Goal: Task Accomplishment & Management: Complete application form

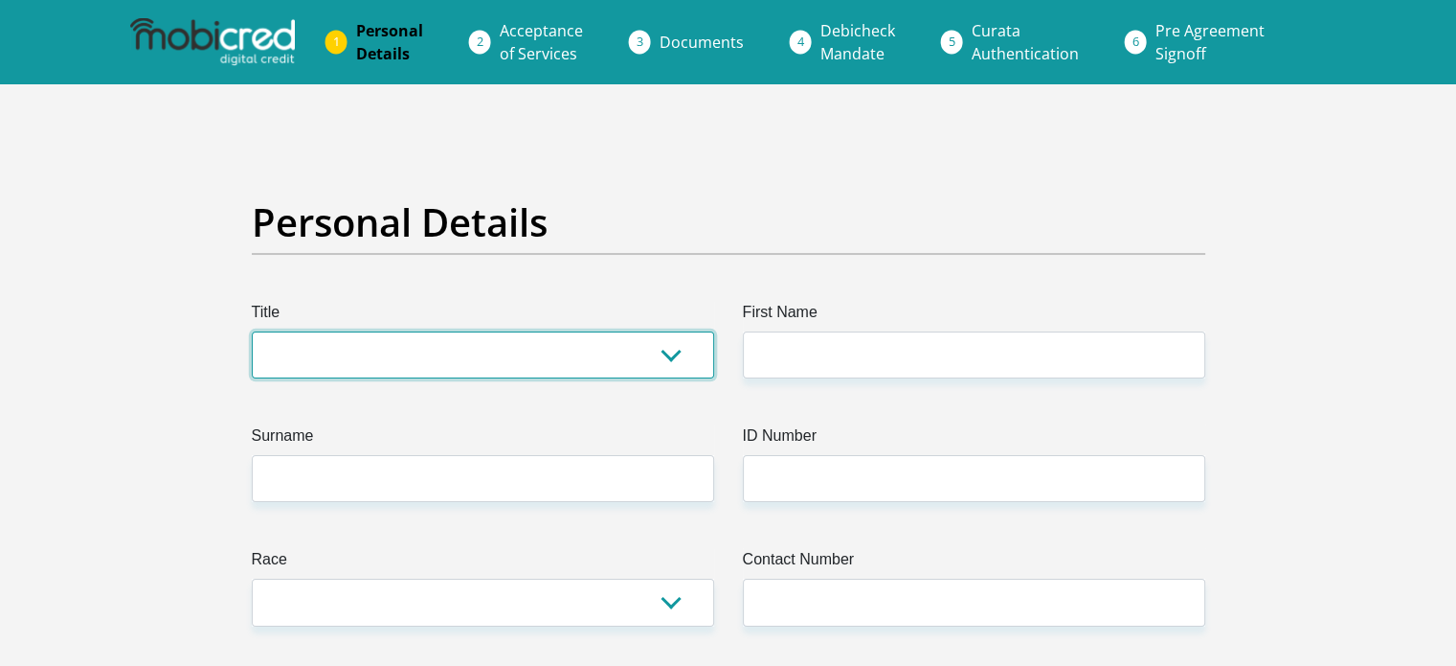
click at [406, 341] on select "Mr Ms Mrs Dr Other" at bounding box center [483, 354] width 463 height 47
select select "Mr"
click at [252, 331] on select "Mr Ms Mrs Dr Other" at bounding box center [483, 354] width 463 height 47
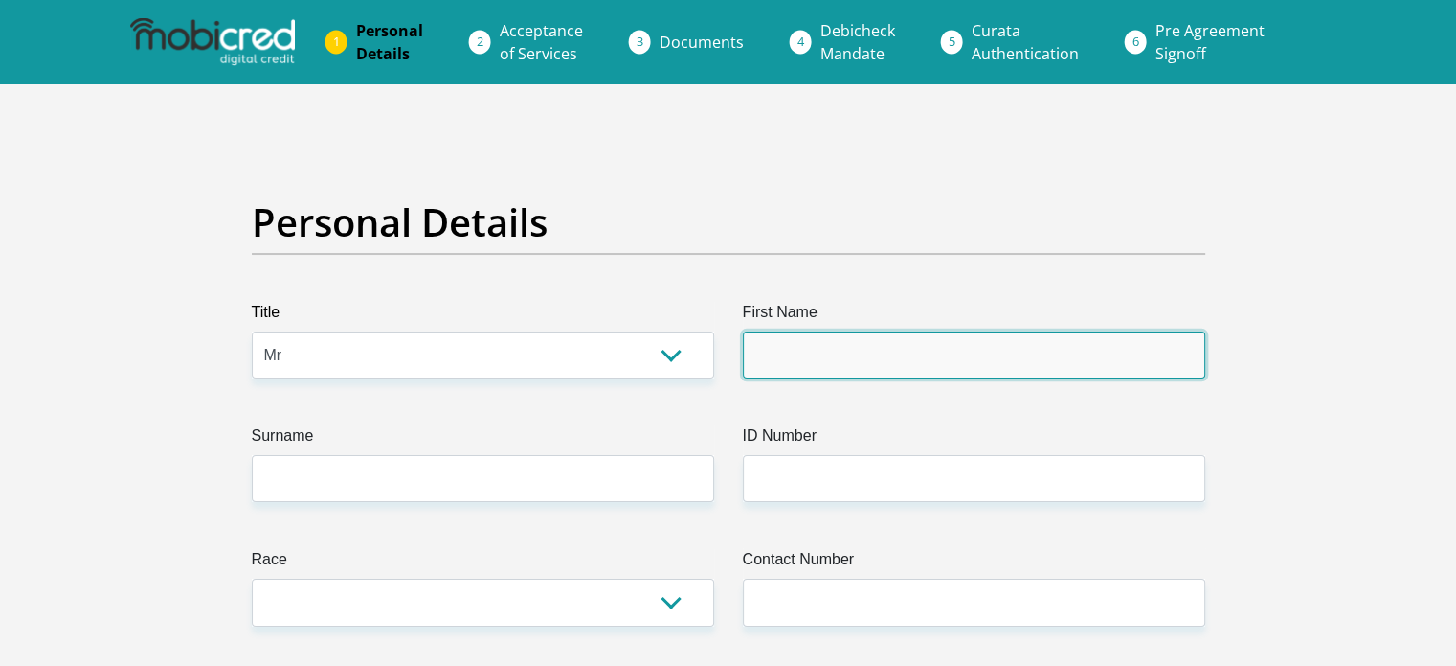
click at [865, 333] on input "First Name" at bounding box center [974, 354] width 463 height 47
type input "Justin"
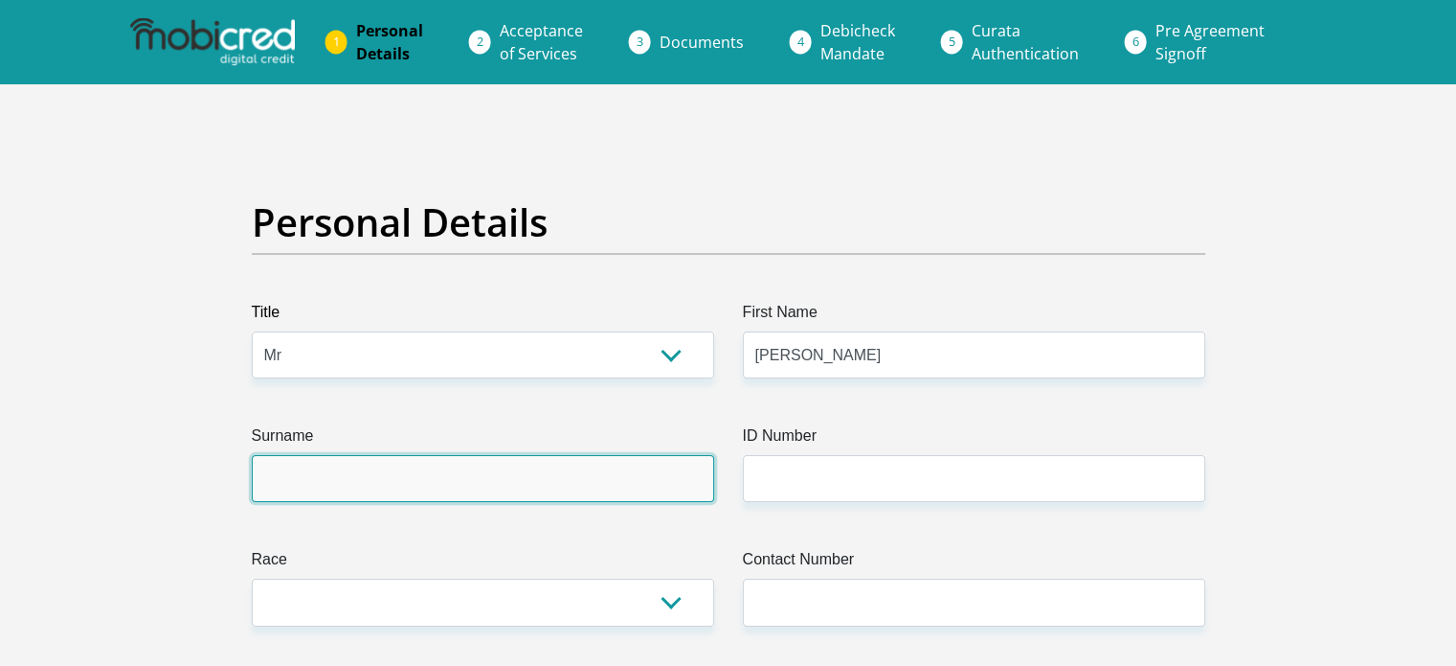
type input "Visagie"
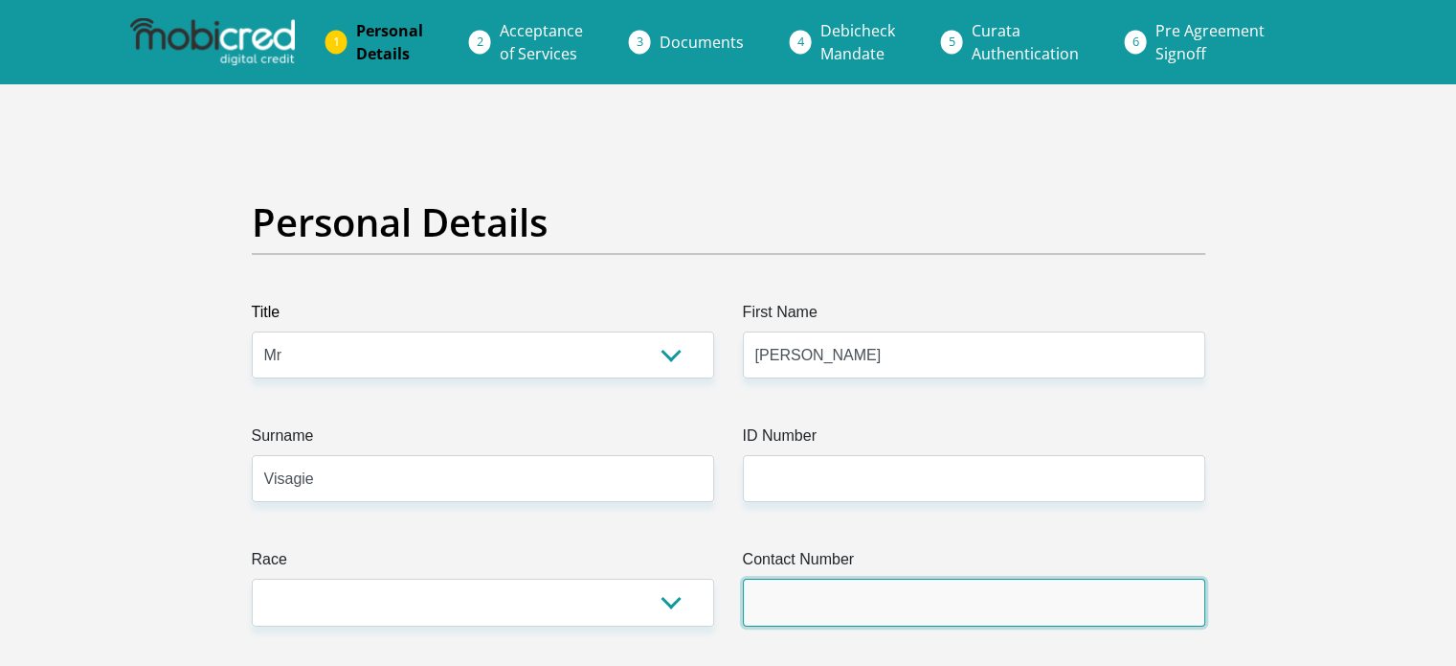
type input "0836519447"
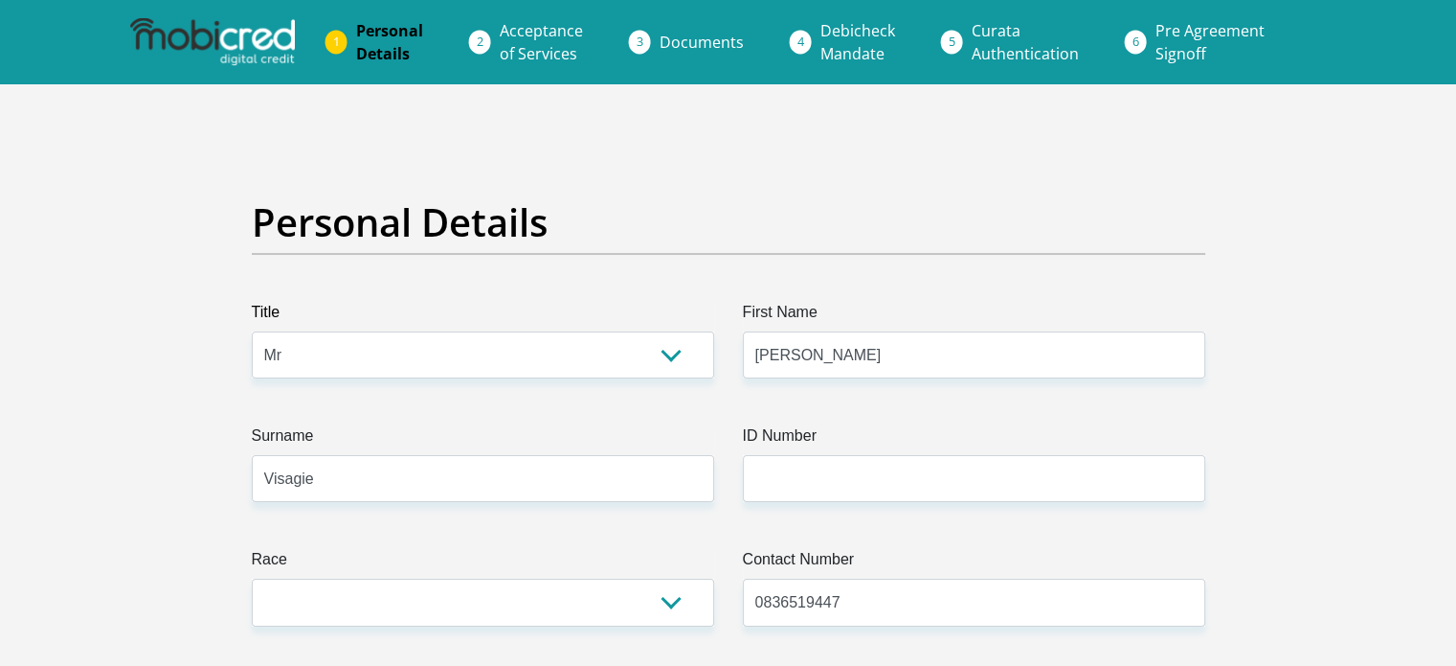
select select "ZAF"
type input "90 Kruger Road"
type input "President Park AH"
type input "Midrand"
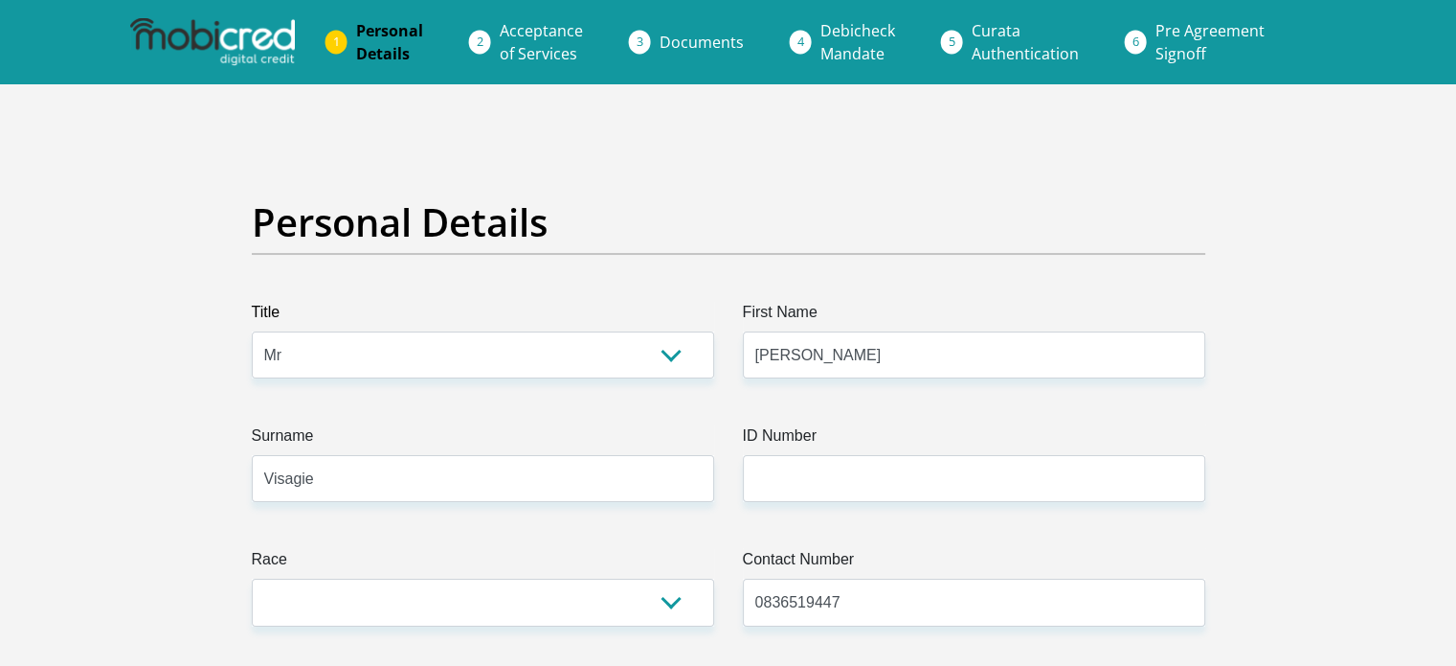
type input "Midrand"
type input "1685"
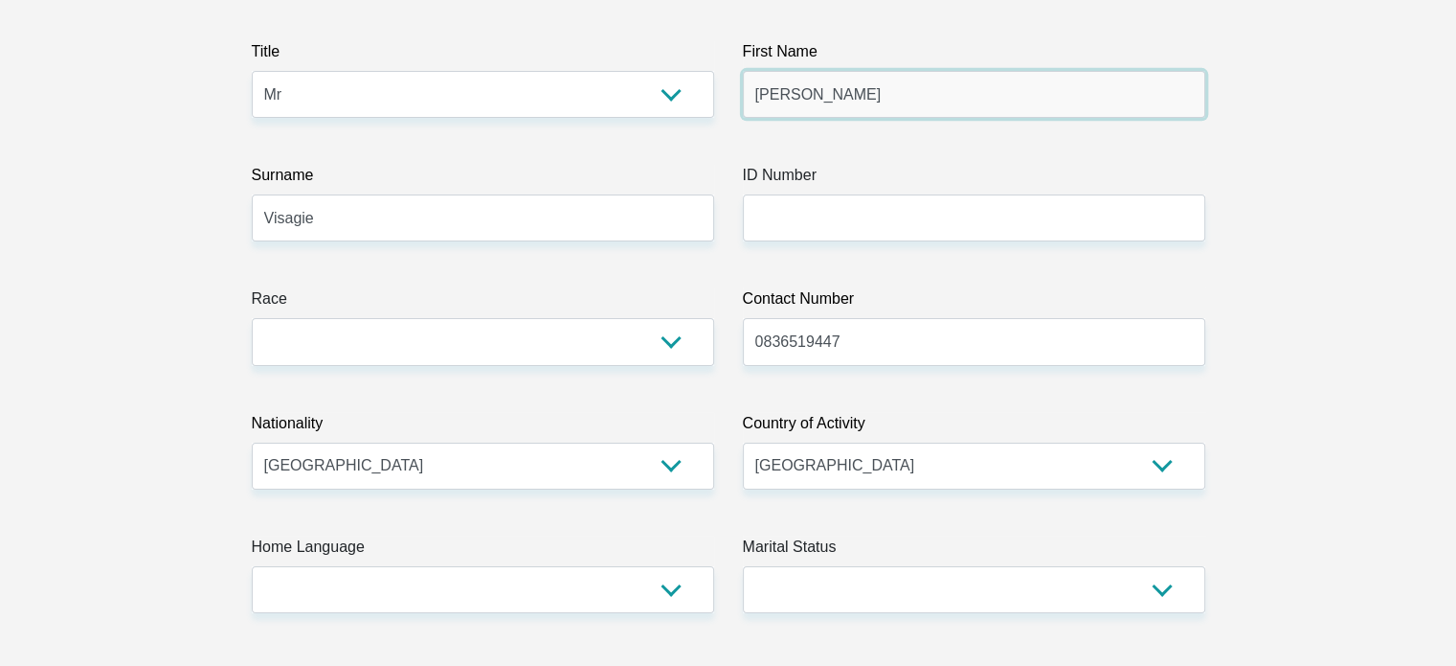
scroll to position [291, 0]
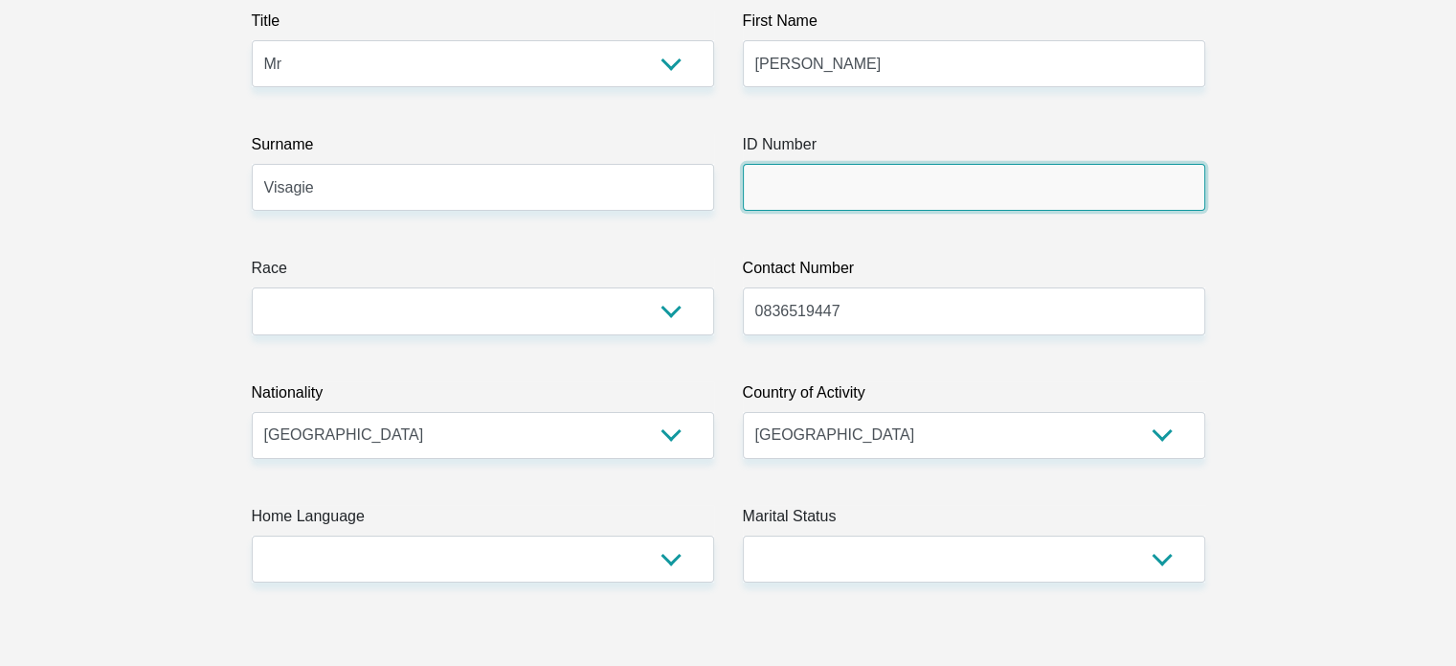
click at [812, 183] on input "ID Number" at bounding box center [974, 187] width 463 height 47
type input "9907235180087"
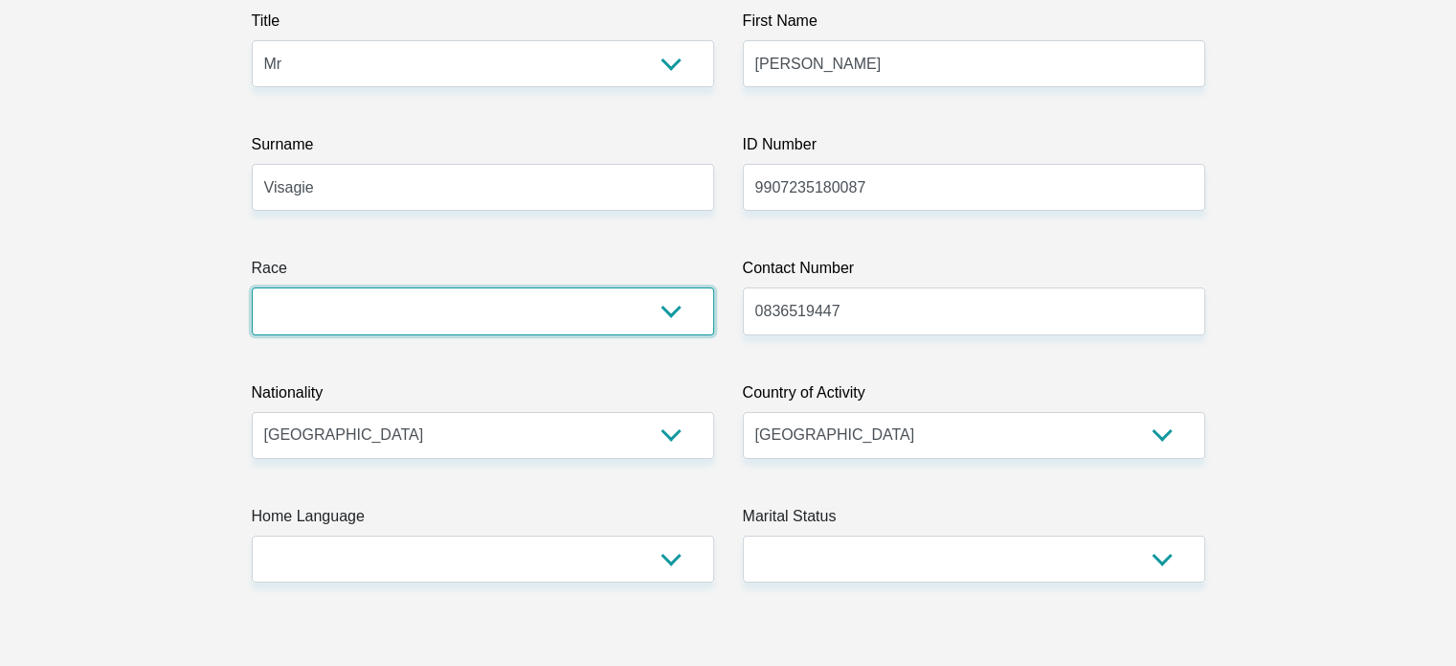
click at [592, 313] on select "Black Coloured Indian White Other" at bounding box center [483, 310] width 463 height 47
select select "2"
click at [252, 287] on select "Black Coloured Indian White Other" at bounding box center [483, 310] width 463 height 47
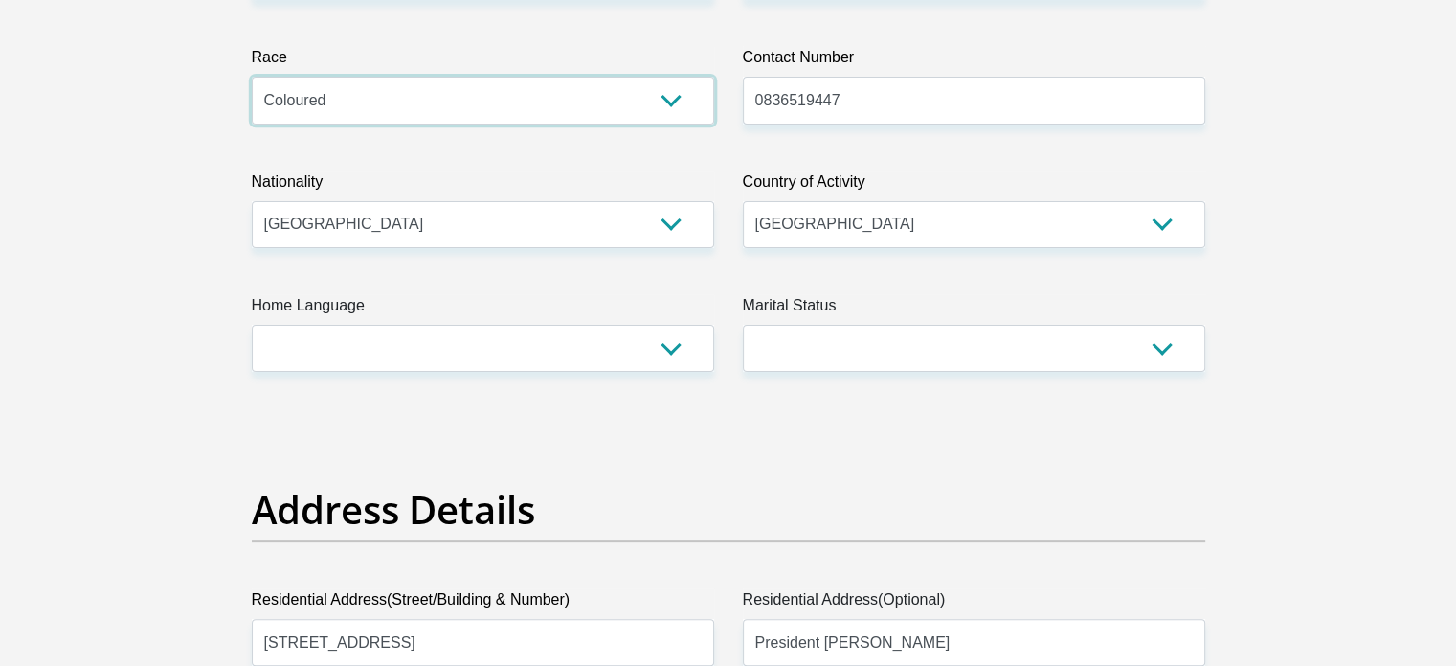
scroll to position [502, 0]
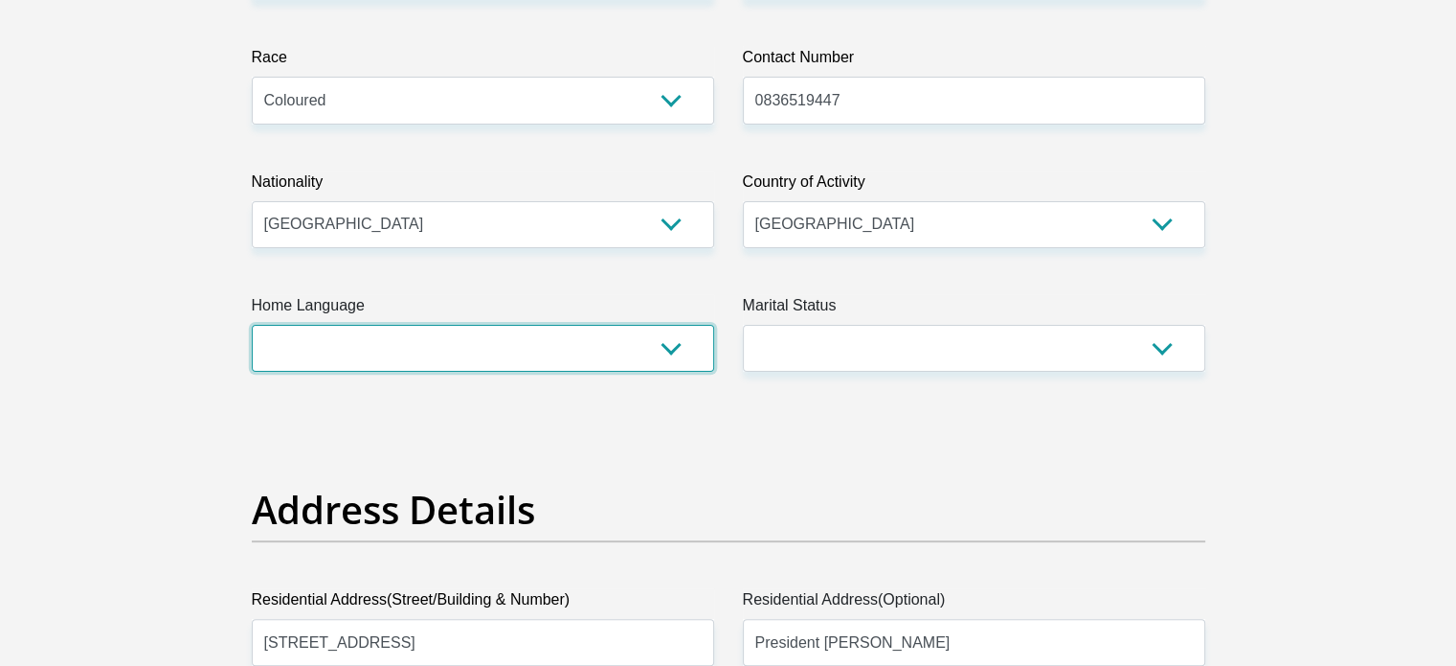
click at [605, 348] on select "Afrikaans English Sepedi South Ndebele Southern Sotho Swati Tsonga Tswana Venda…" at bounding box center [483, 348] width 463 height 47
select select "eng"
click at [252, 325] on select "Afrikaans English Sepedi South Ndebele Southern Sotho Swati Tsonga Tswana Venda…" at bounding box center [483, 348] width 463 height 47
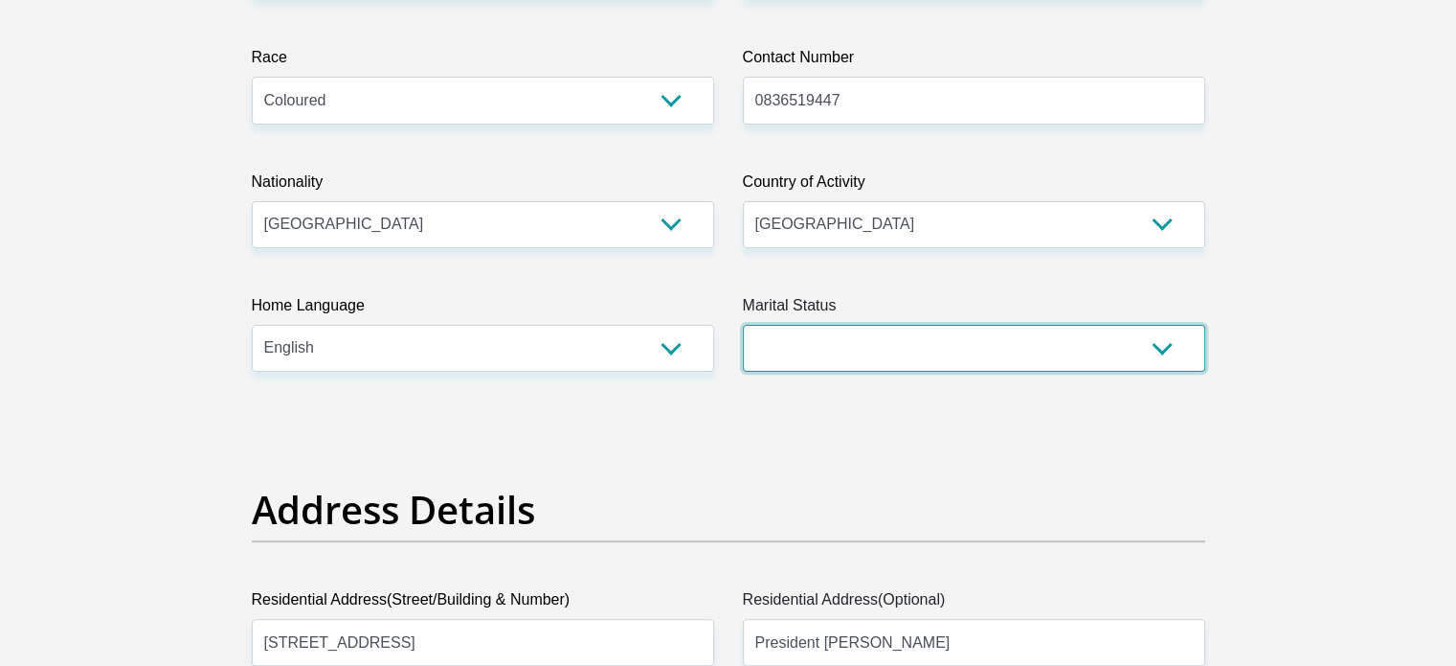
click at [893, 340] on select "Married ANC Single Divorced Widowed Married COP or Customary Law" at bounding box center [974, 348] width 463 height 47
select select "2"
click at [743, 325] on select "Married ANC Single Divorced Widowed Married COP or Customary Law" at bounding box center [974, 348] width 463 height 47
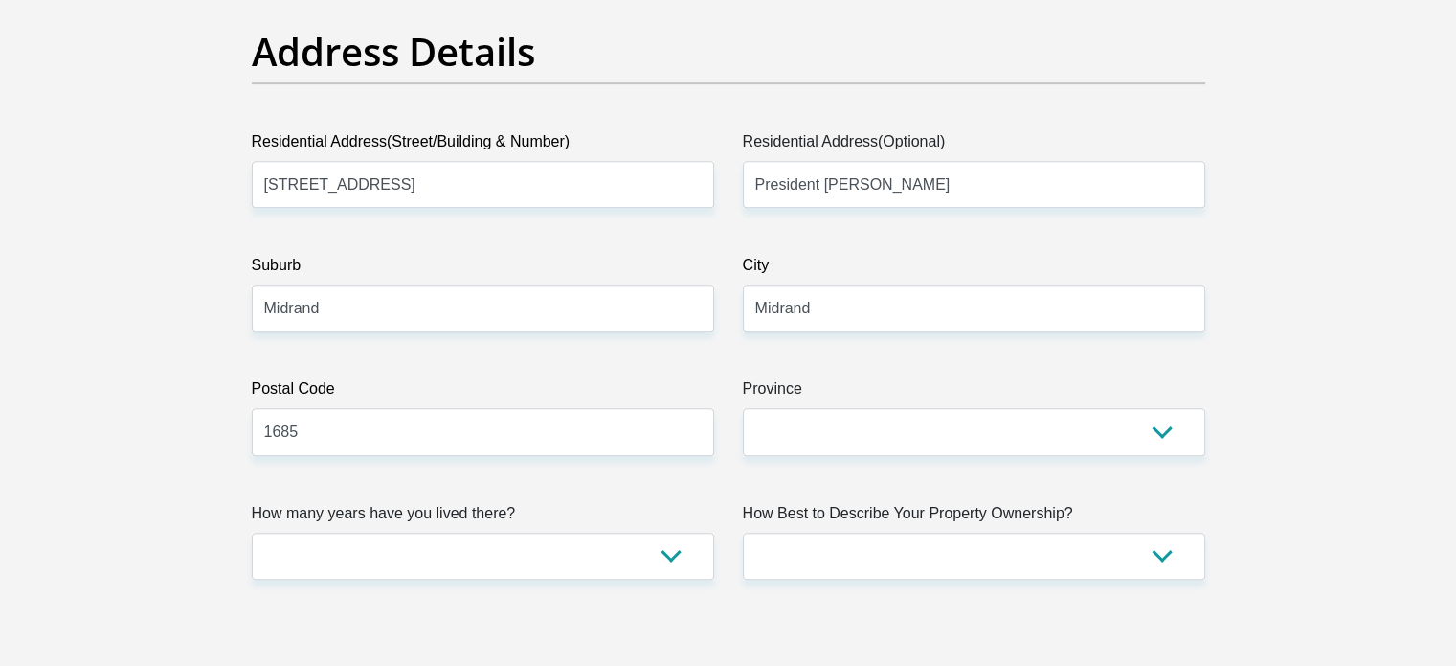
scroll to position [969, 0]
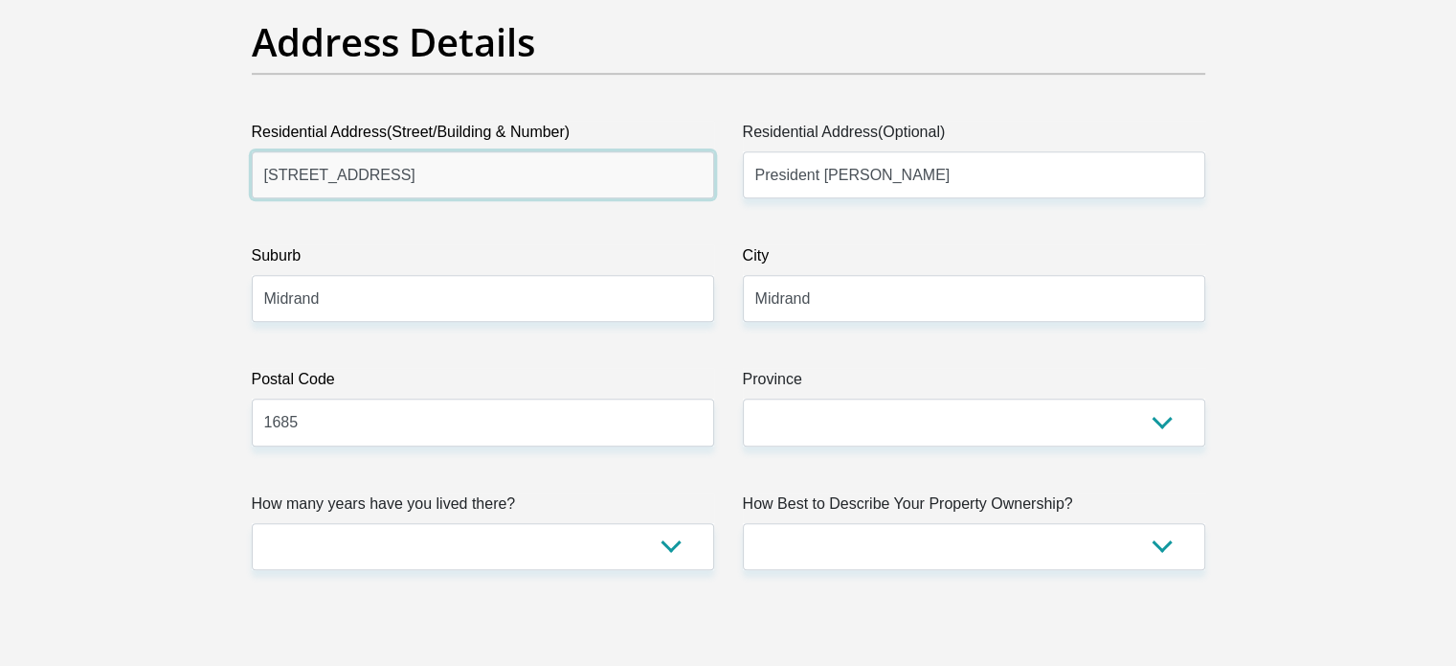
drag, startPoint x: 591, startPoint y: 183, endPoint x: 0, endPoint y: 209, distance: 591.4
type input "26 O' Hare Street"
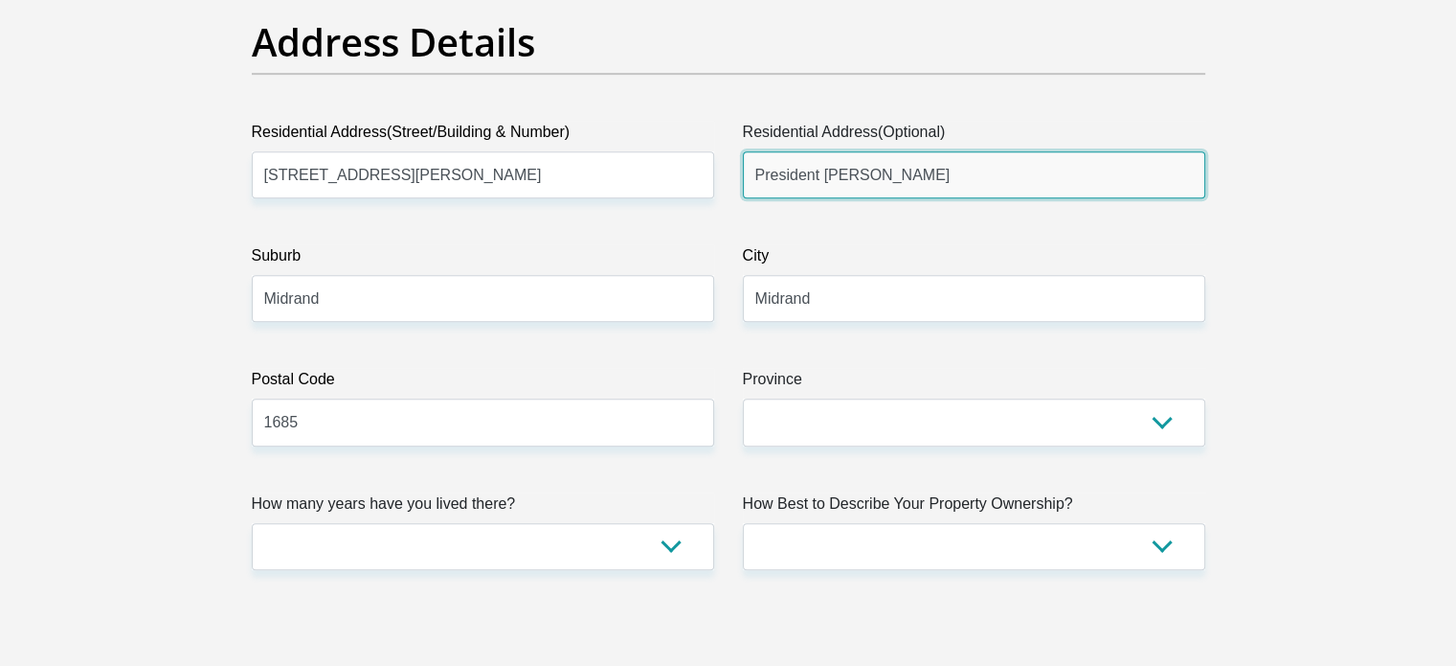
drag, startPoint x: 946, startPoint y: 182, endPoint x: 414, endPoint y: 189, distance: 532.4
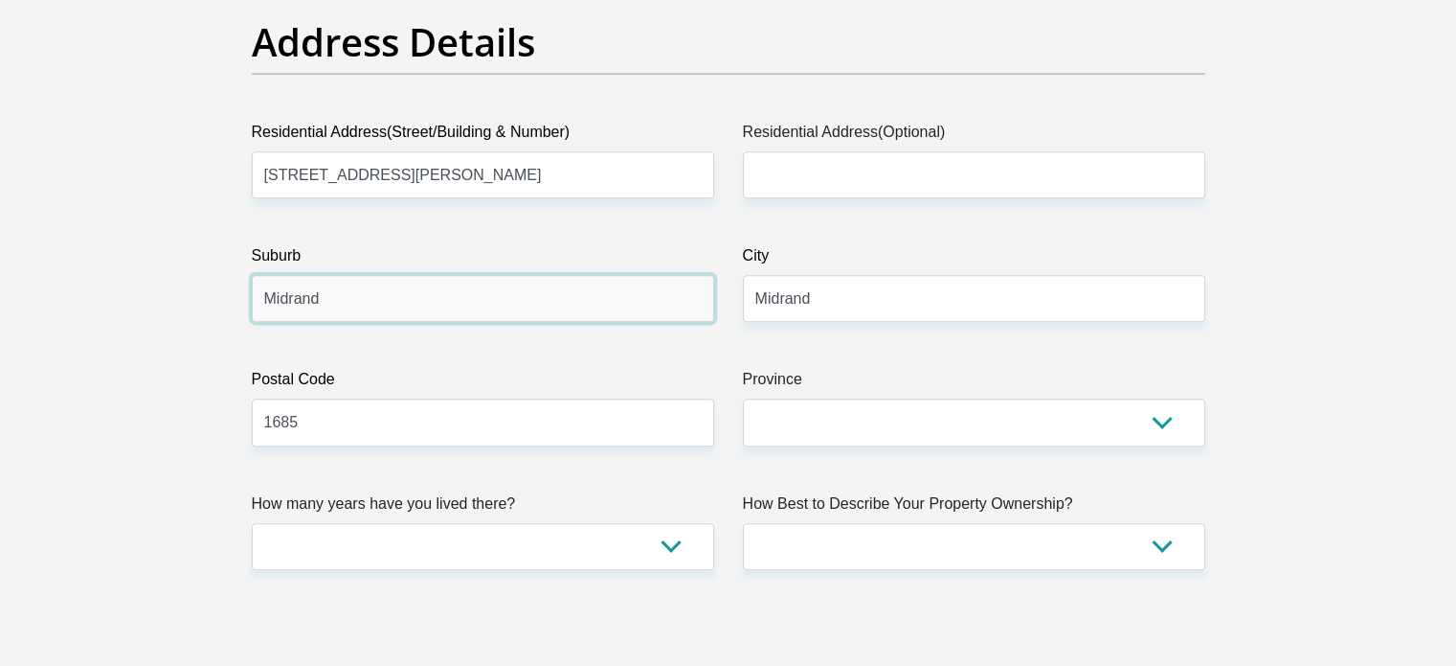
drag, startPoint x: 433, startPoint y: 299, endPoint x: 5, endPoint y: 288, distance: 428.2
type input "Highveld"
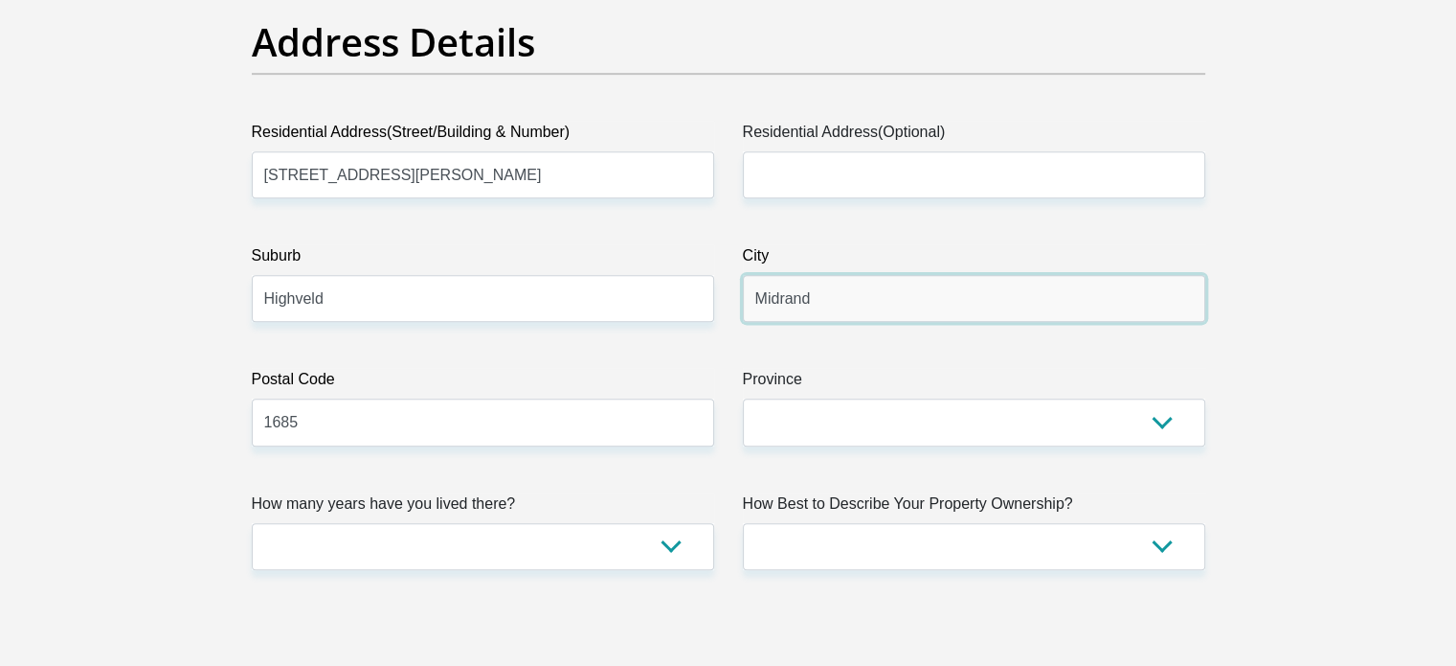
drag, startPoint x: 854, startPoint y: 292, endPoint x: 484, endPoint y: 288, distance: 370.6
type input "Centurion"
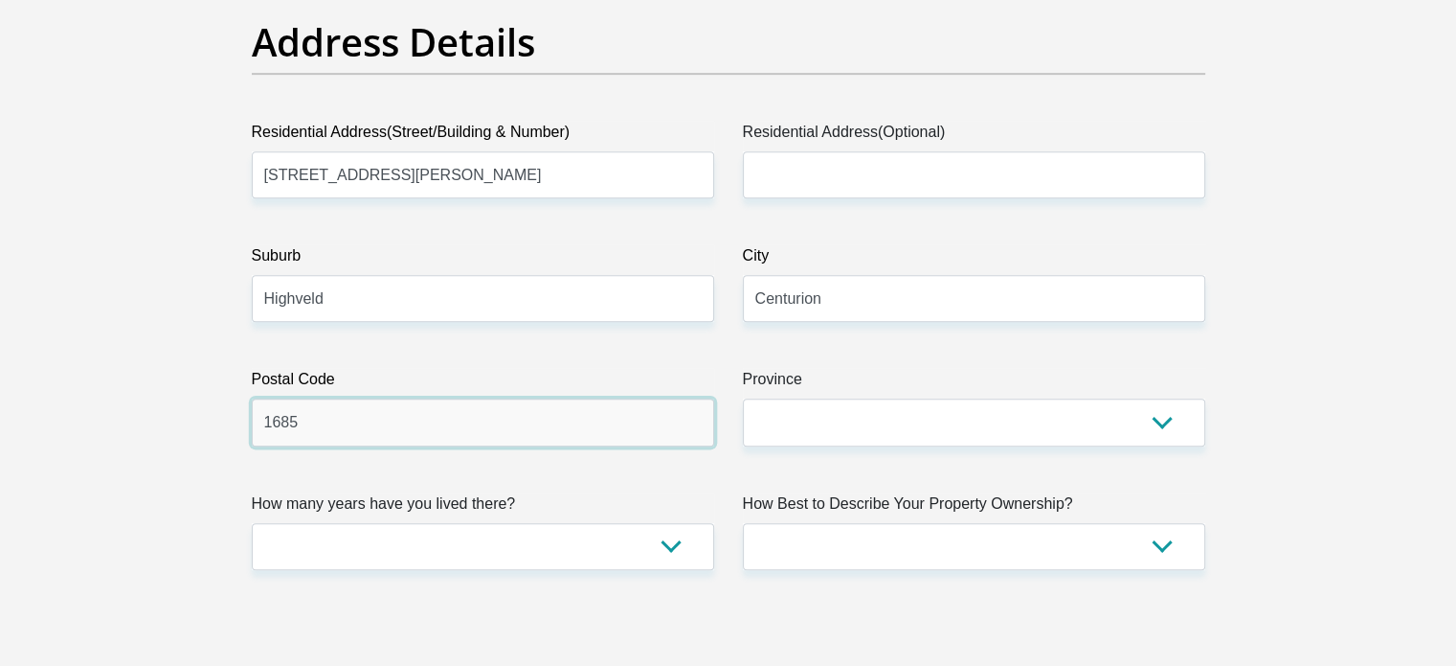
drag, startPoint x: 153, startPoint y: 403, endPoint x: 0, endPoint y: 394, distance: 153.5
type input "0157"
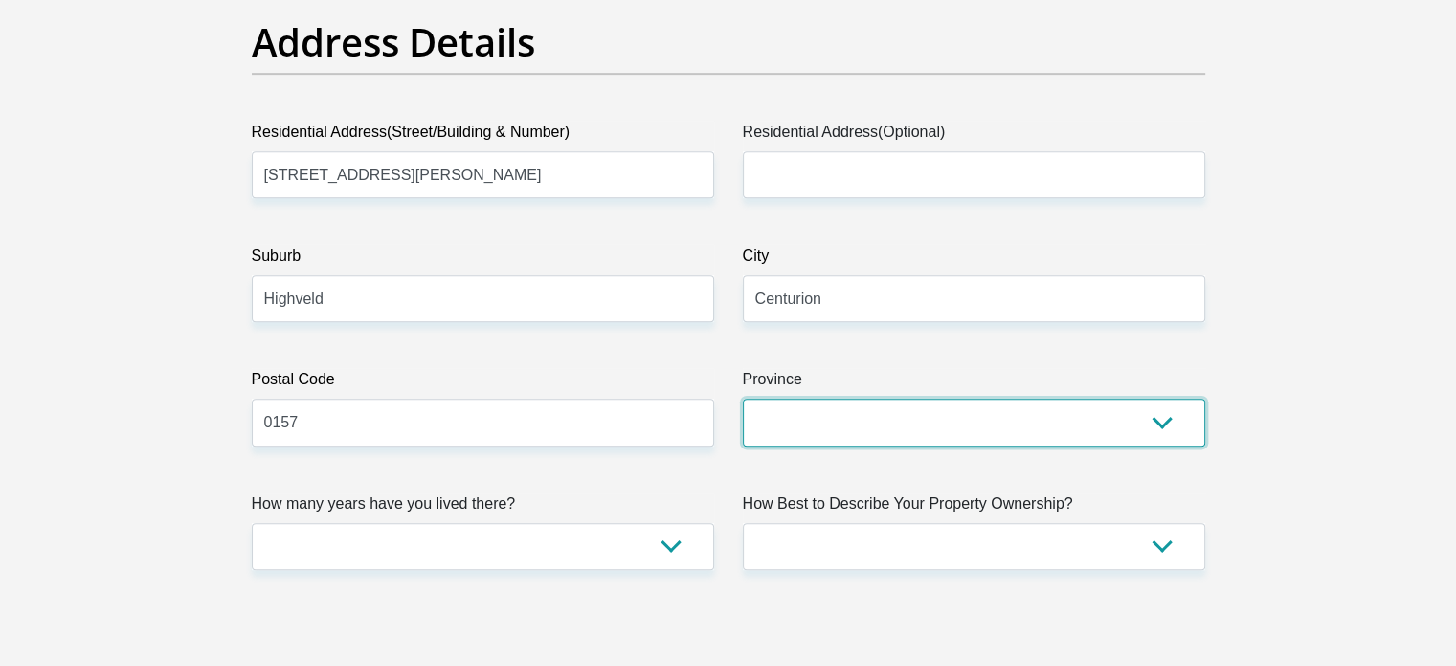
click at [991, 414] on select "Eastern Cape Free State Gauteng KwaZulu-Natal Limpopo Mpumalanga Northern Cape …" at bounding box center [974, 421] width 463 height 47
select select "Gauteng"
click at [743, 398] on select "Eastern Cape Free State Gauteng KwaZulu-Natal Limpopo Mpumalanga Northern Cape …" at bounding box center [974, 421] width 463 height 47
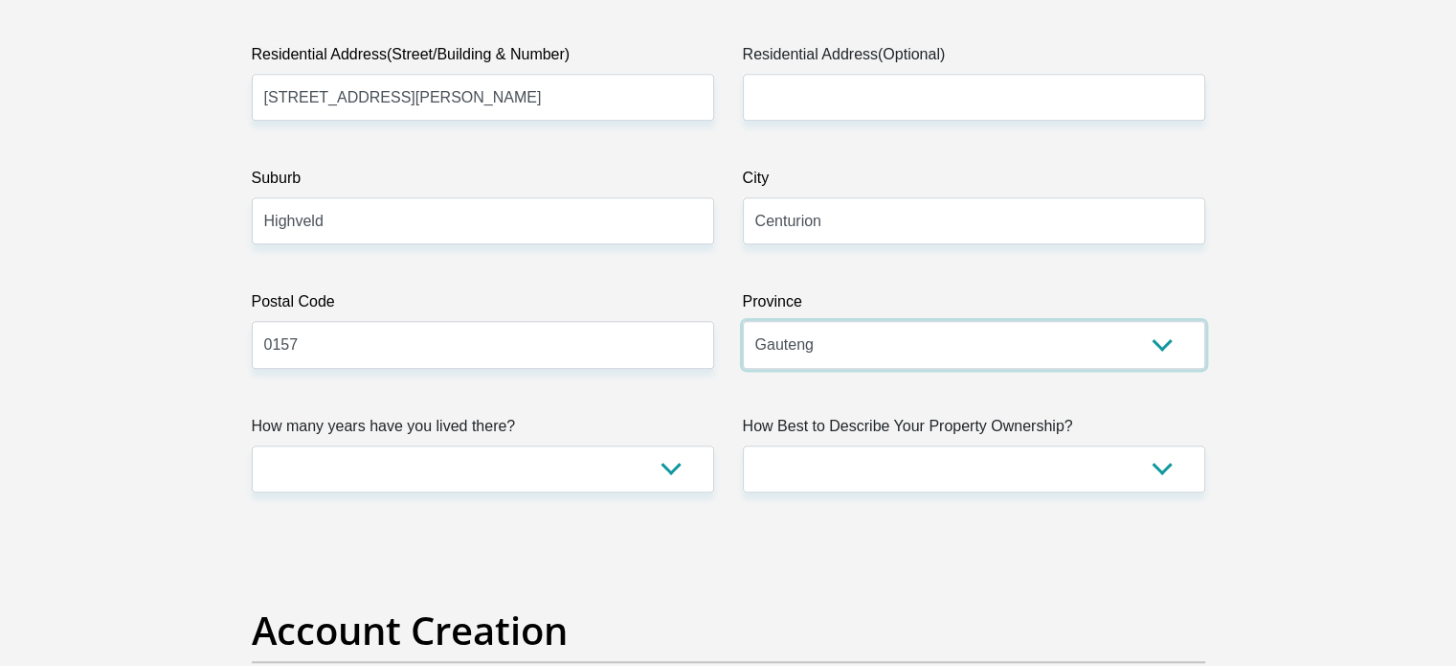
scroll to position [1074, 0]
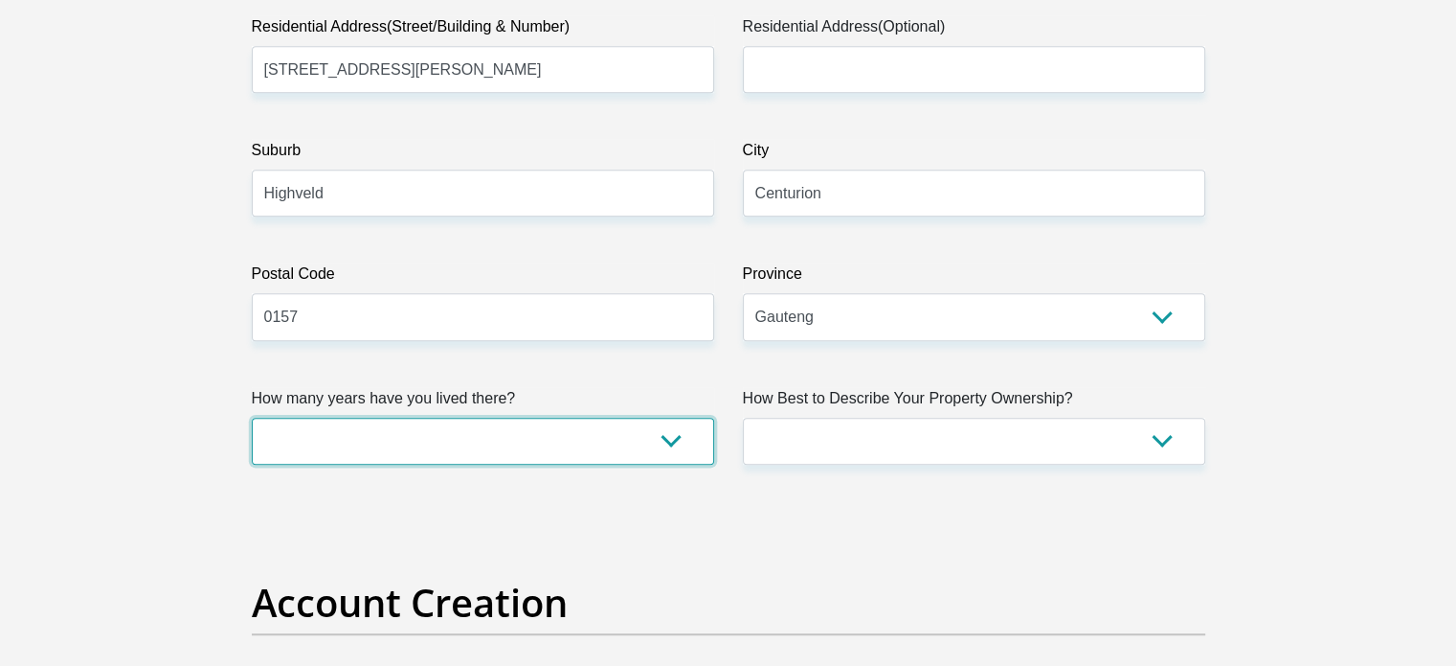
click at [536, 437] on select "less than 1 year 1-3 years 3-5 years 5+ years" at bounding box center [483, 440] width 463 height 47
select select "5"
click at [252, 417] on select "less than 1 year 1-3 years 3-5 years 5+ years" at bounding box center [483, 440] width 463 height 47
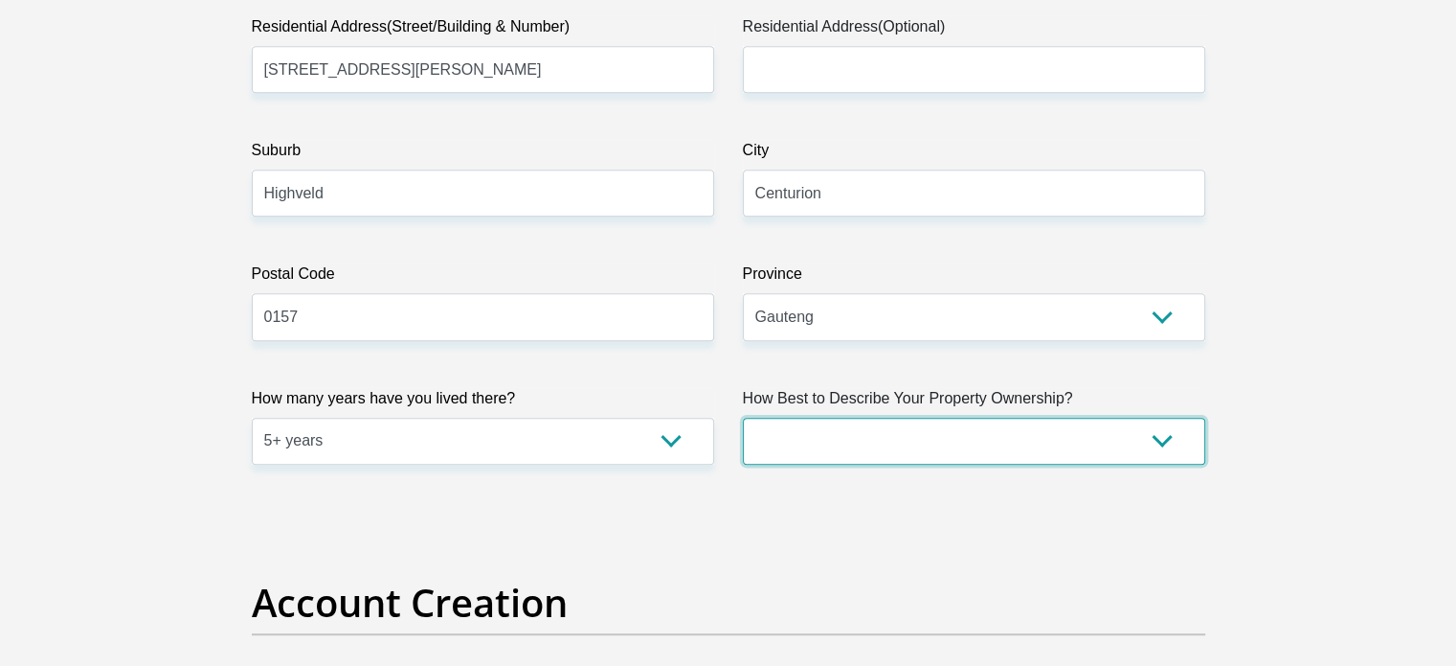
click at [894, 445] on select "Owned Rented Family Owned Company Dwelling" at bounding box center [974, 440] width 463 height 47
select select "parents"
click at [743, 417] on select "Owned Rented Family Owned Company Dwelling" at bounding box center [974, 440] width 463 height 47
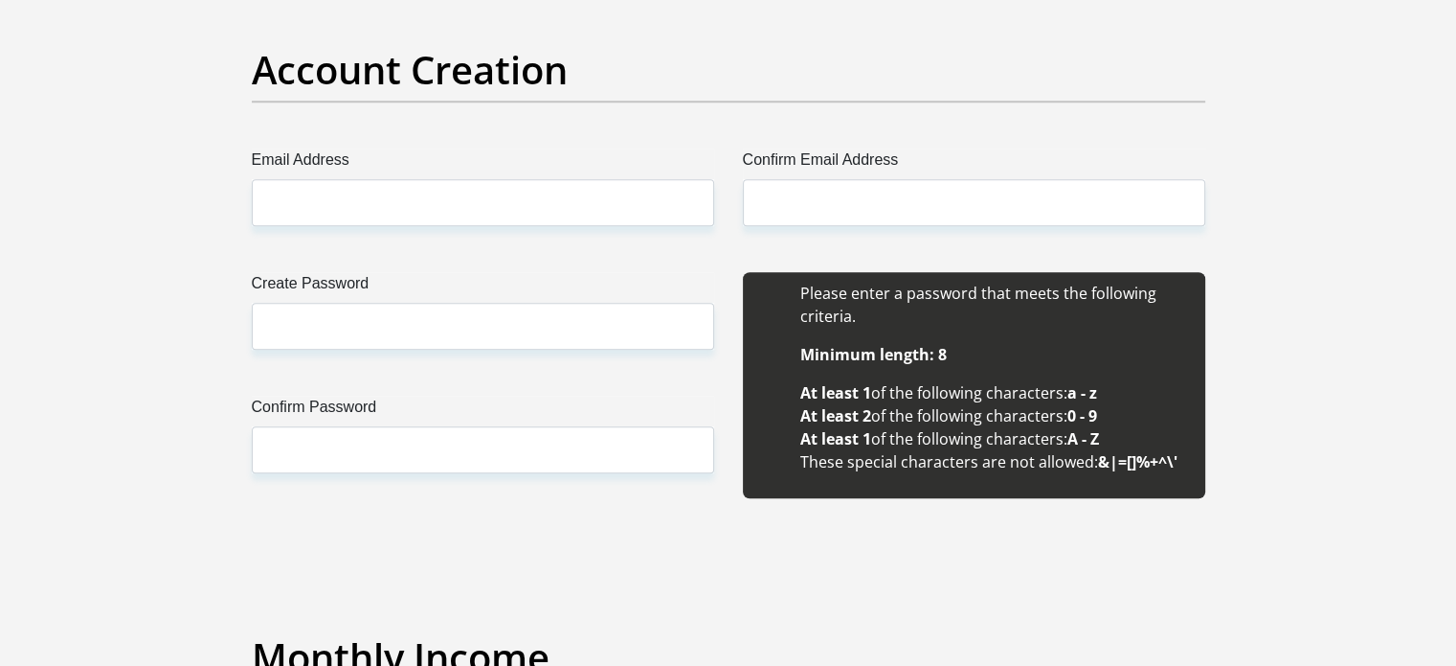
scroll to position [1641, 0]
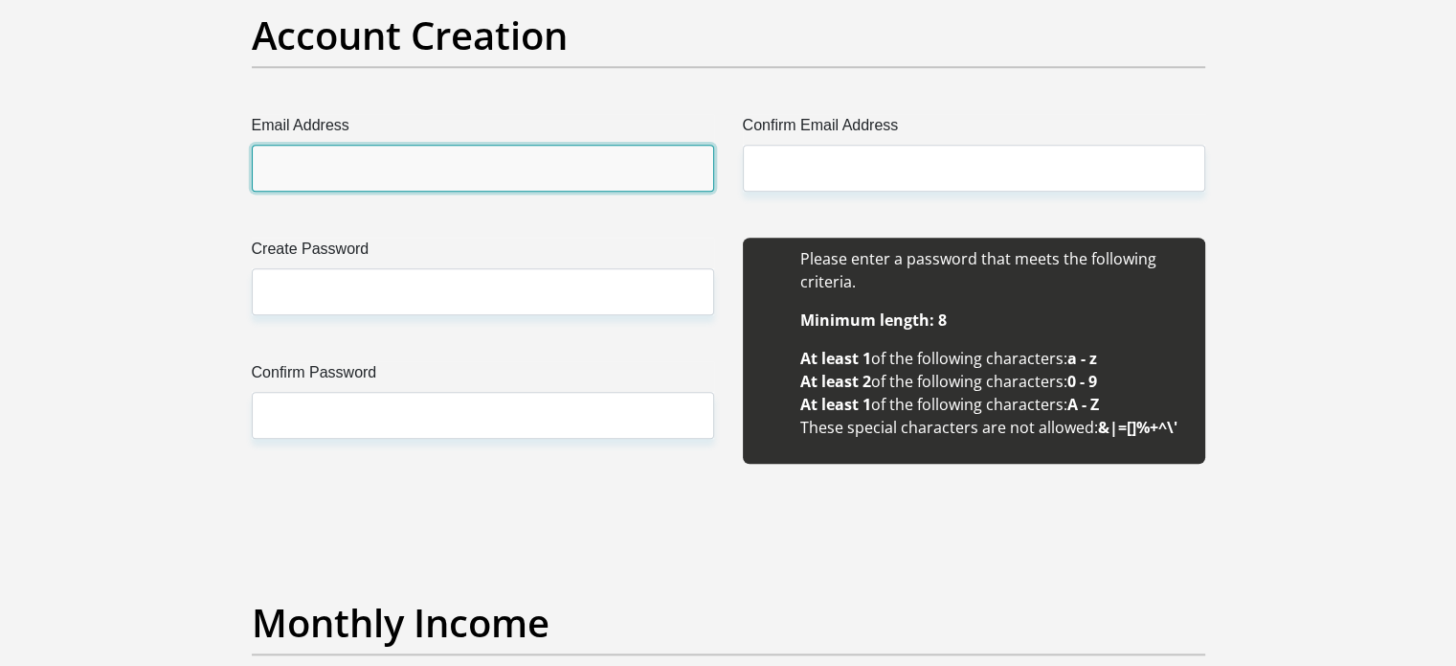
click at [494, 183] on input "Email Address" at bounding box center [483, 168] width 463 height 47
type input "[PERSON_NAME][EMAIL_ADDRESS][DOMAIN_NAME]"
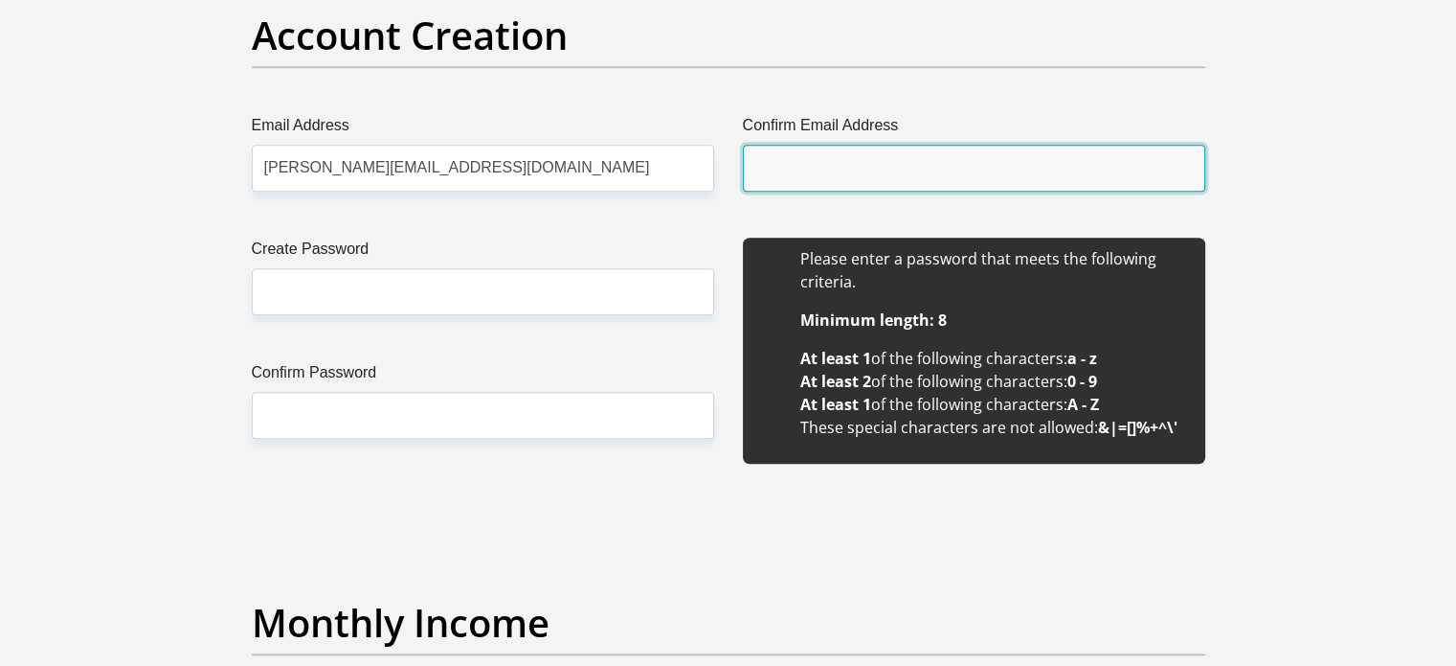
type input "[PERSON_NAME][EMAIL_ADDRESS][DOMAIN_NAME]"
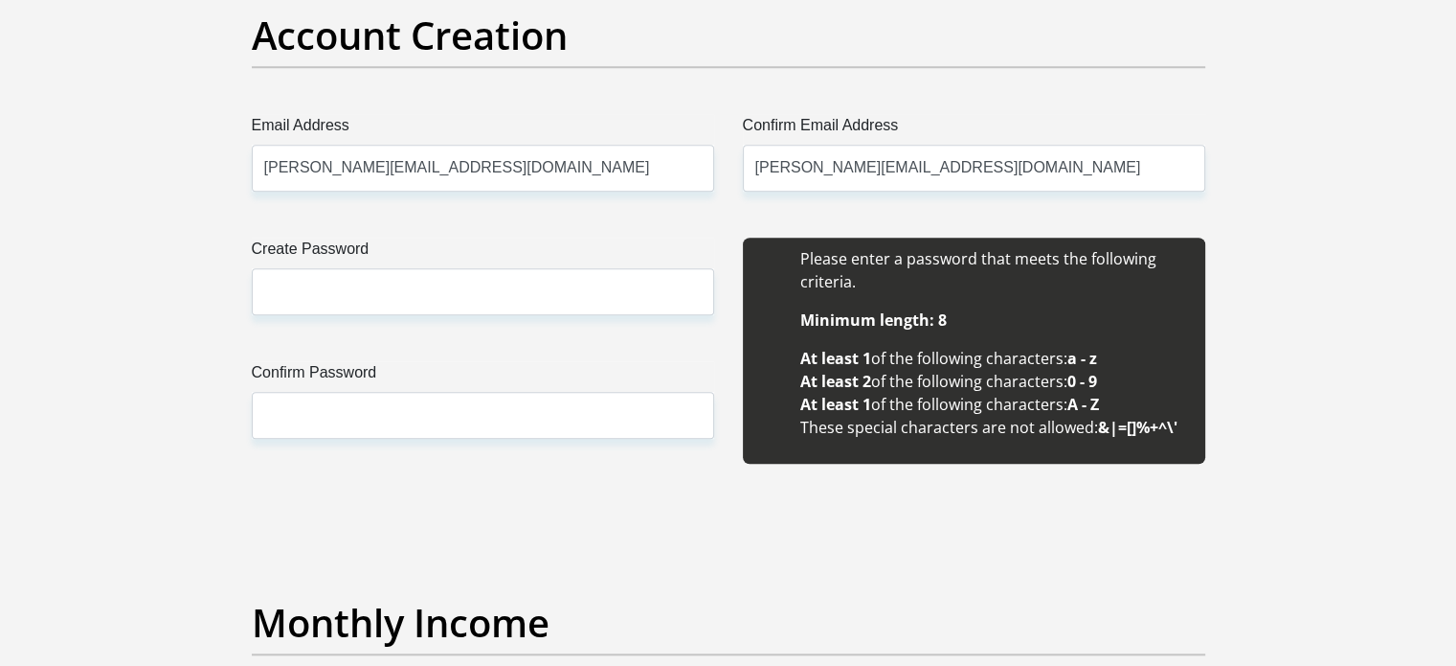
type input "Justin"
type input "Visagie"
type input "0836519447"
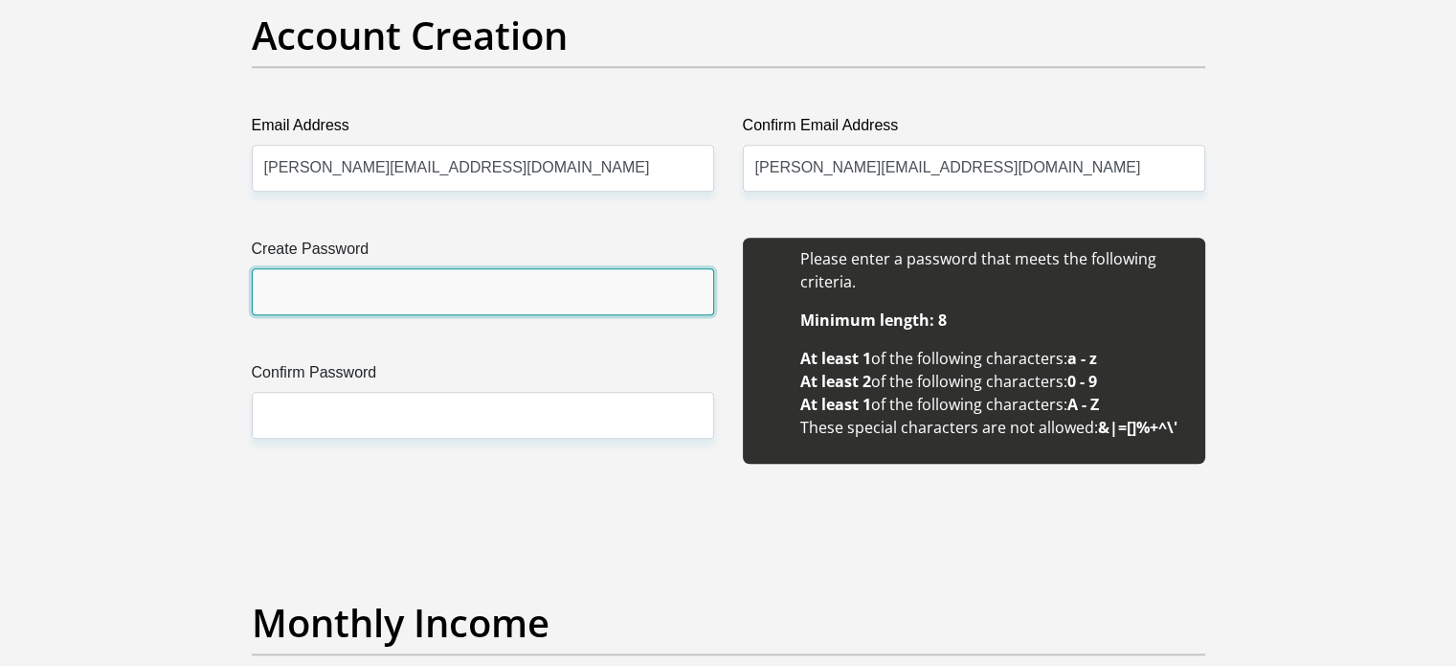
click at [481, 278] on input "Create Password" at bounding box center [483, 291] width 463 height 47
type input "Justin2307!"
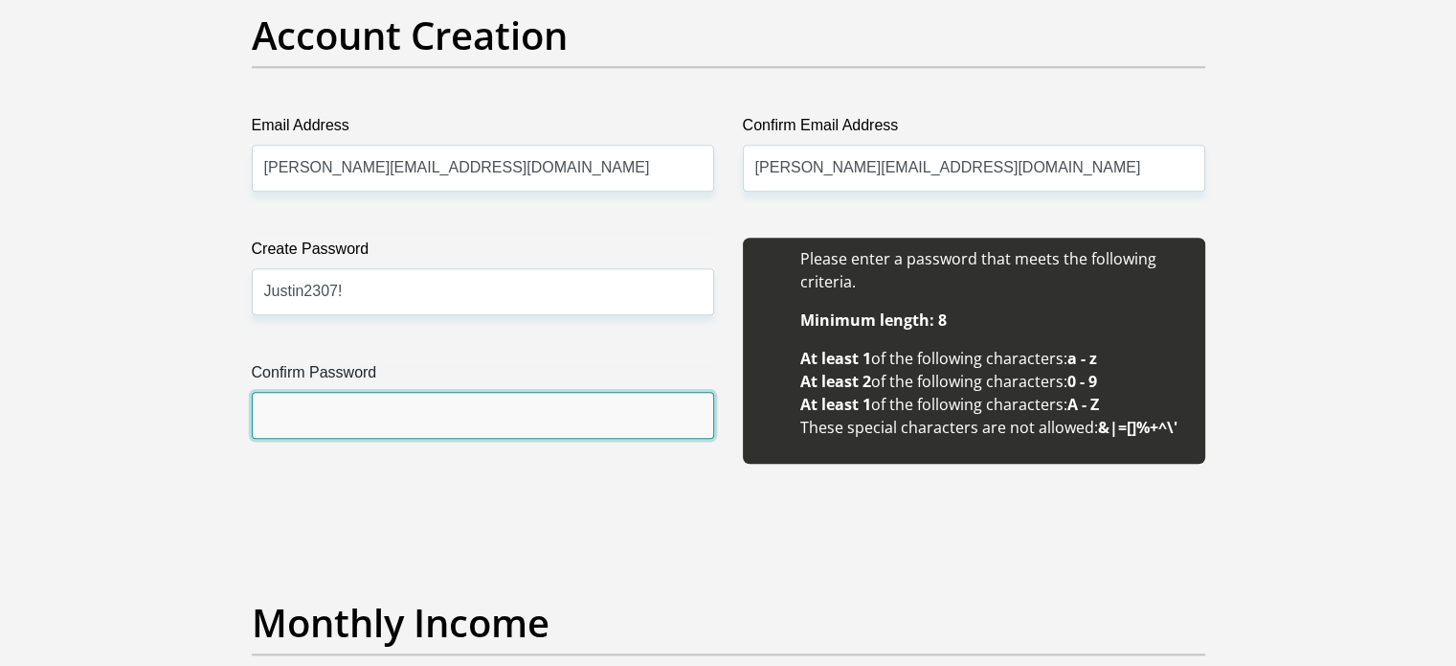
click at [461, 420] on input "Confirm Password" at bounding box center [483, 415] width 463 height 47
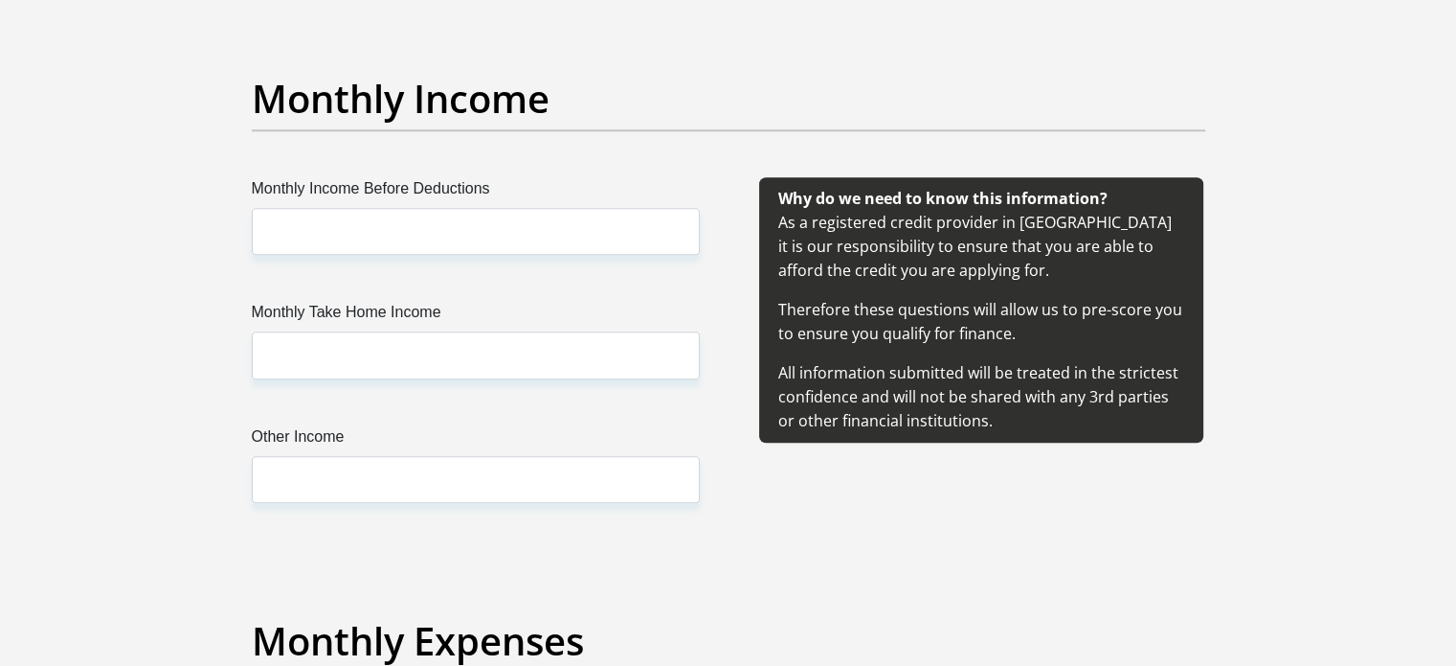
scroll to position [2187, 0]
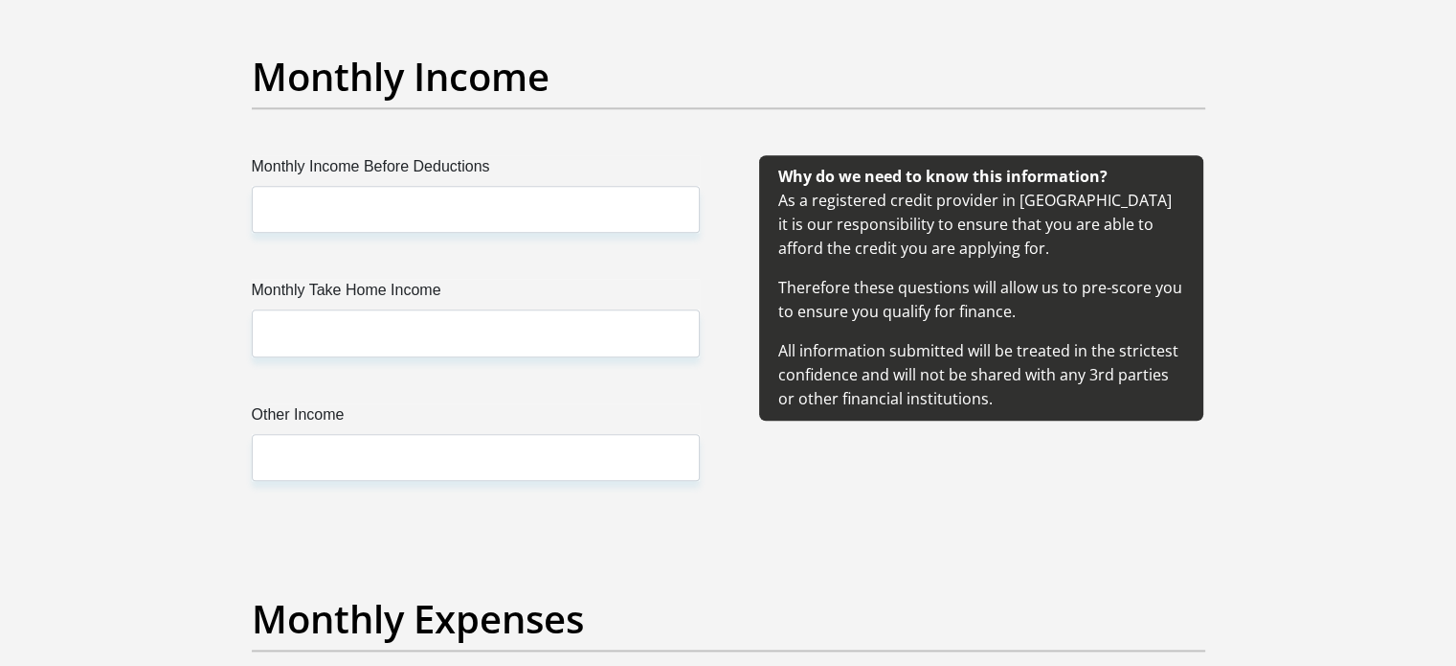
type input "Justin2307!"
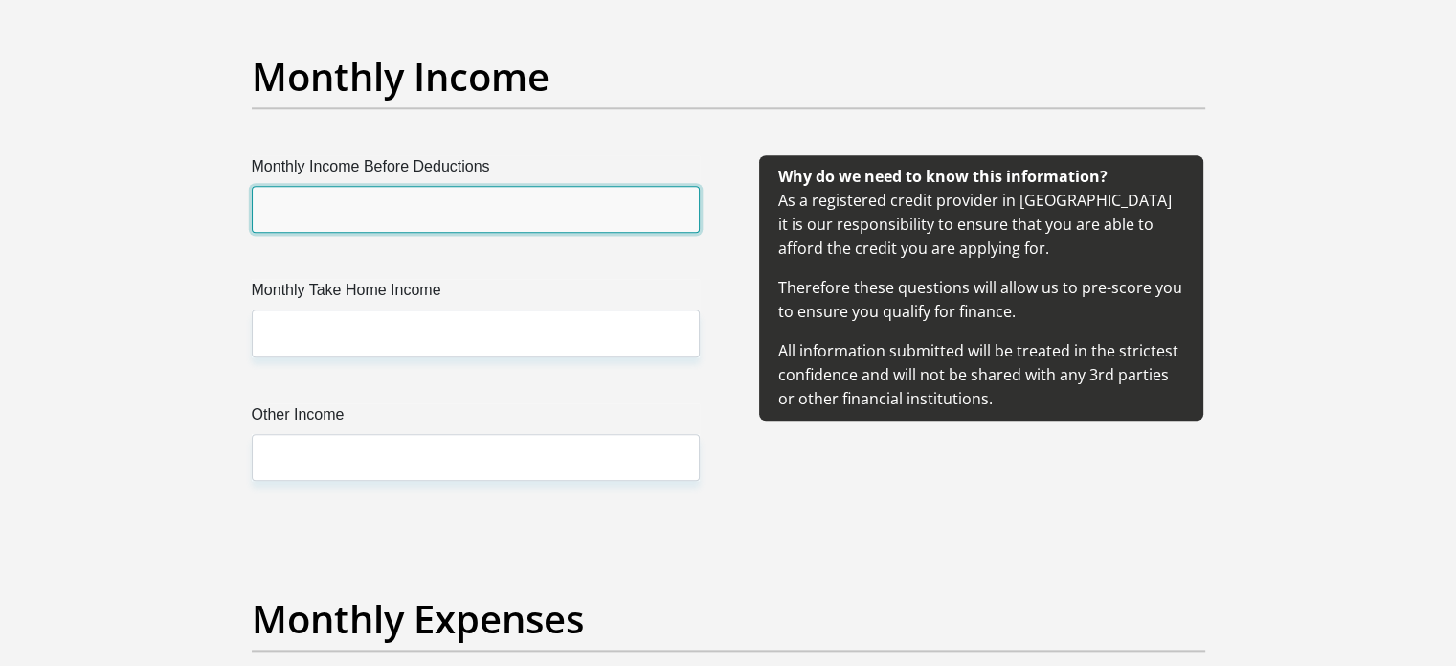
click at [434, 225] on input "Monthly Income Before Deductions" at bounding box center [476, 209] width 448 height 47
click at [437, 206] on input "Monthly Income Before Deductions" at bounding box center [476, 209] width 448 height 47
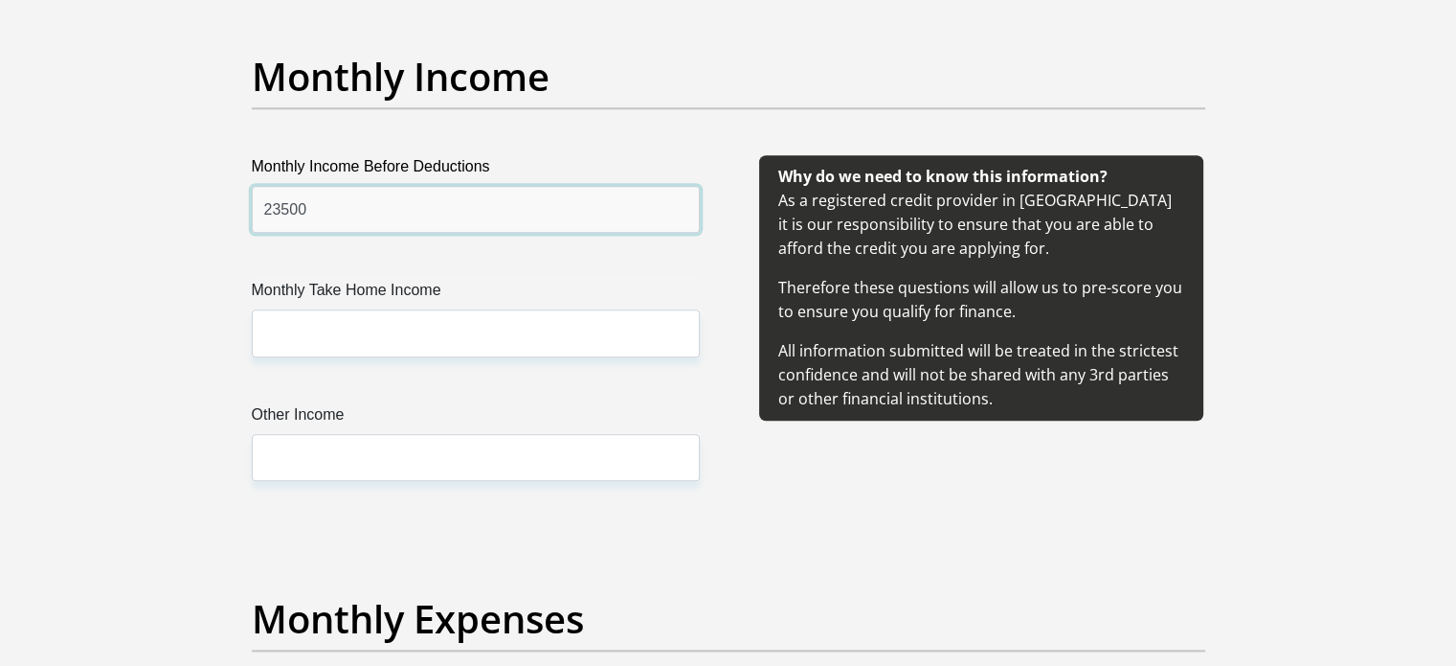
type input "23500"
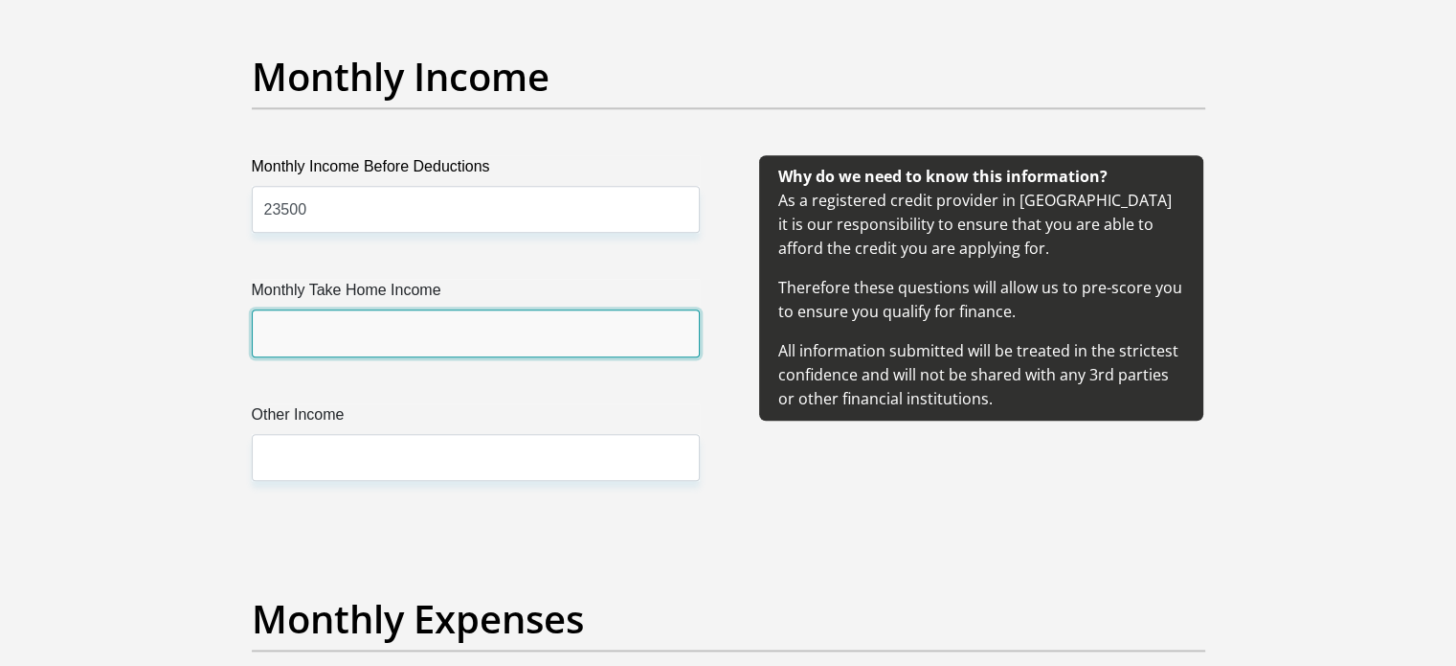
click at [492, 346] on input "Monthly Take Home Income" at bounding box center [476, 332] width 448 height 47
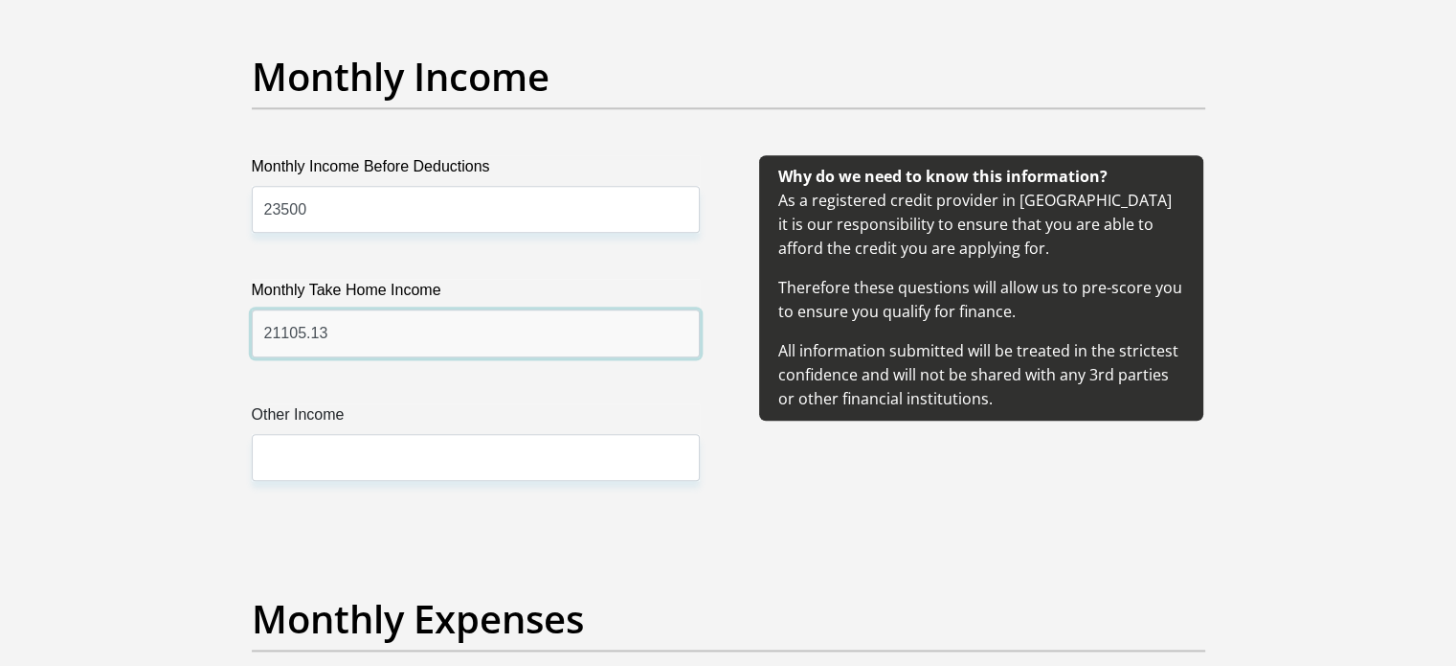
type input "21105.13"
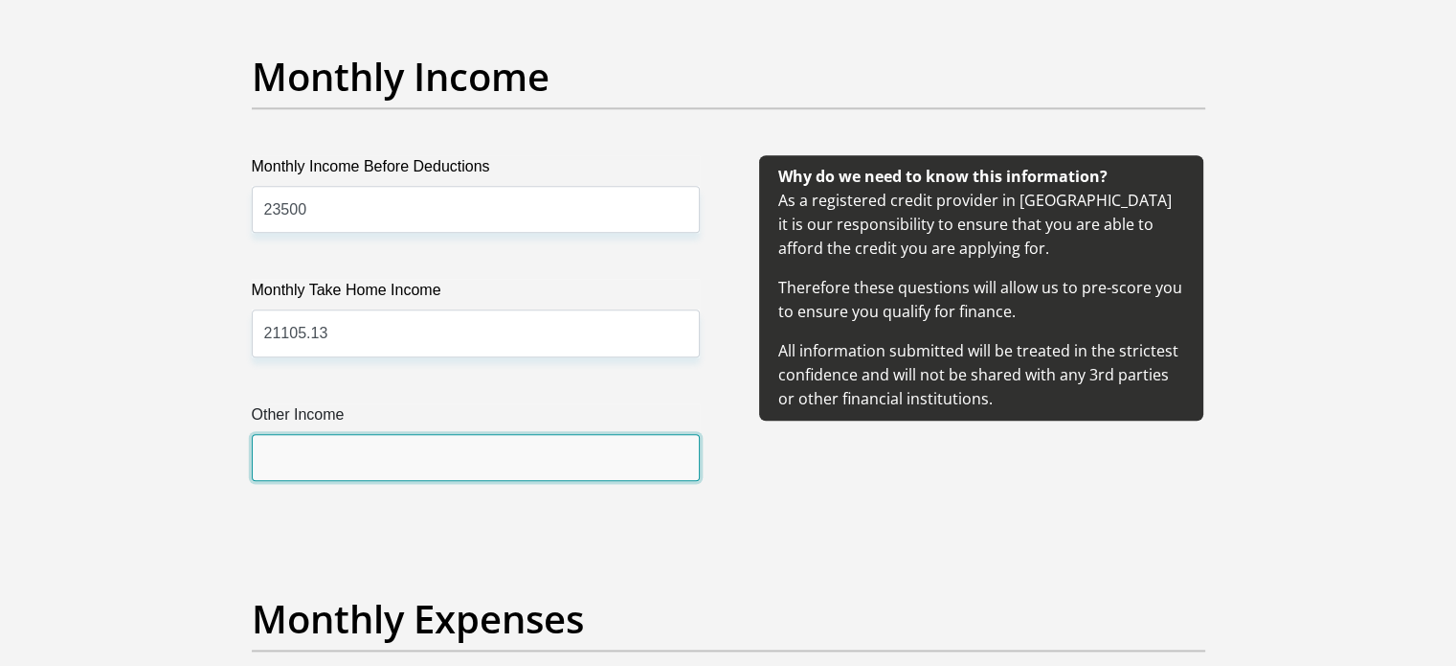
click at [362, 463] on input "Other Income" at bounding box center [476, 457] width 448 height 47
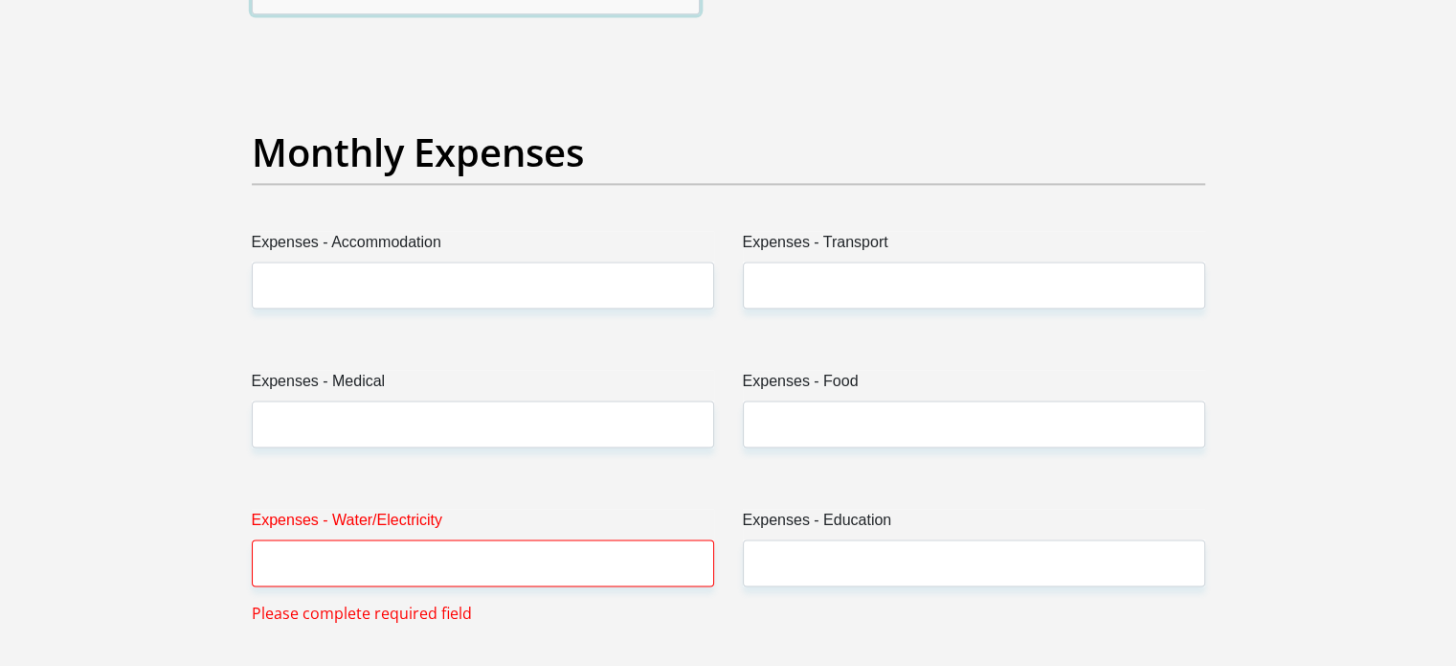
scroll to position [2750, 0]
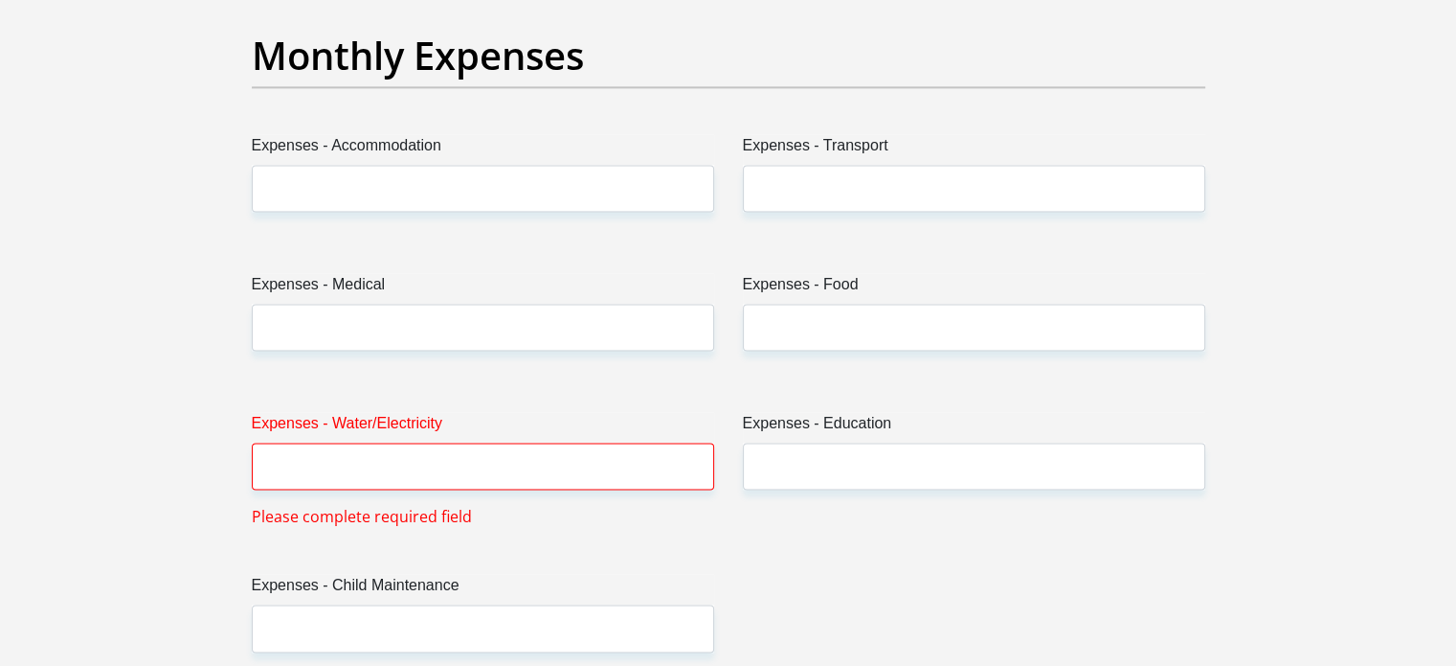
type input "7000"
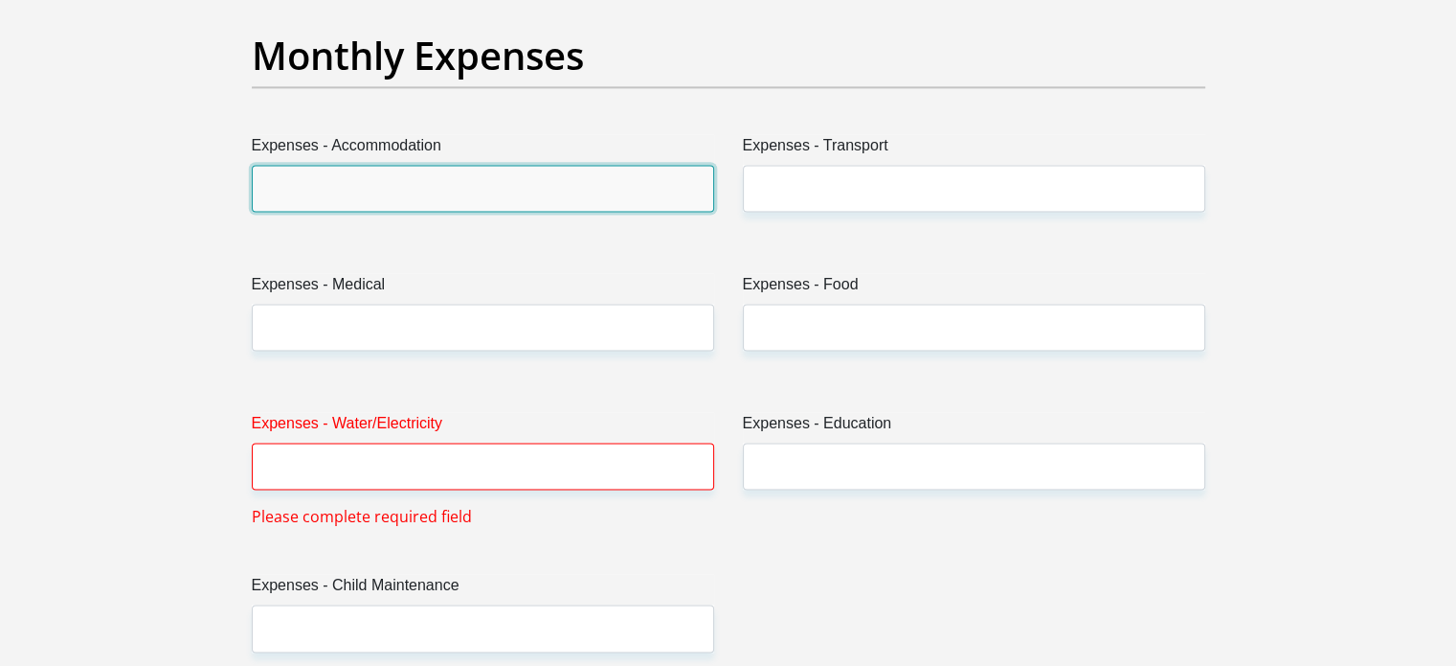
click at [445, 184] on input "Expenses - Accommodation" at bounding box center [483, 188] width 463 height 47
type input "3500"
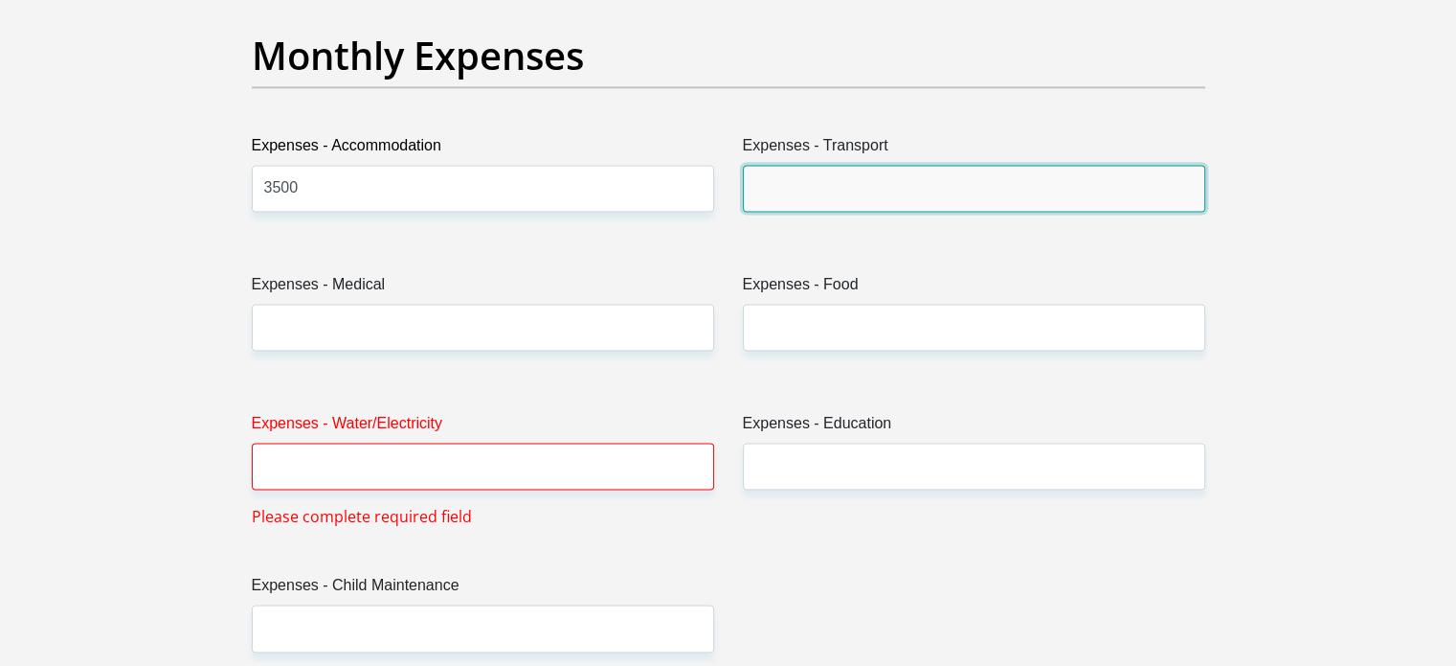
click at [850, 169] on input "Expenses - Transport" at bounding box center [974, 188] width 463 height 47
type input "3"
type input "3000"
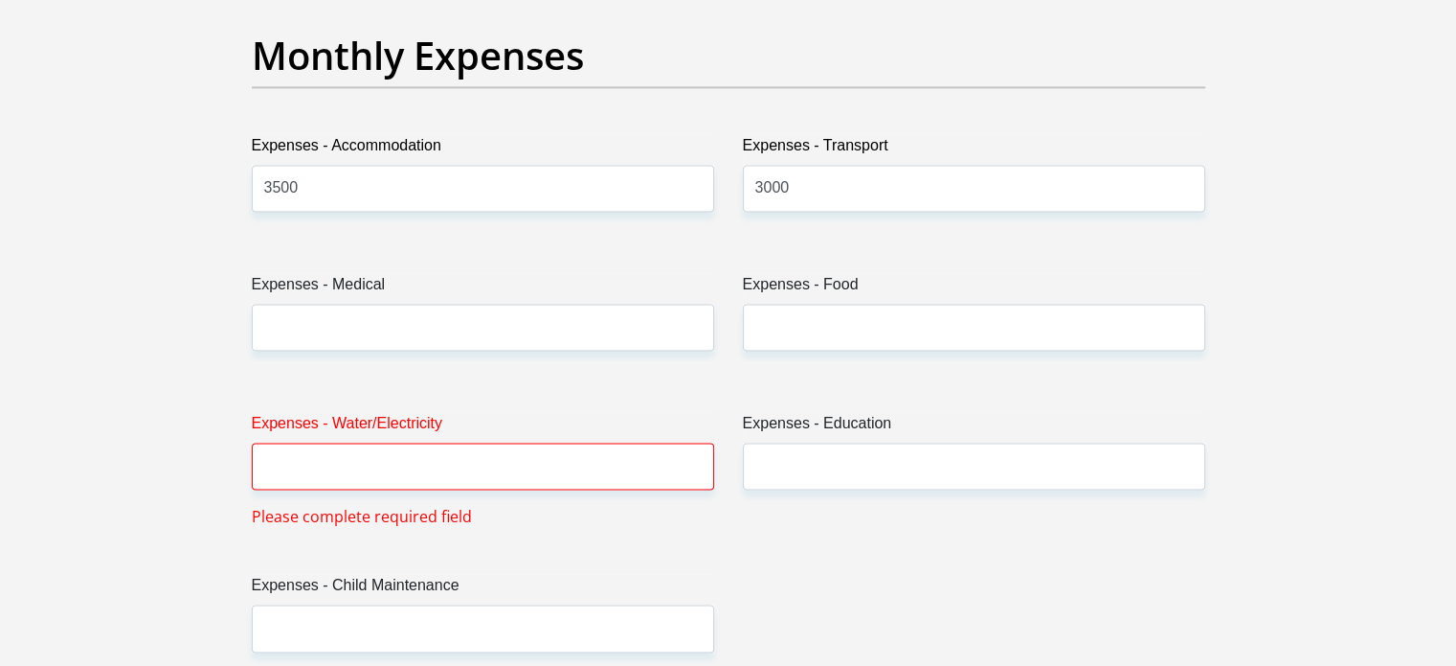
click at [498, 349] on div "Expenses - Medical" at bounding box center [482, 319] width 491 height 93
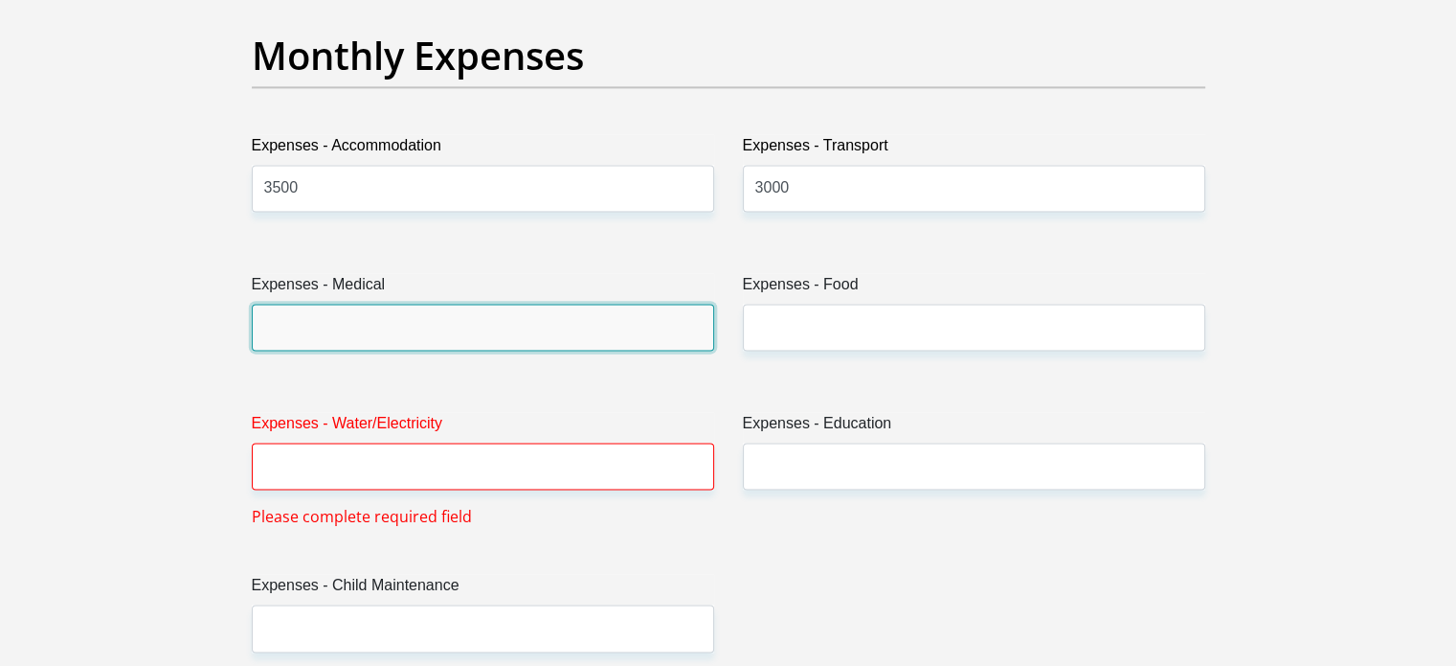
click at [499, 348] on input "Expenses - Medical" at bounding box center [483, 327] width 463 height 47
type input "0"
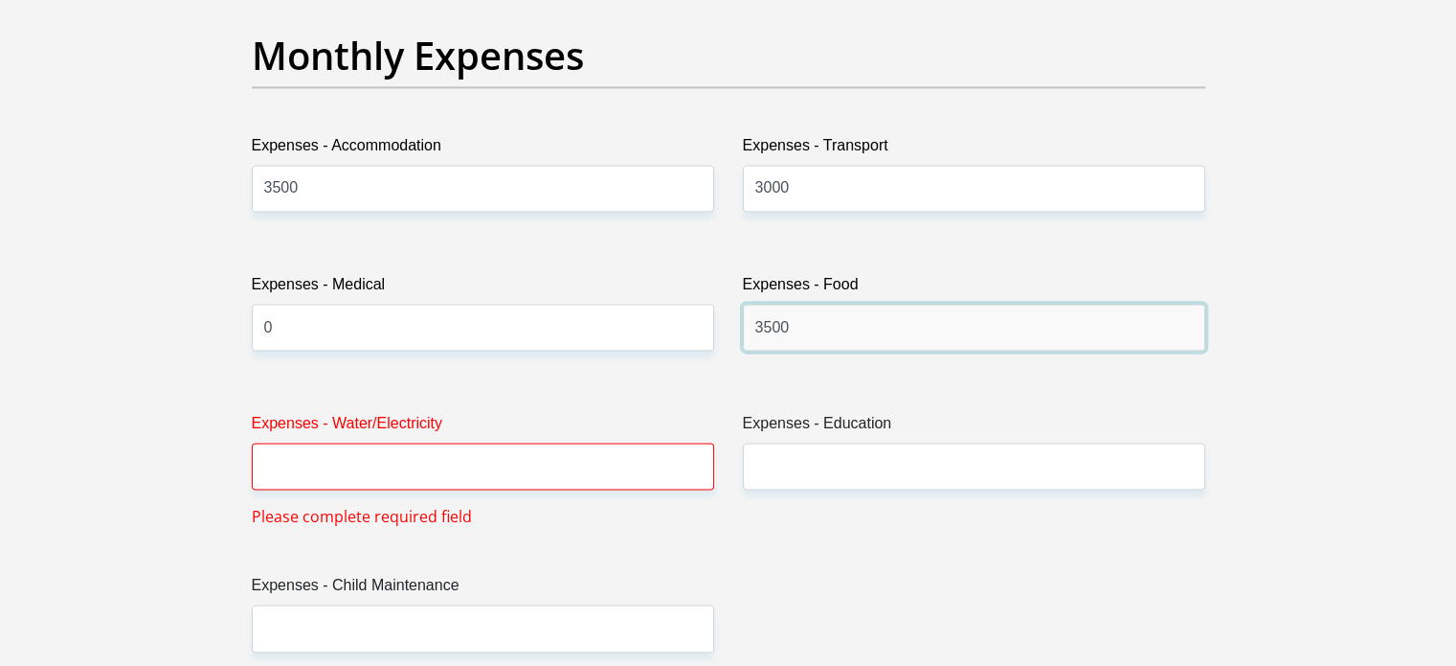
type input "3500"
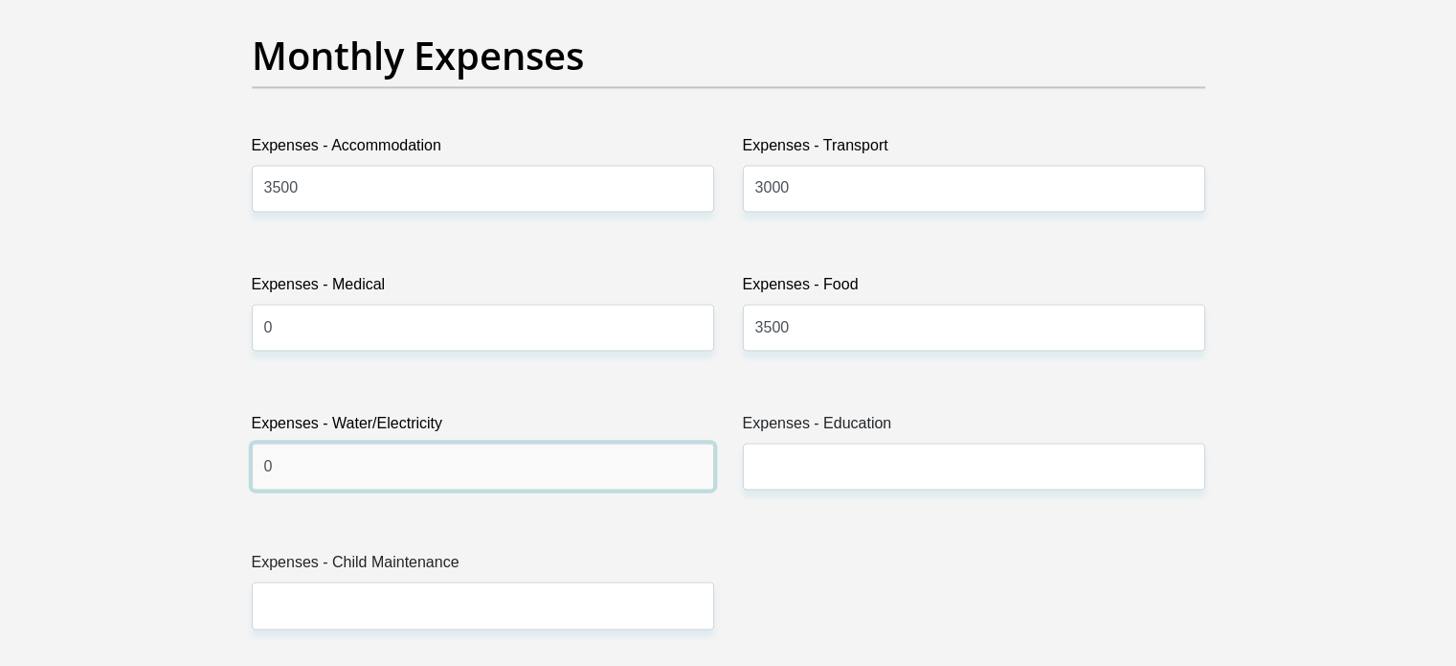
type input "0"
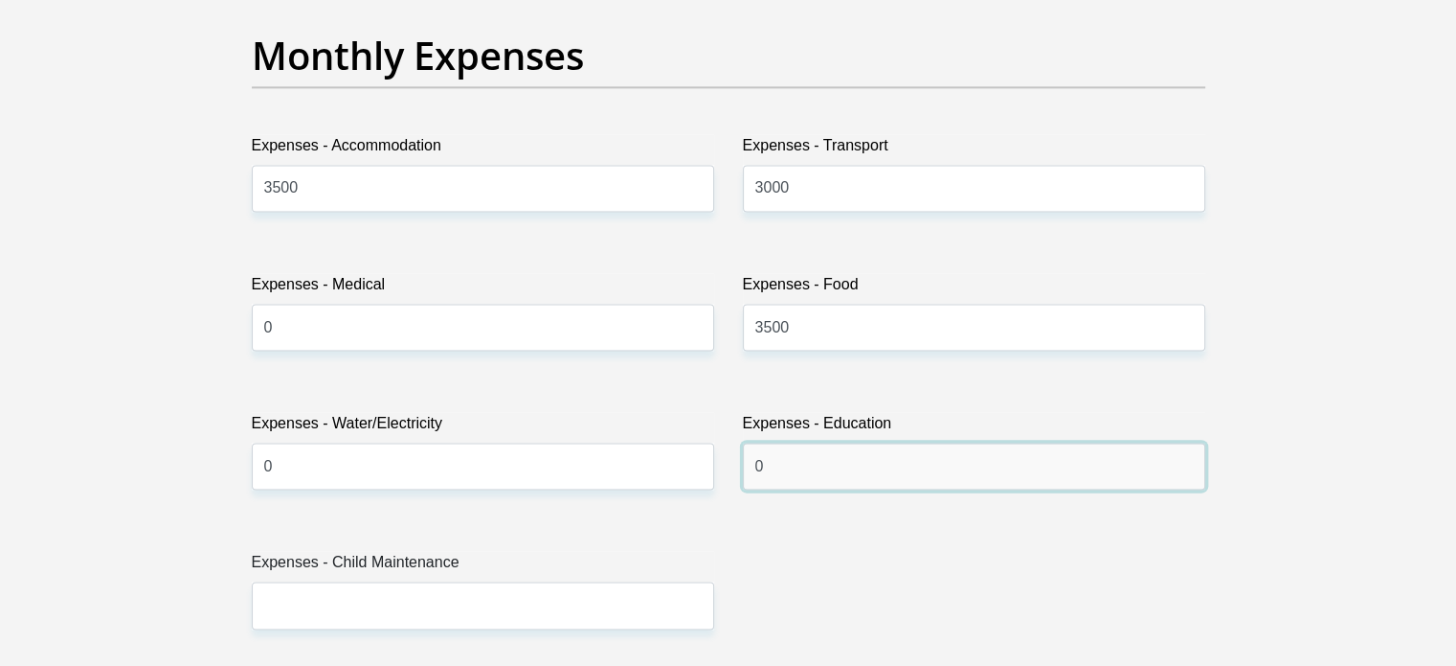
type input "0"
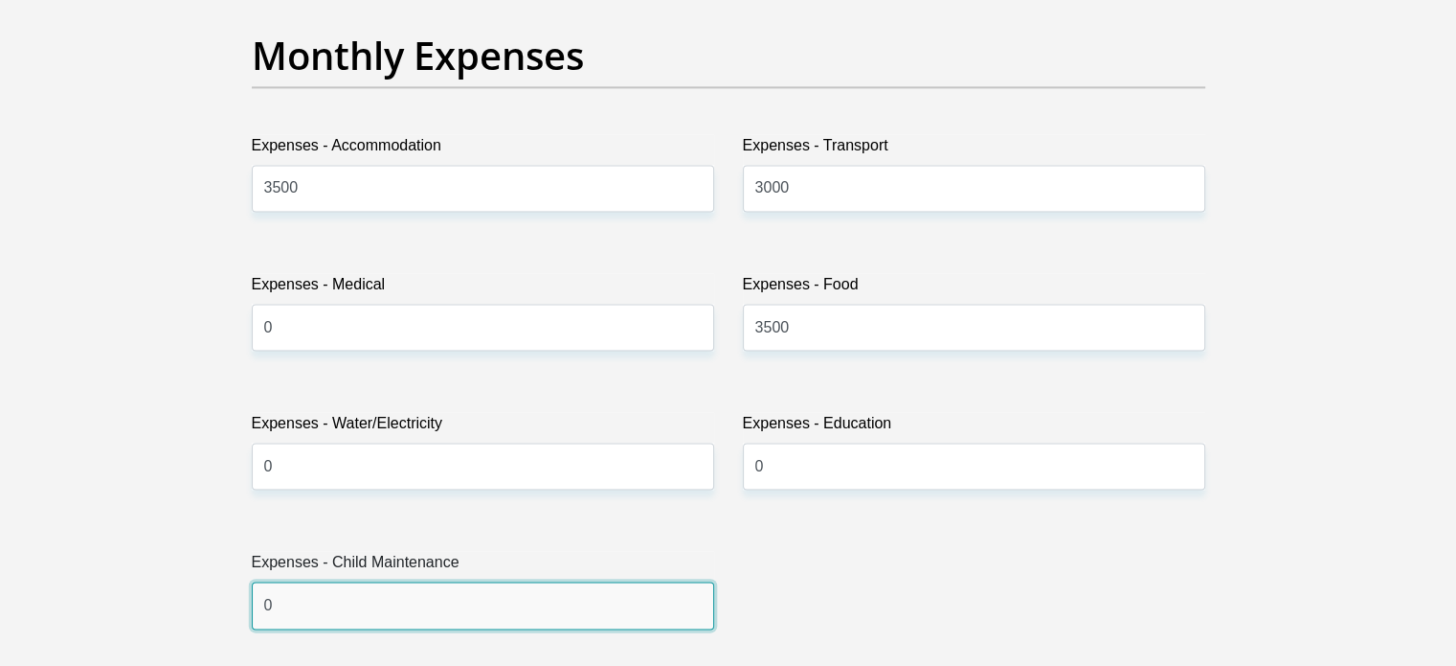
type input "0"
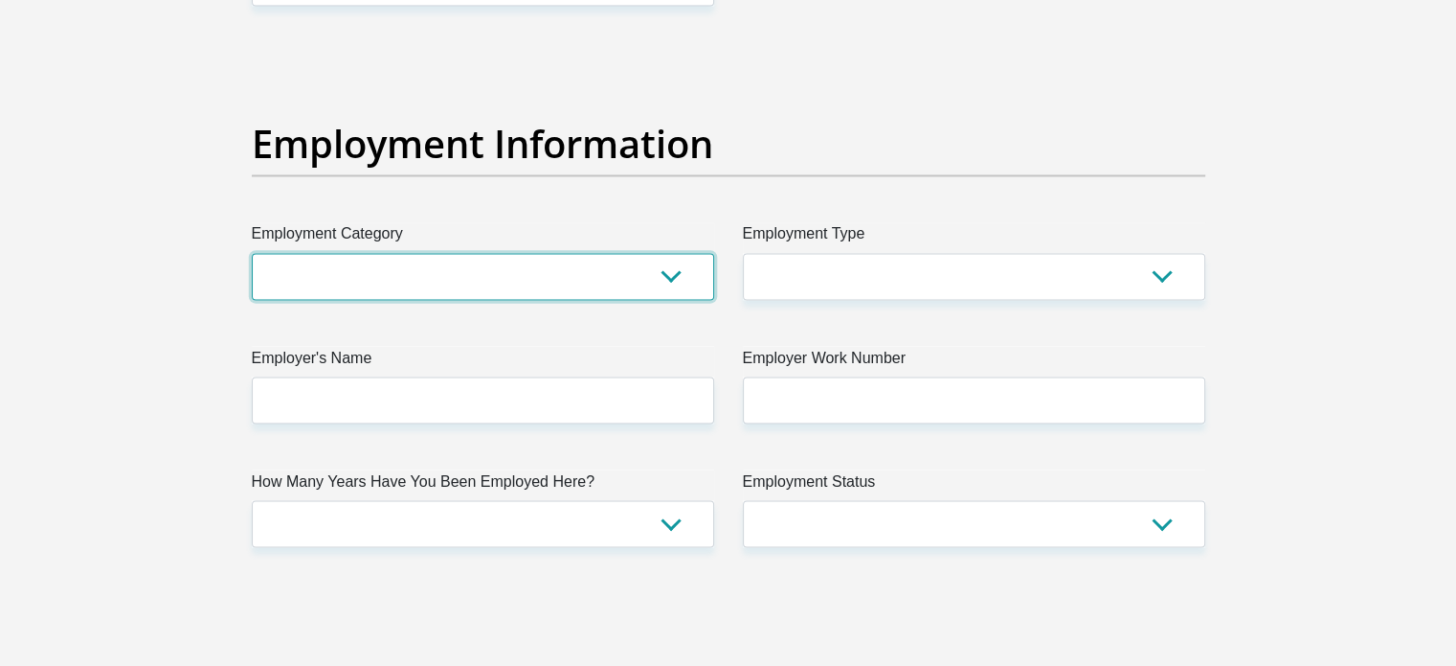
scroll to position [3386, 0]
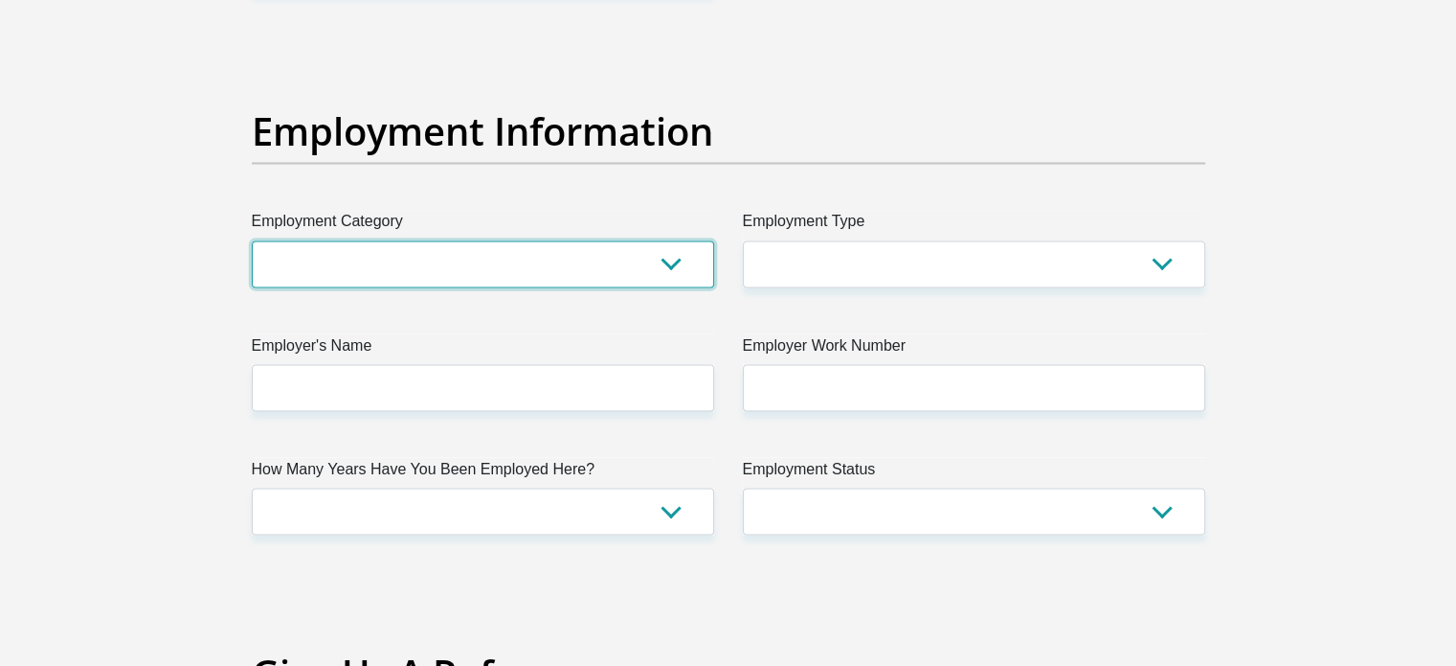
click at [513, 271] on select "AGRICULTURE ALCOHOL & TOBACCO CONSTRUCTION MATERIALS METALLURGY EQUIPMENT FOR R…" at bounding box center [483, 263] width 463 height 47
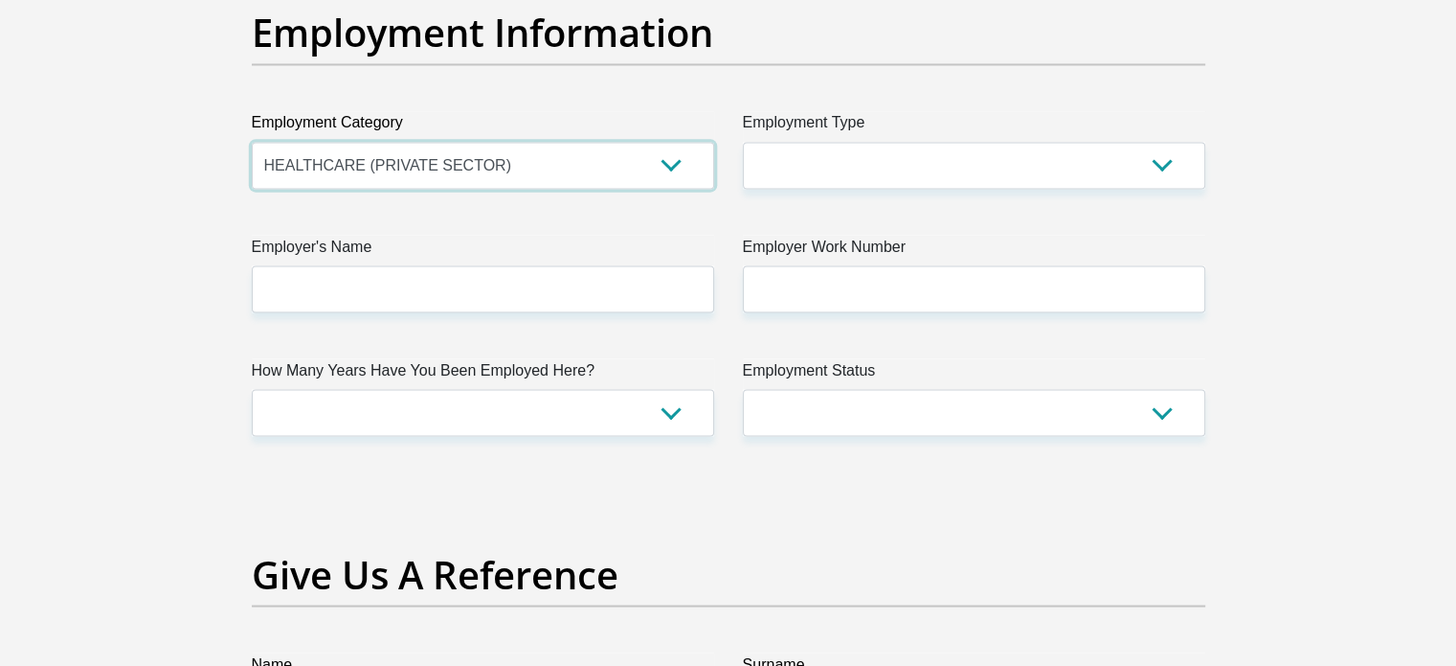
scroll to position [3486, 0]
click at [570, 161] on select "AGRICULTURE ALCOHOL & TOBACCO CONSTRUCTION MATERIALS METALLURGY EQUIPMENT FOR R…" at bounding box center [483, 164] width 463 height 47
select select "53"
click at [252, 141] on select "AGRICULTURE ALCOHOL & TOBACCO CONSTRUCTION MATERIALS METALLURGY EQUIPMENT FOR R…" at bounding box center [483, 164] width 463 height 47
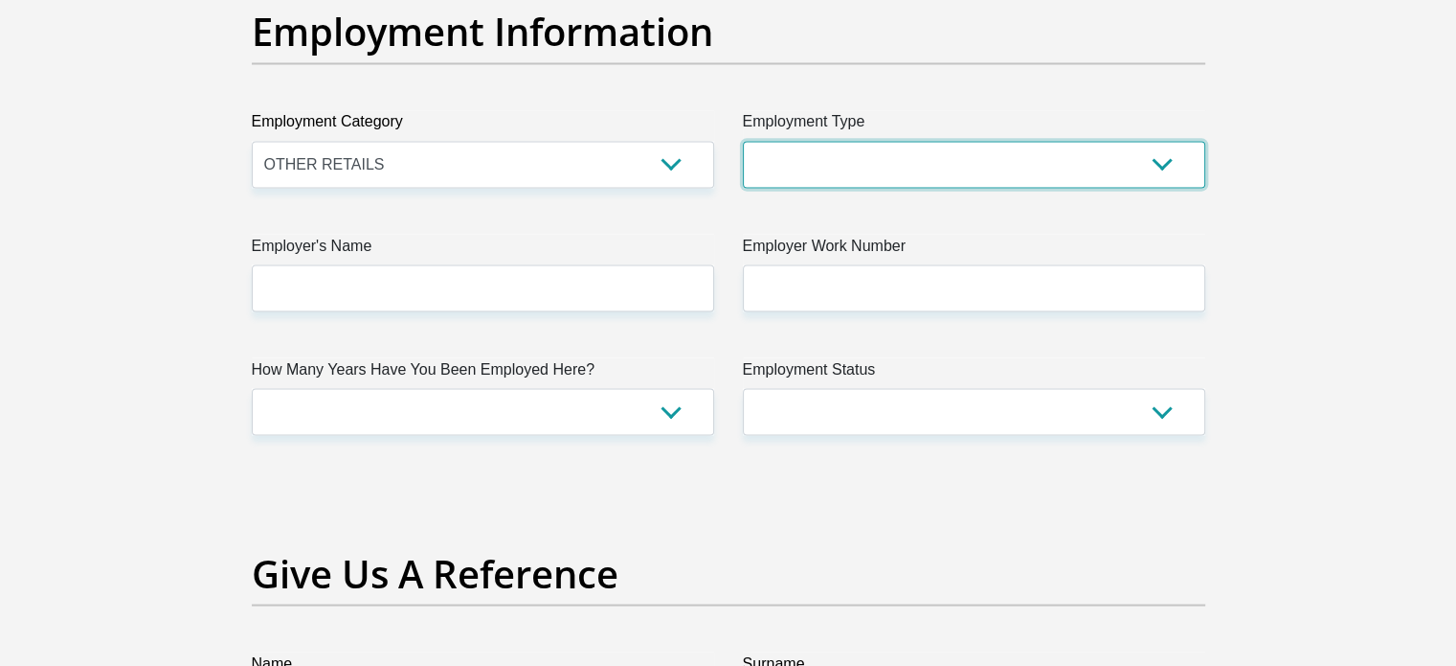
click at [988, 171] on select "College/Lecturer Craft Seller Creative Driver Executive Farmer Forces - Non Com…" at bounding box center [974, 164] width 463 height 47
select select "Unknown/Other"
click at [743, 141] on select "College/Lecturer Craft Seller Creative Driver Executive Farmer Forces - Non Com…" at bounding box center [974, 164] width 463 height 47
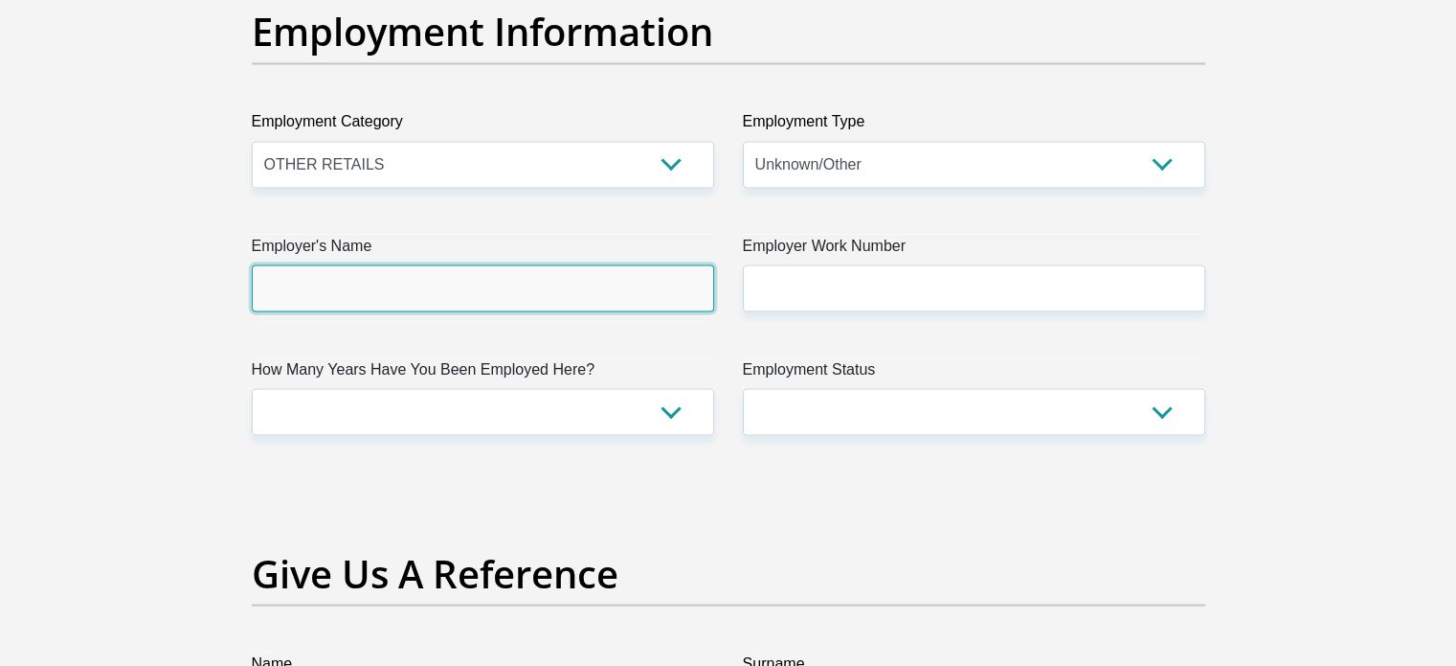
click at [519, 293] on input "Employer's Name" at bounding box center [483, 287] width 463 height 47
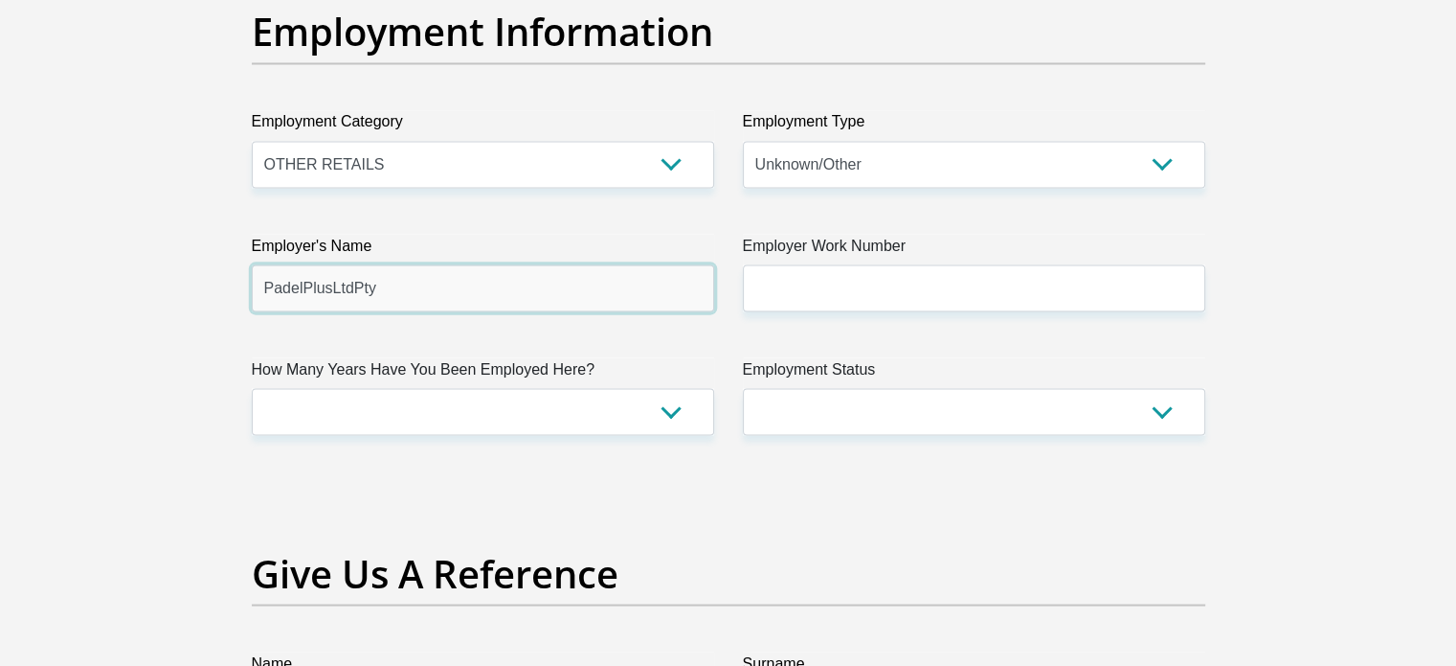
click at [301, 290] on input "PadelPlusLtdPty" at bounding box center [483, 287] width 463 height 47
type input "PadelPlusLtdPty"
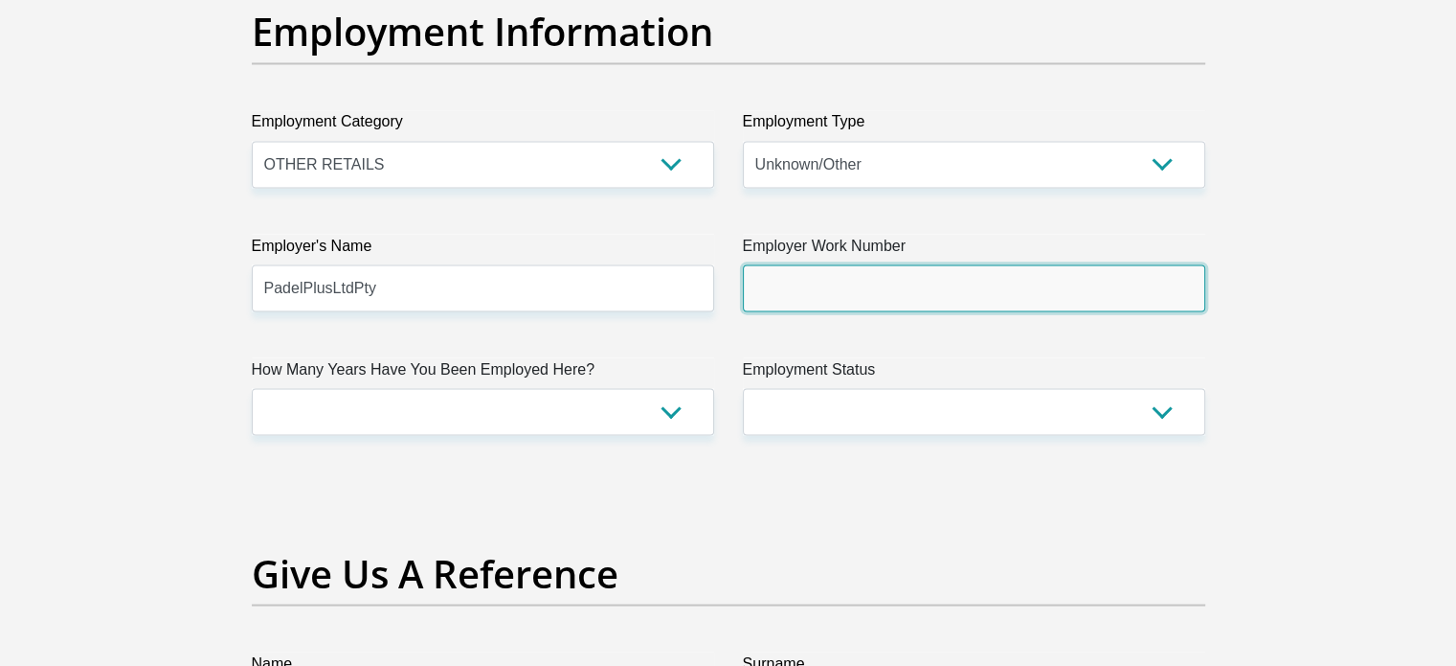
click at [927, 297] on input "Employer Work Number" at bounding box center [974, 287] width 463 height 47
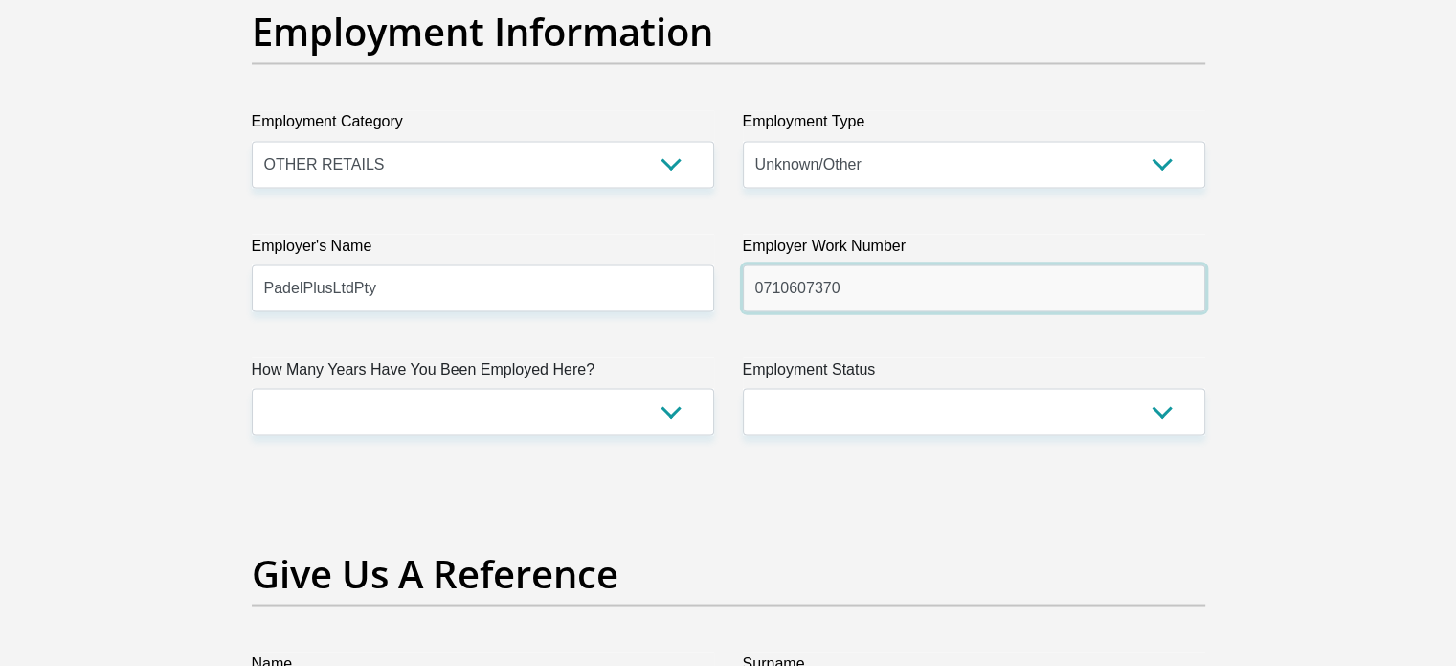
type input "0710607370"
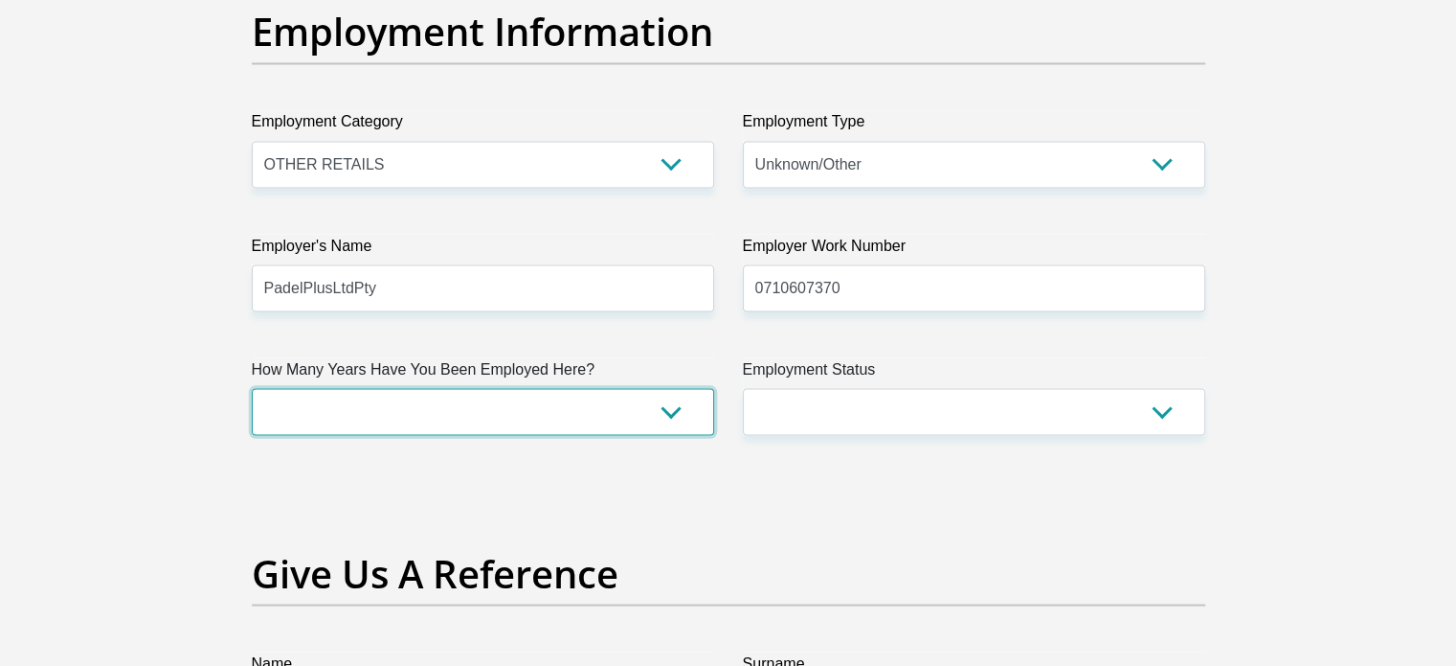
click at [617, 429] on select "less than 1 year 1-3 years 3-5 years 5+ years" at bounding box center [483, 411] width 463 height 47
select select "24"
click at [252, 388] on select "less than 1 year 1-3 years 3-5 years 5+ years" at bounding box center [483, 411] width 463 height 47
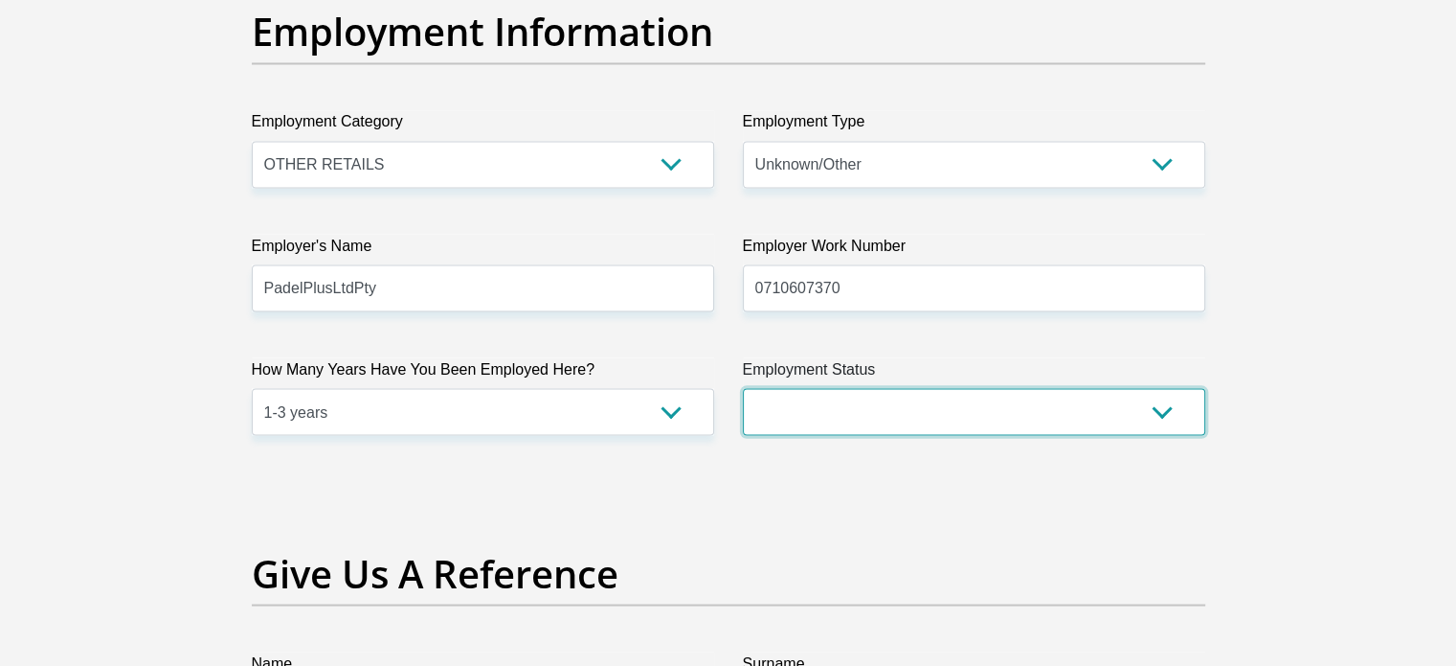
click at [923, 397] on select "Permanent/Full-time Part-time/Casual Contract Worker Self-Employed Housewife Re…" at bounding box center [974, 411] width 463 height 47
select select "1"
click at [743, 388] on select "Permanent/Full-time Part-time/Casual Contract Worker Self-Employed Housewife Re…" at bounding box center [974, 411] width 463 height 47
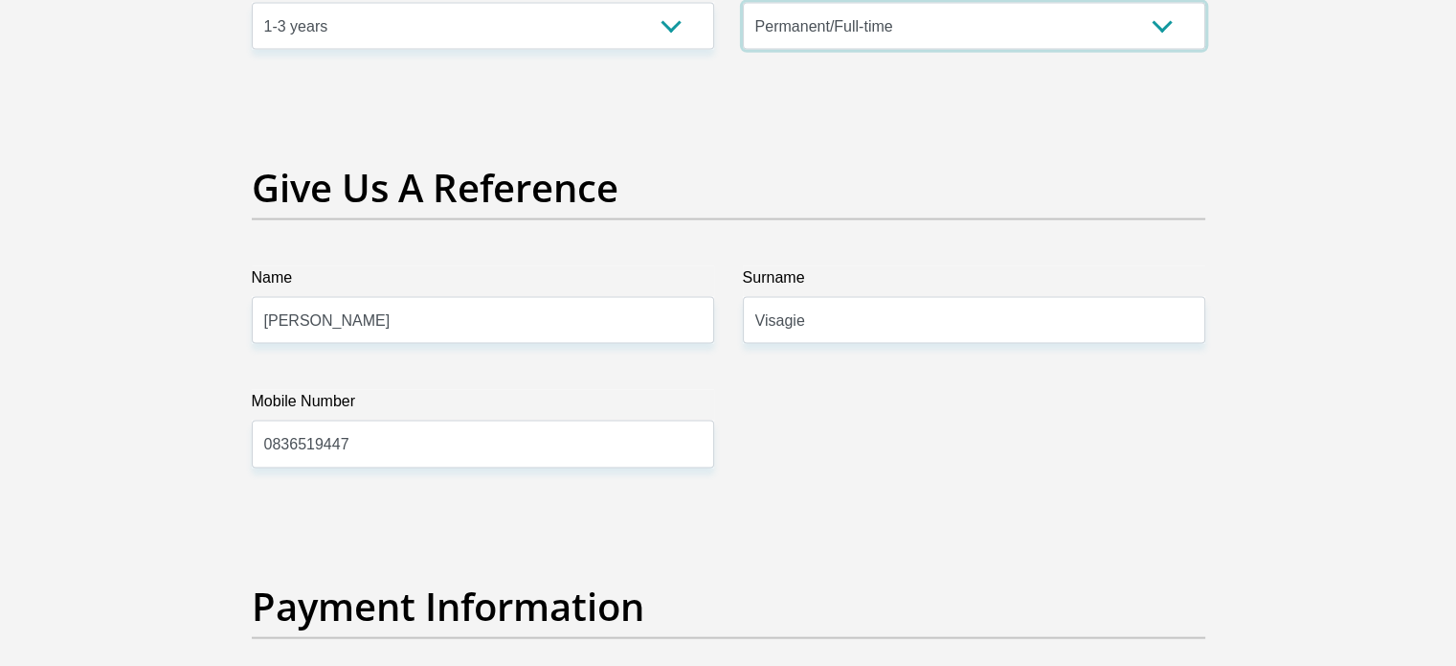
scroll to position [3889, 0]
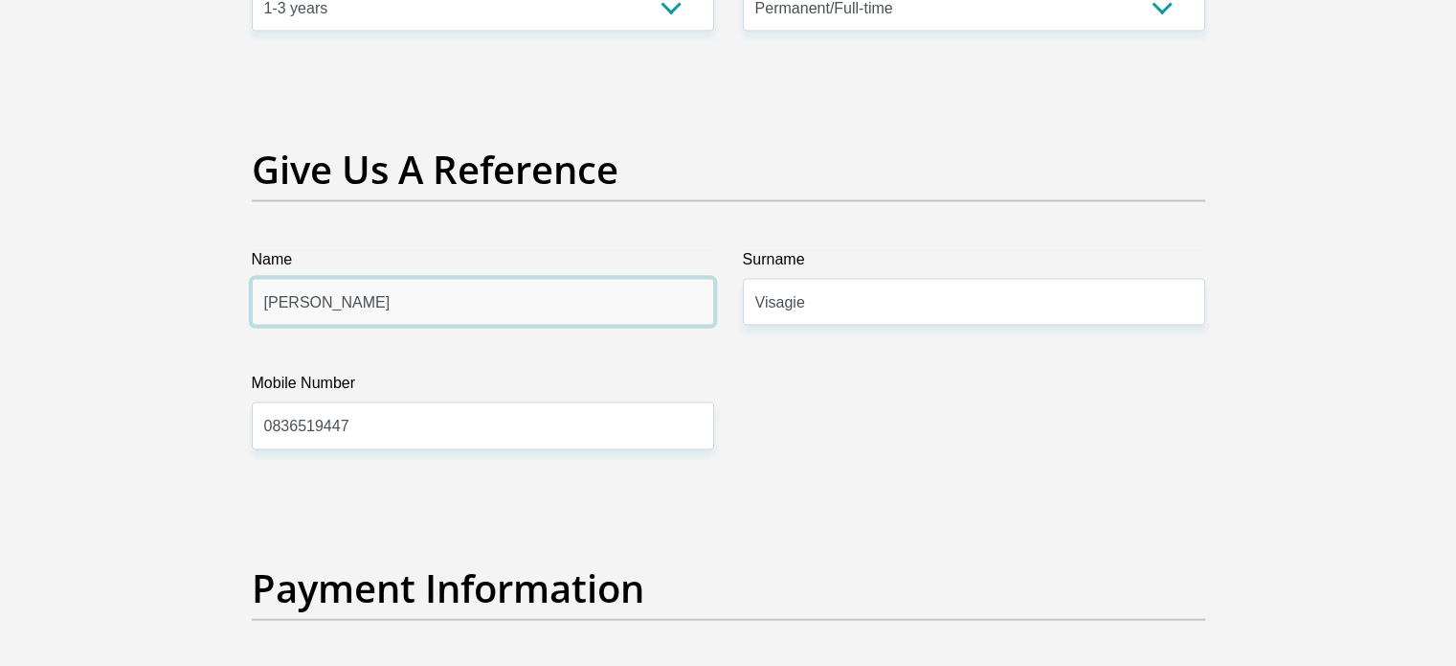
click at [427, 286] on input "Justin" at bounding box center [483, 302] width 463 height 47
drag, startPoint x: 388, startPoint y: 287, endPoint x: 0, endPoint y: 284, distance: 387.8
type input "Clint"
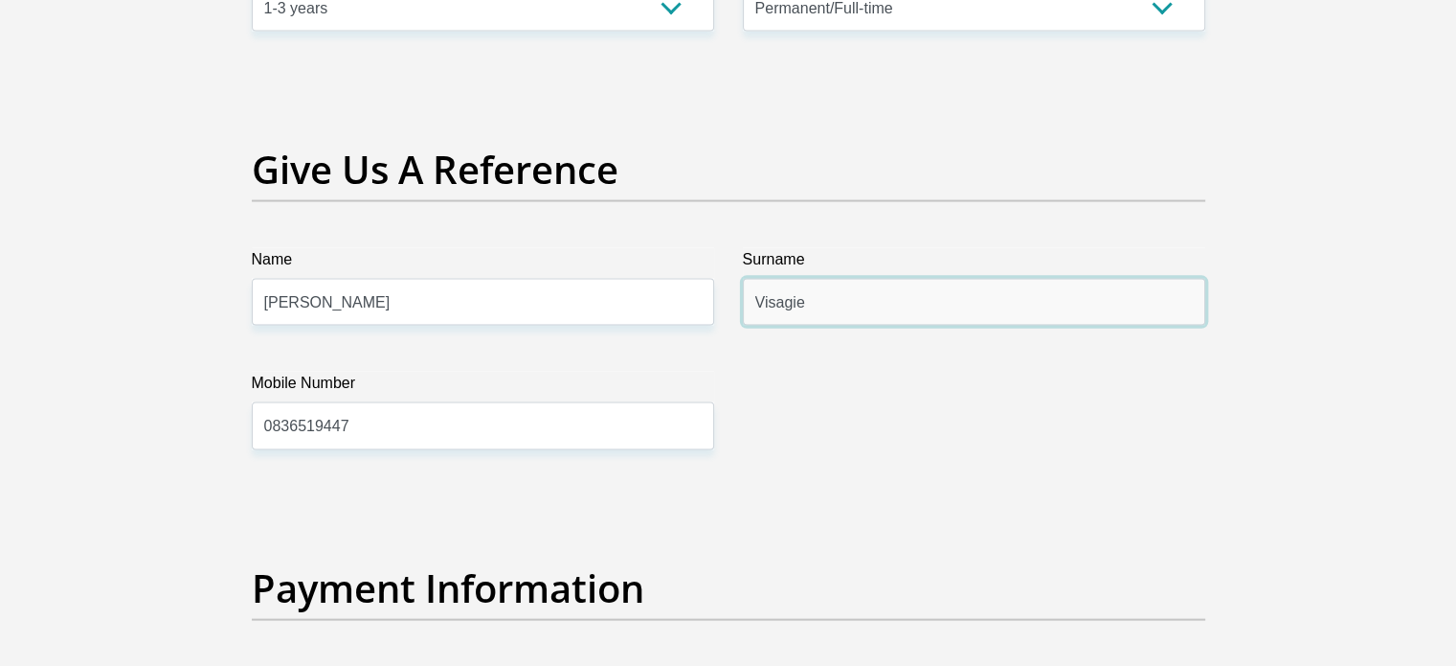
drag, startPoint x: 745, startPoint y: 302, endPoint x: 640, endPoint y: 302, distance: 105.3
type input "Smith"
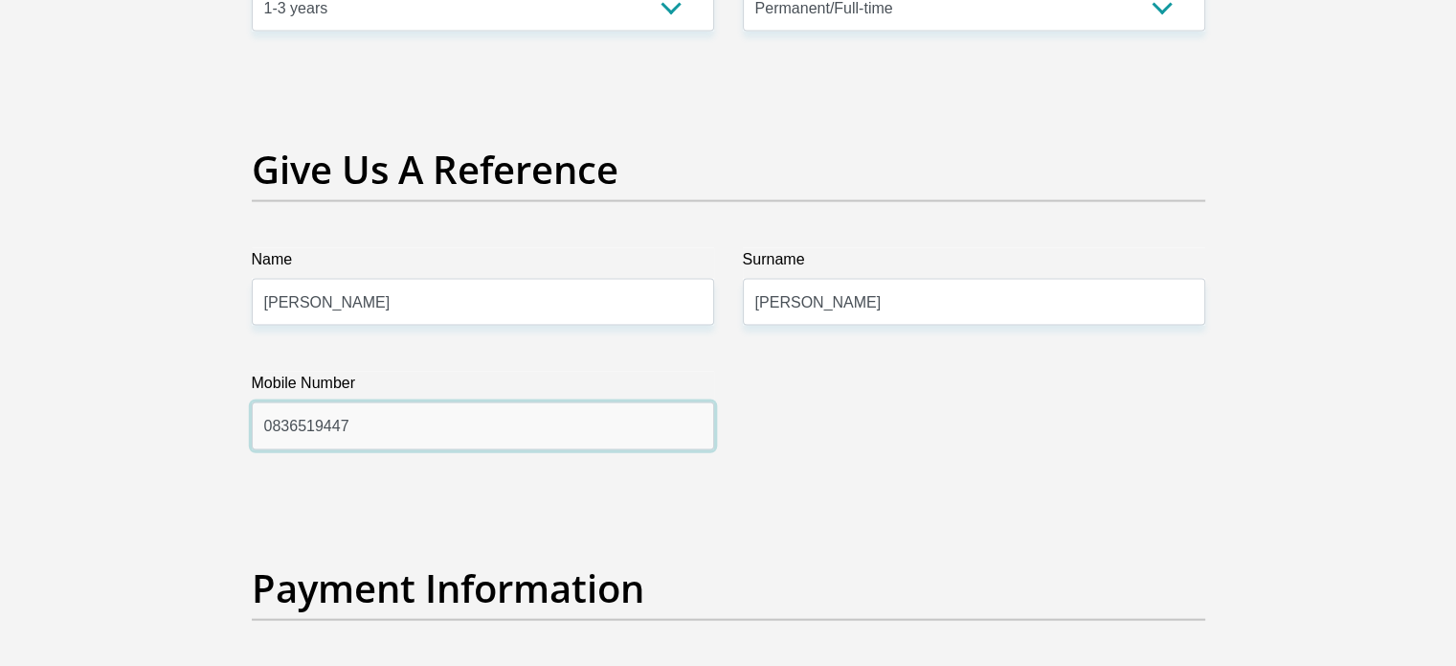
drag, startPoint x: 573, startPoint y: 413, endPoint x: 0, endPoint y: 459, distance: 574.5
type input "0825601883"
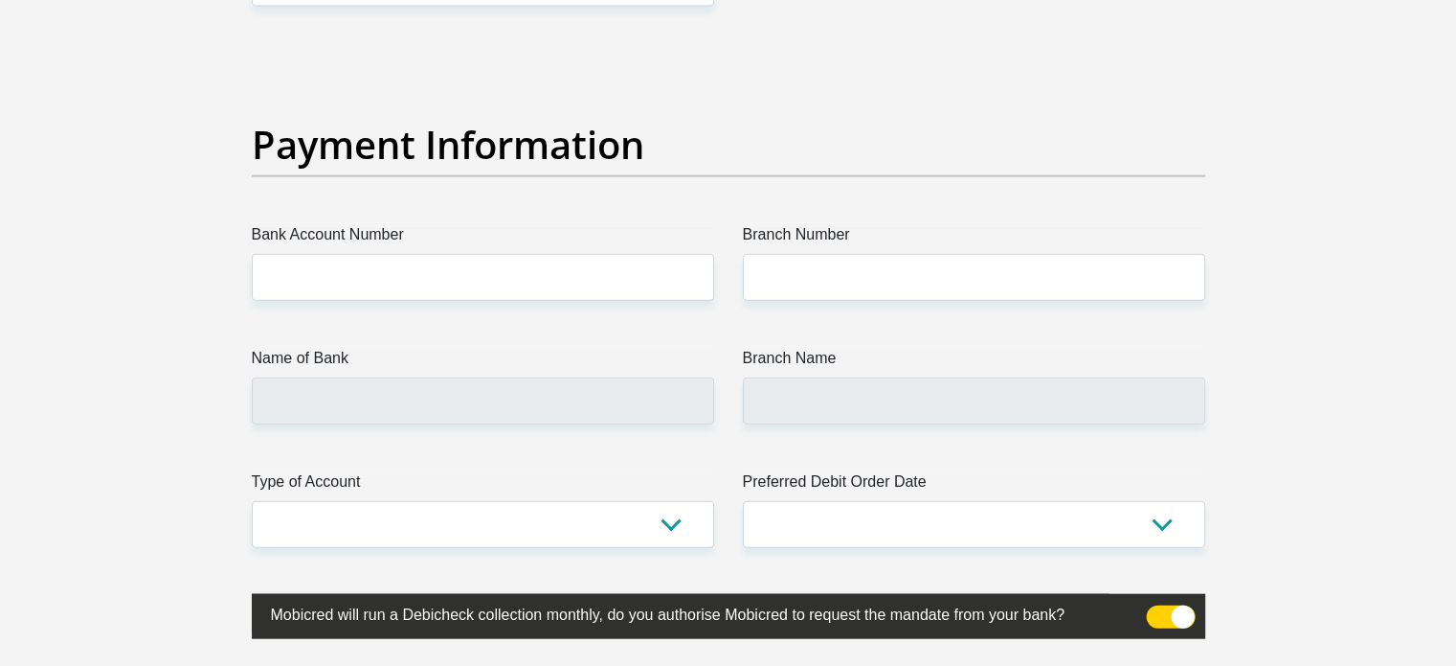
scroll to position [4358, 0]
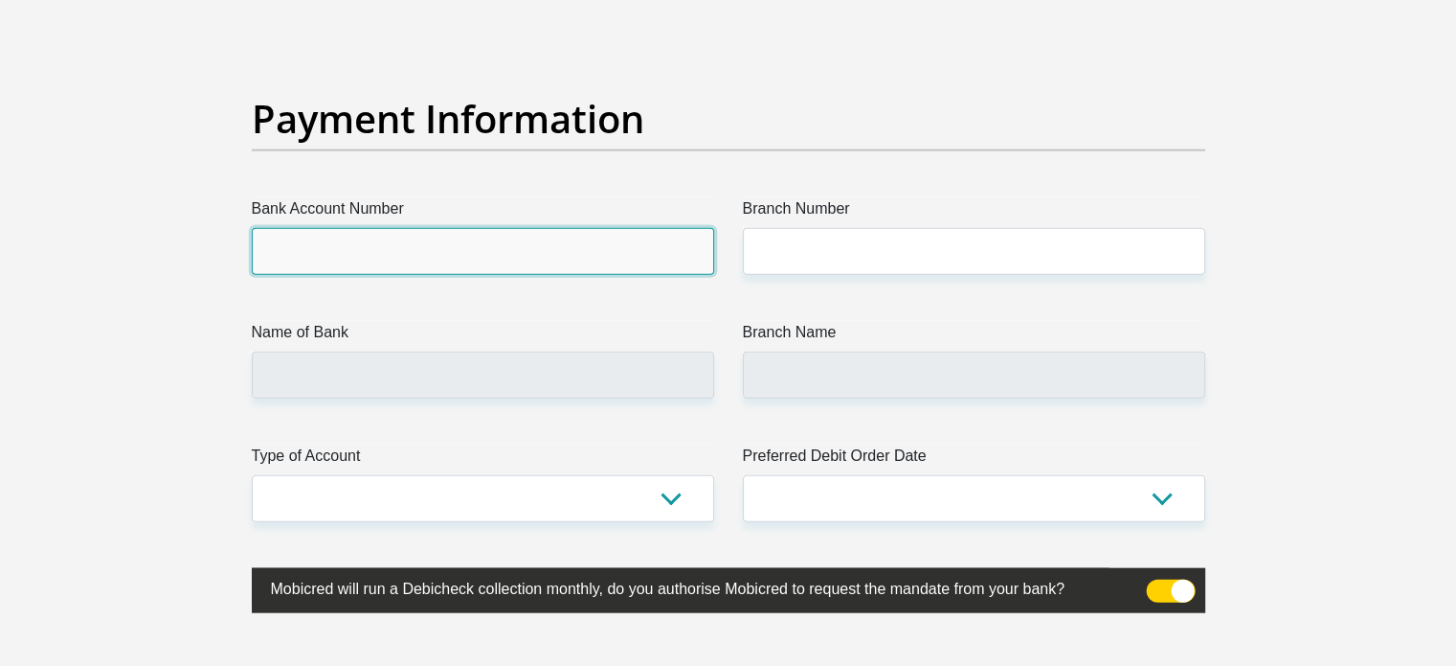
click at [589, 267] on input "Bank Account Number" at bounding box center [483, 251] width 463 height 47
type input "62814443305"
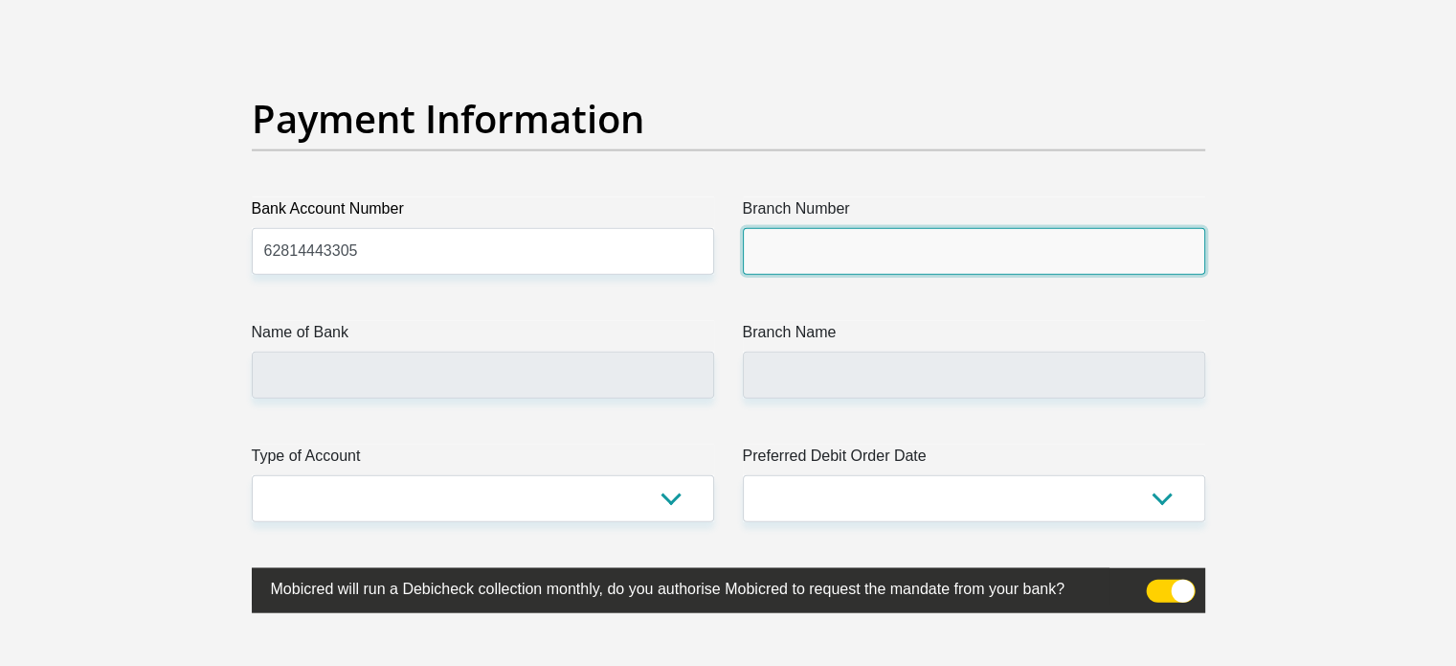
click at [804, 241] on input "Branch Number" at bounding box center [974, 251] width 463 height 47
type input "250655"
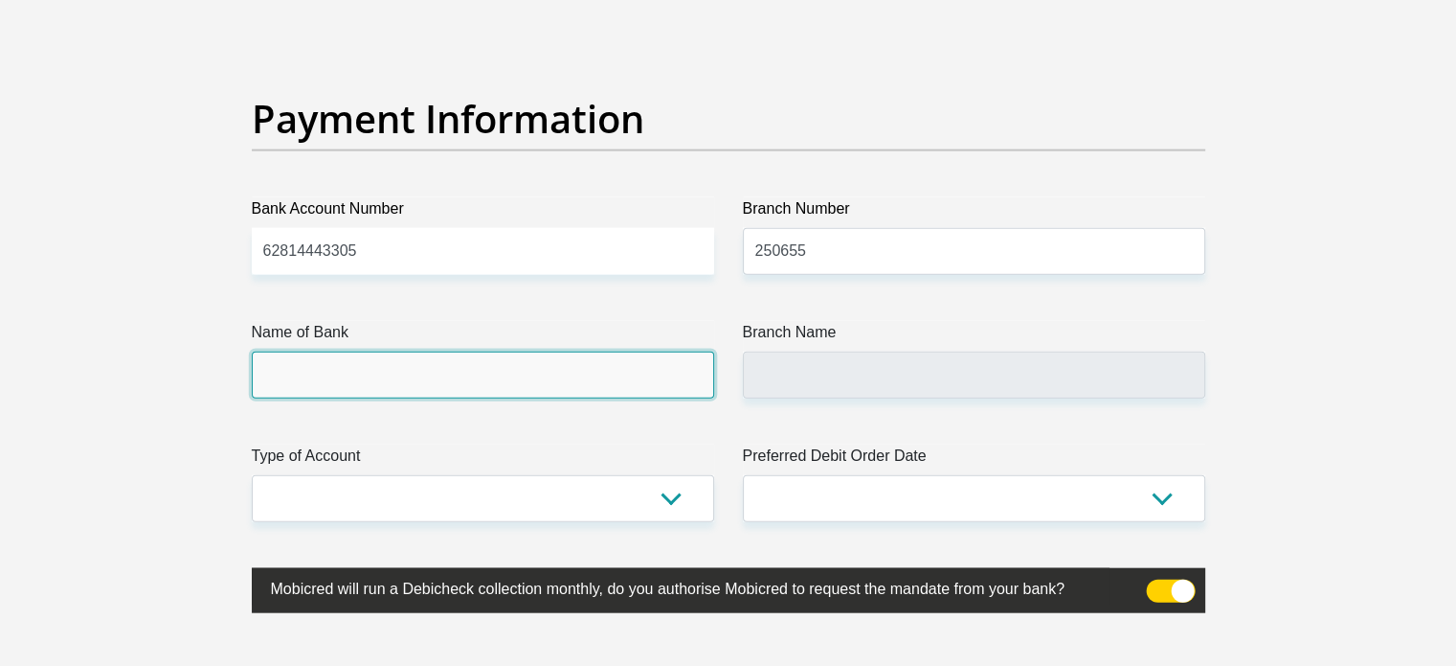
click at [529, 372] on input "Name of Bank" at bounding box center [483, 374] width 463 height 47
type input "FIRSTRAND BANK"
type input "BRANCH 560"
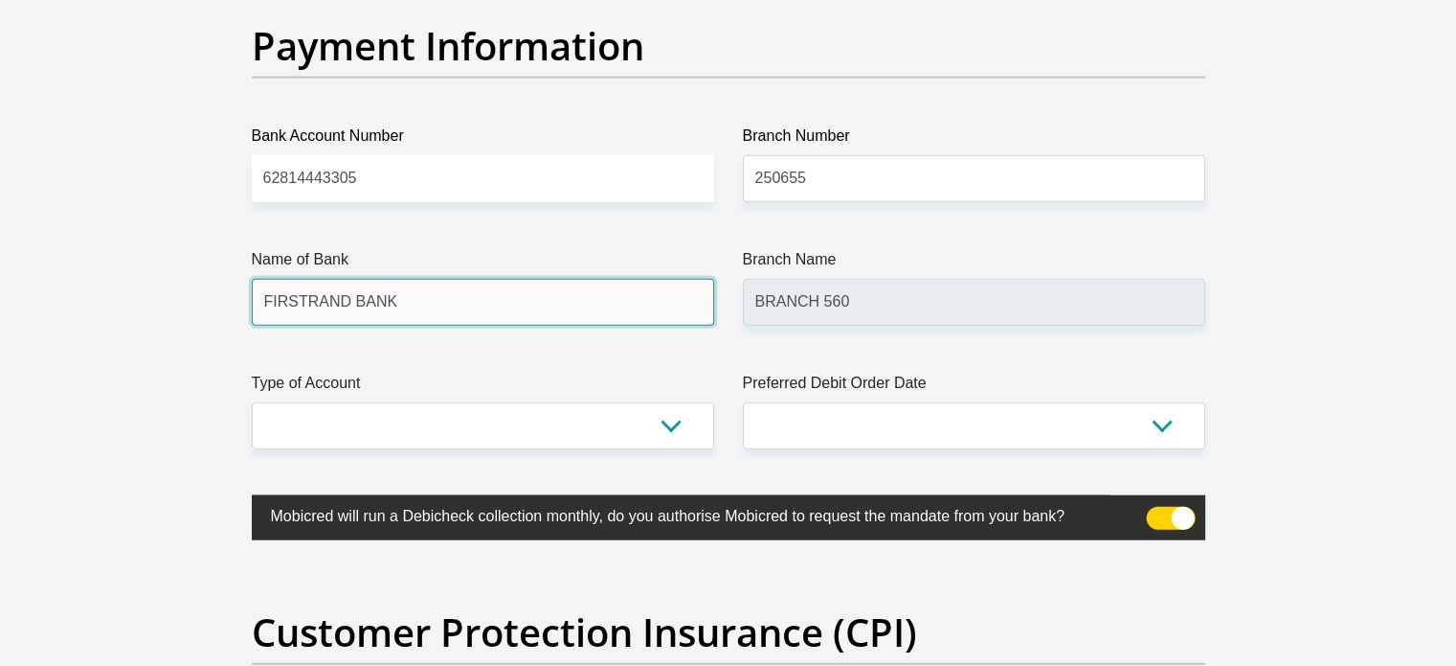
scroll to position [4458, 0]
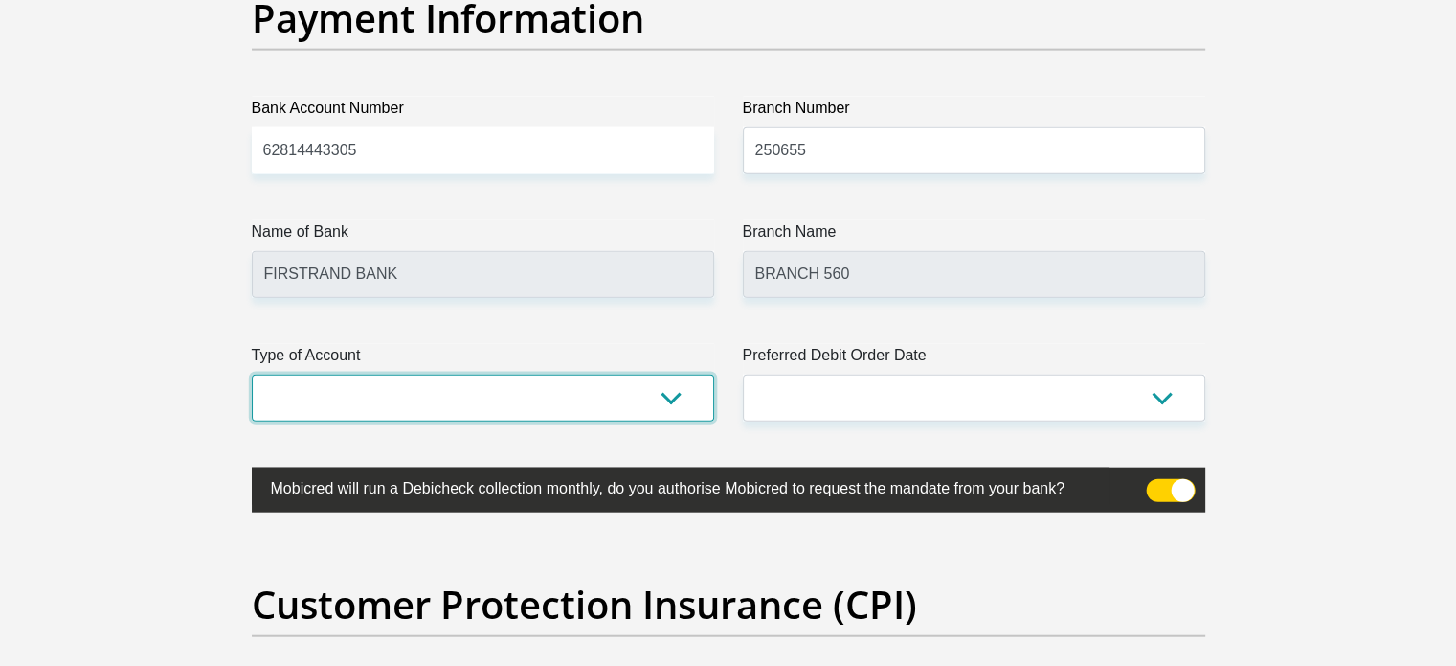
click at [560, 378] on select "Cheque Savings" at bounding box center [483, 397] width 463 height 47
select select "CUR"
click at [252, 374] on select "Cheque Savings" at bounding box center [483, 397] width 463 height 47
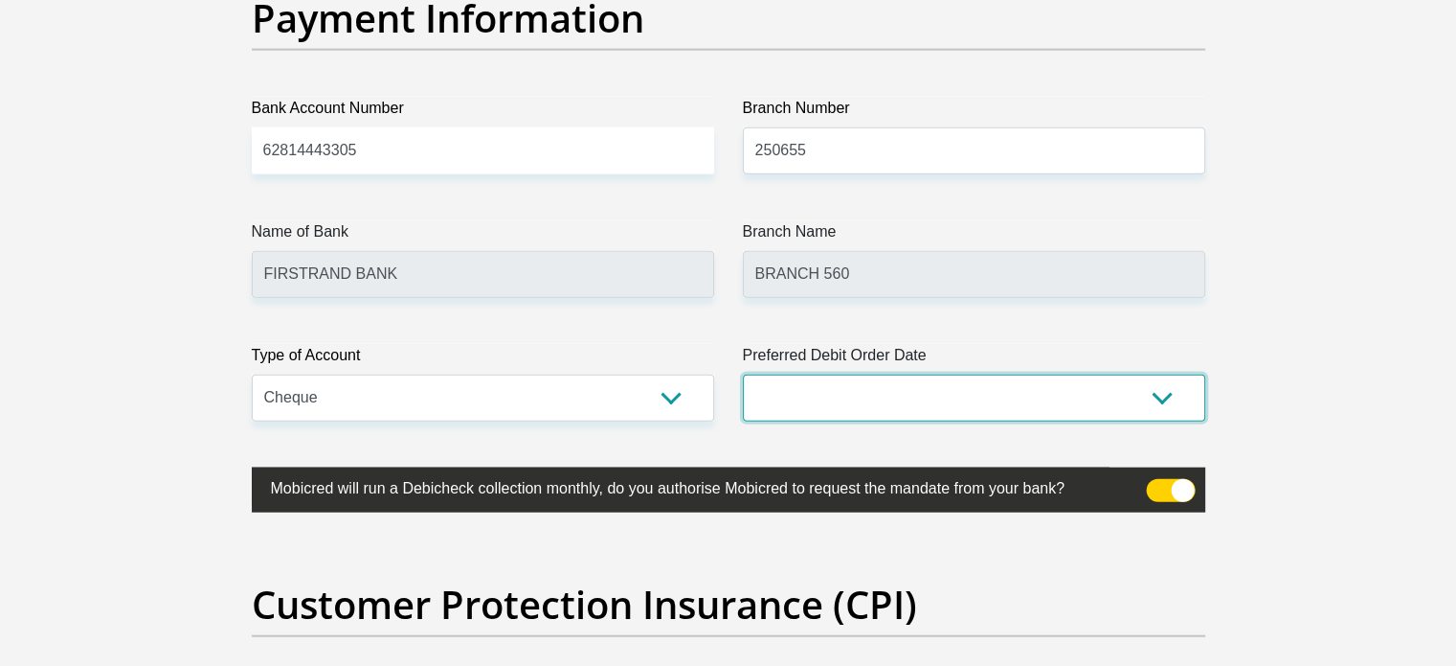
click at [892, 383] on select "1st 2nd 3rd 4th 5th 7th 18th 19th 20th 21st 22nd 23rd 24th 25th 26th 27th 28th …" at bounding box center [974, 397] width 463 height 47
click at [743, 374] on select "1st 2nd 3rd 4th 5th 7th 18th 19th 20th 21st 22nd 23rd 24th 25th 26th 27th 28th …" at bounding box center [974, 397] width 463 height 47
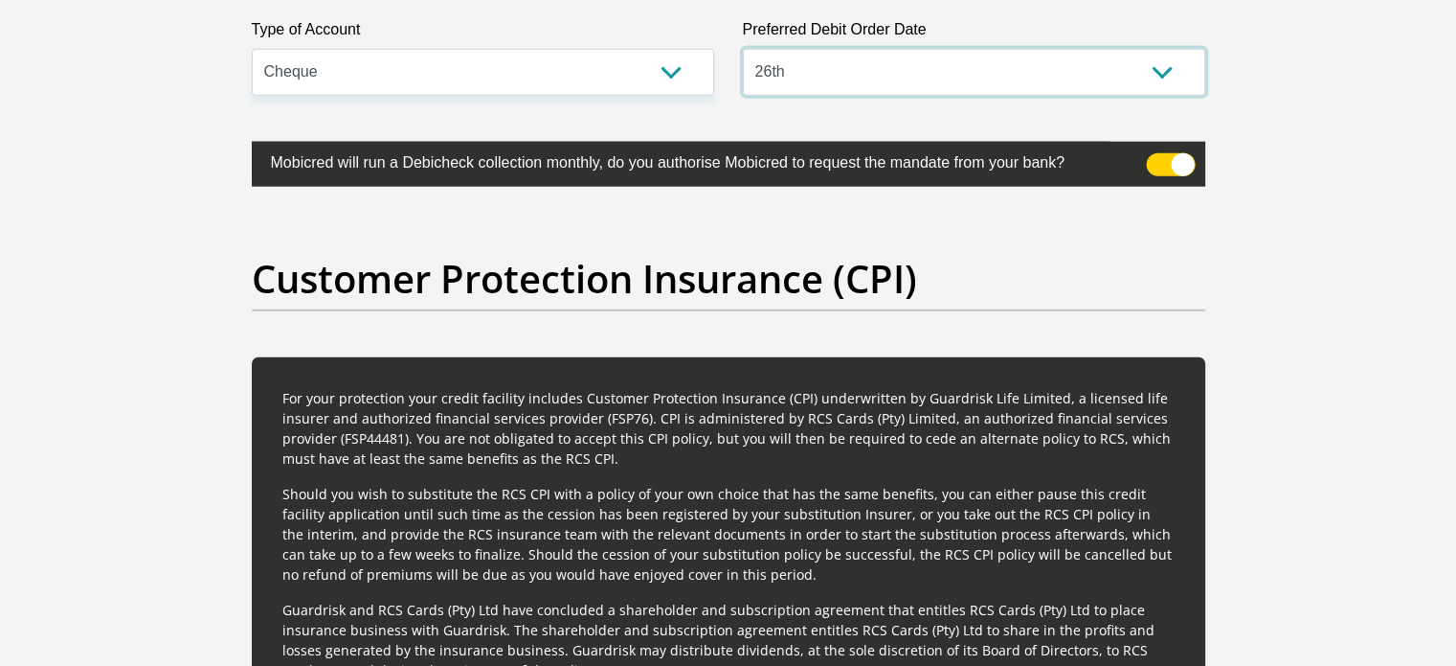
scroll to position [4643, 0]
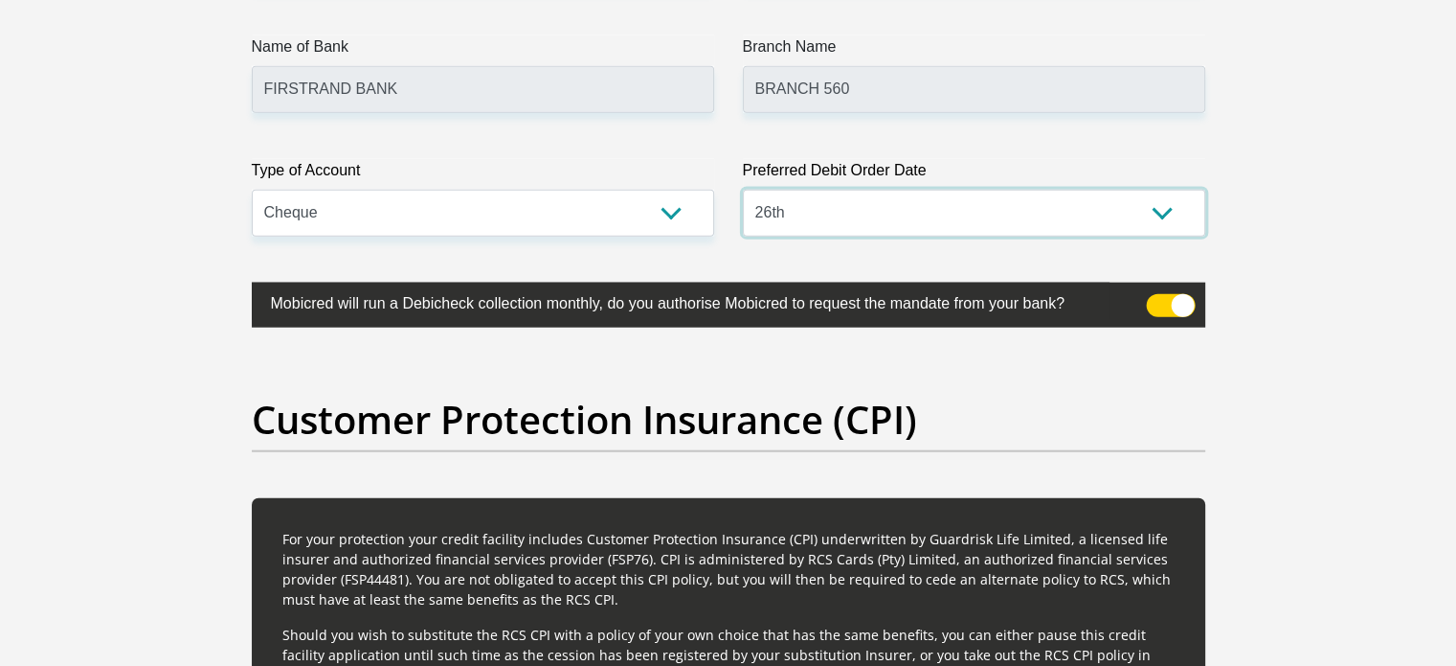
click at [1014, 190] on select "1st 2nd 3rd 4th 5th 7th 18th 19th 20th 21st 22nd 23rd 24th 25th 26th 27th 28th …" at bounding box center [974, 213] width 463 height 47
select select "30"
click at [743, 190] on select "1st 2nd 3rd 4th 5th 7th 18th 19th 20th 21st 22nd 23rd 24th 25th 26th 27th 28th …" at bounding box center [974, 213] width 463 height 47
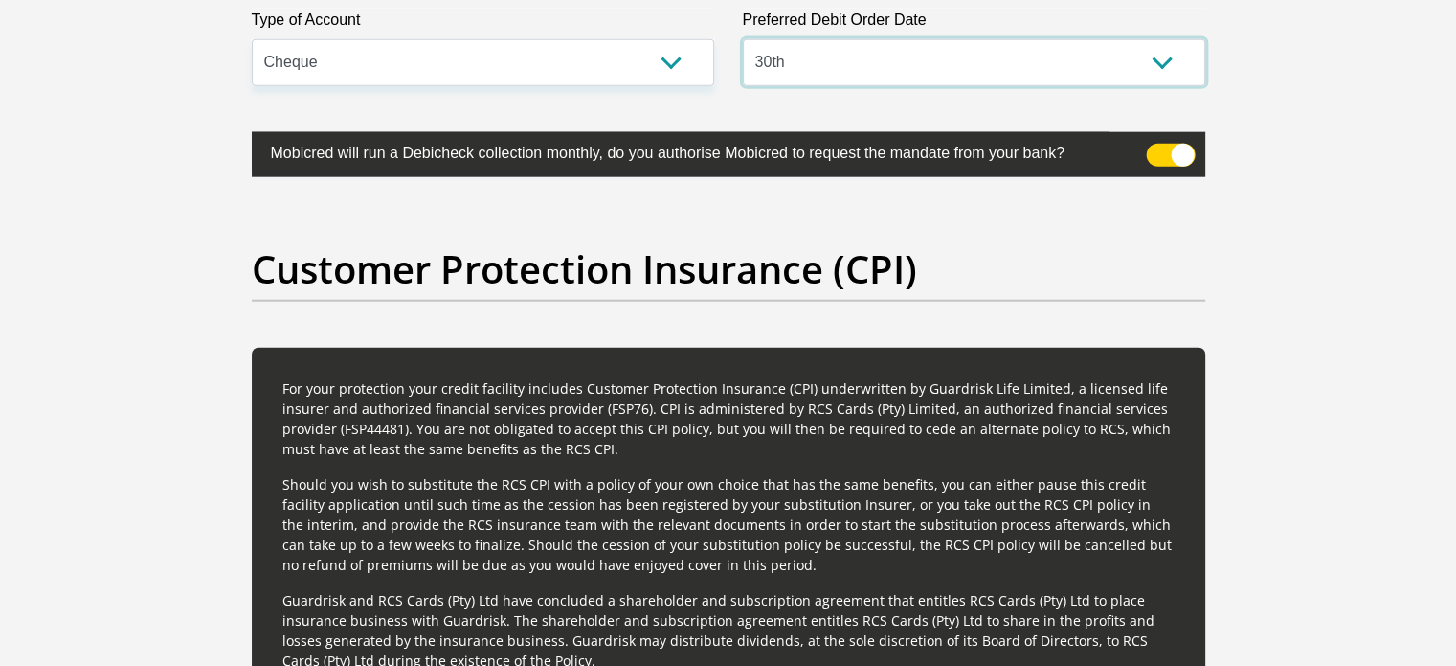
scroll to position [4801, 0]
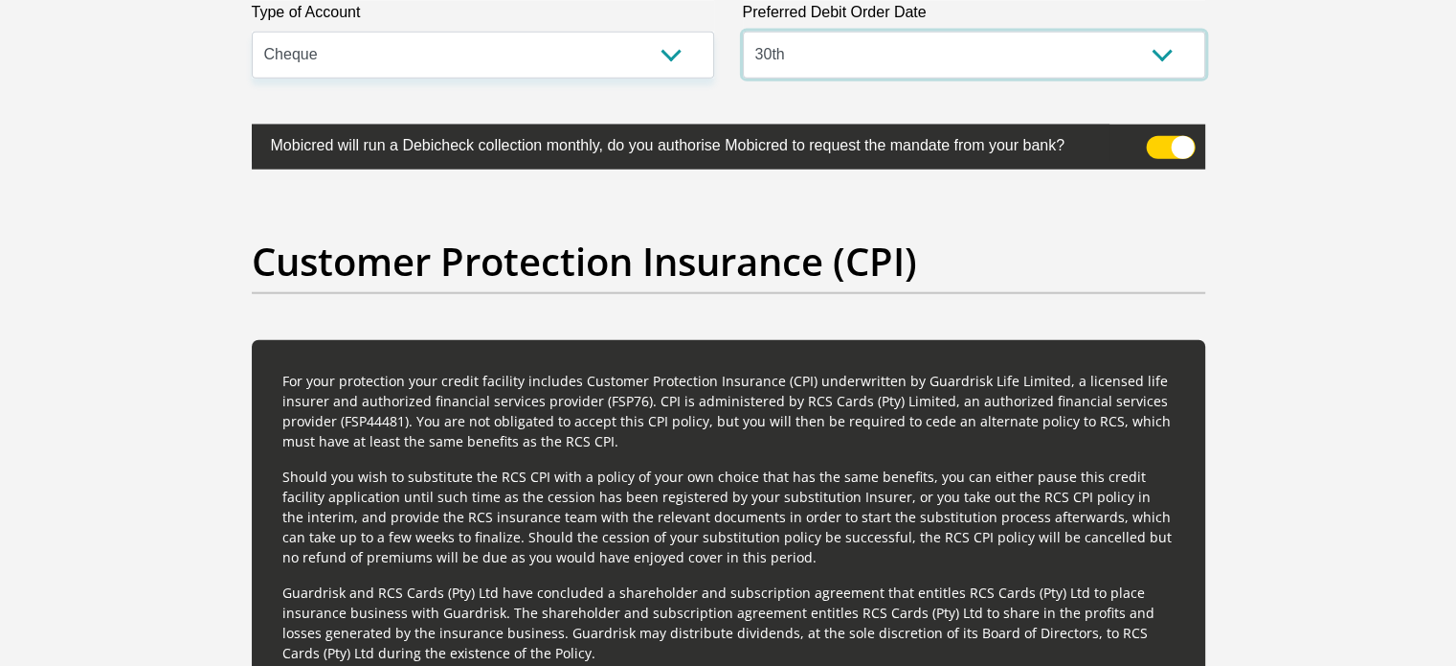
click at [1050, 56] on select "1st 2nd 3rd 4th 5th 7th 18th 19th 20th 21st 22nd 23rd 24th 25th 26th 27th 28th …" at bounding box center [974, 55] width 463 height 47
click at [743, 32] on select "1st 2nd 3rd 4th 5th 7th 18th 19th 20th 21st 22nd 23rd 24th 25th 26th 27th 28th …" at bounding box center [974, 55] width 463 height 47
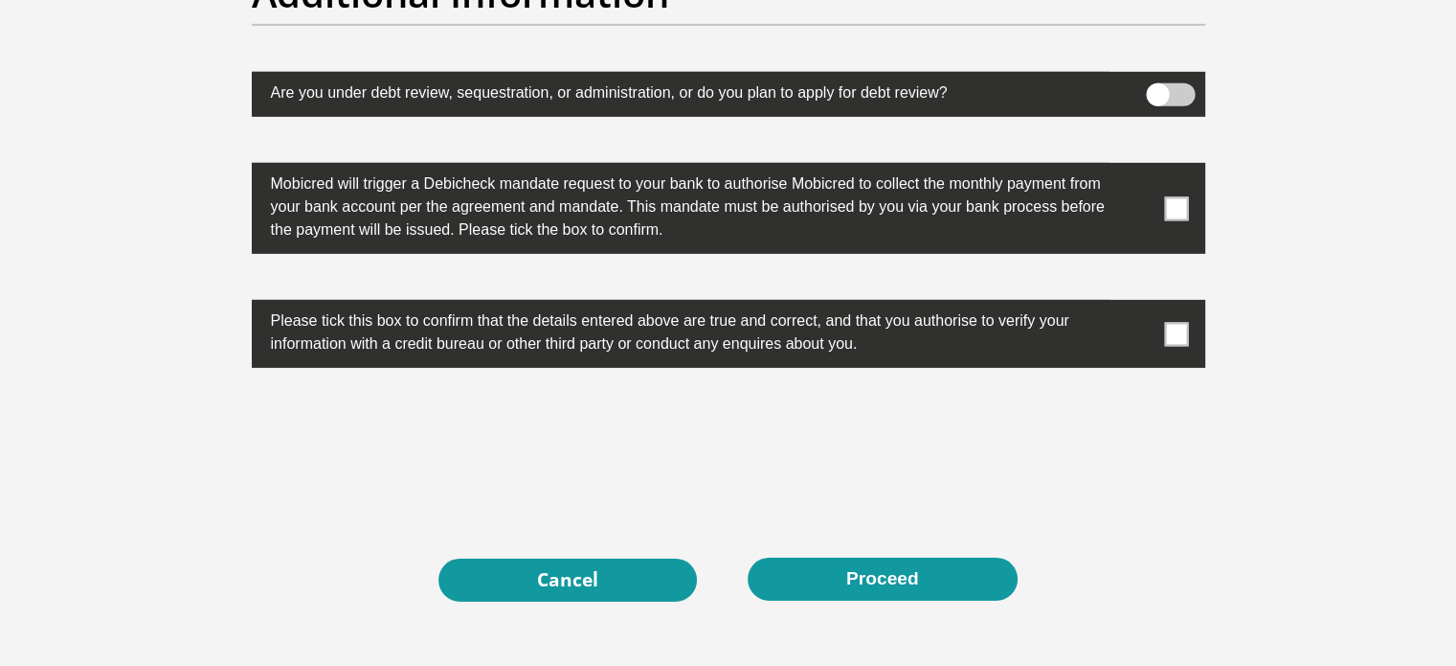
scroll to position [6052, 0]
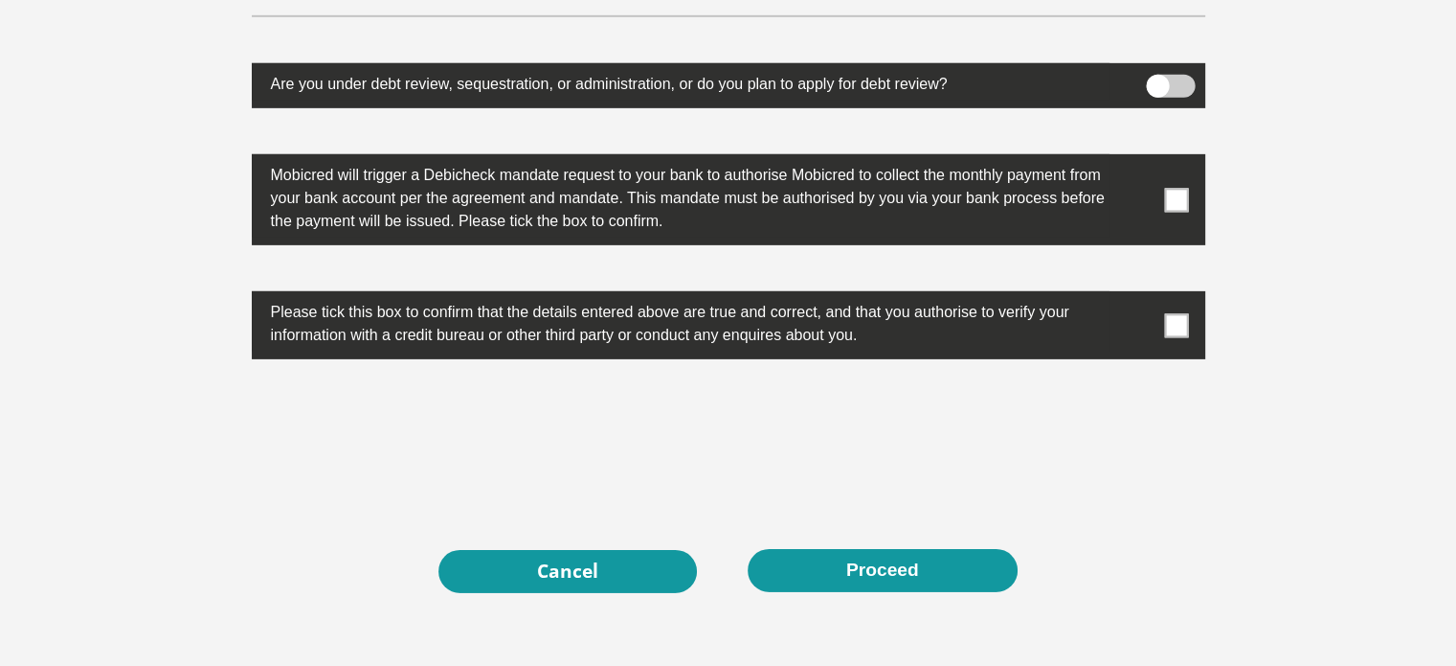
click at [1170, 193] on span at bounding box center [1176, 200] width 24 height 24
click at [1139, 159] on input "checkbox" at bounding box center [1139, 159] width 0 height 0
click at [1176, 327] on span at bounding box center [1176, 325] width 24 height 24
click at [1139, 296] on input "checkbox" at bounding box center [1139, 296] width 0 height 0
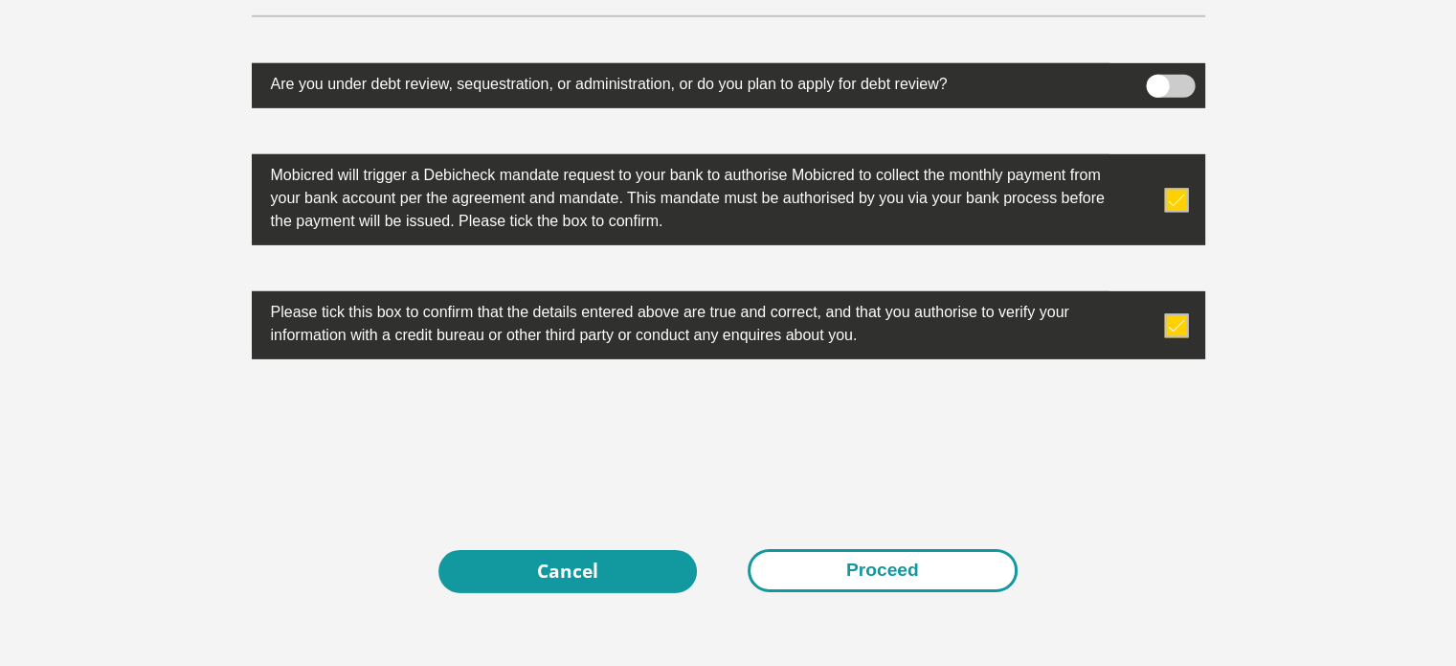
click at [851, 580] on button "Proceed" at bounding box center [883, 570] width 270 height 43
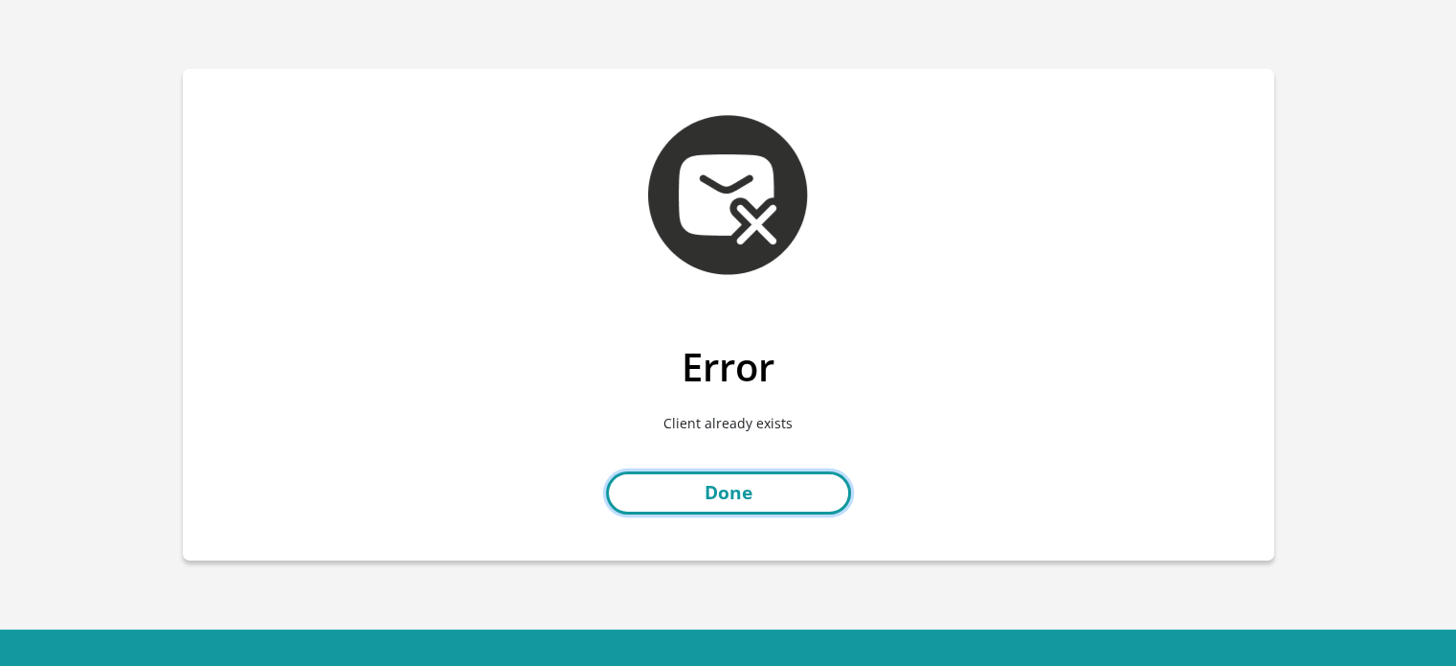
click at [807, 497] on link "Done" at bounding box center [728, 492] width 245 height 43
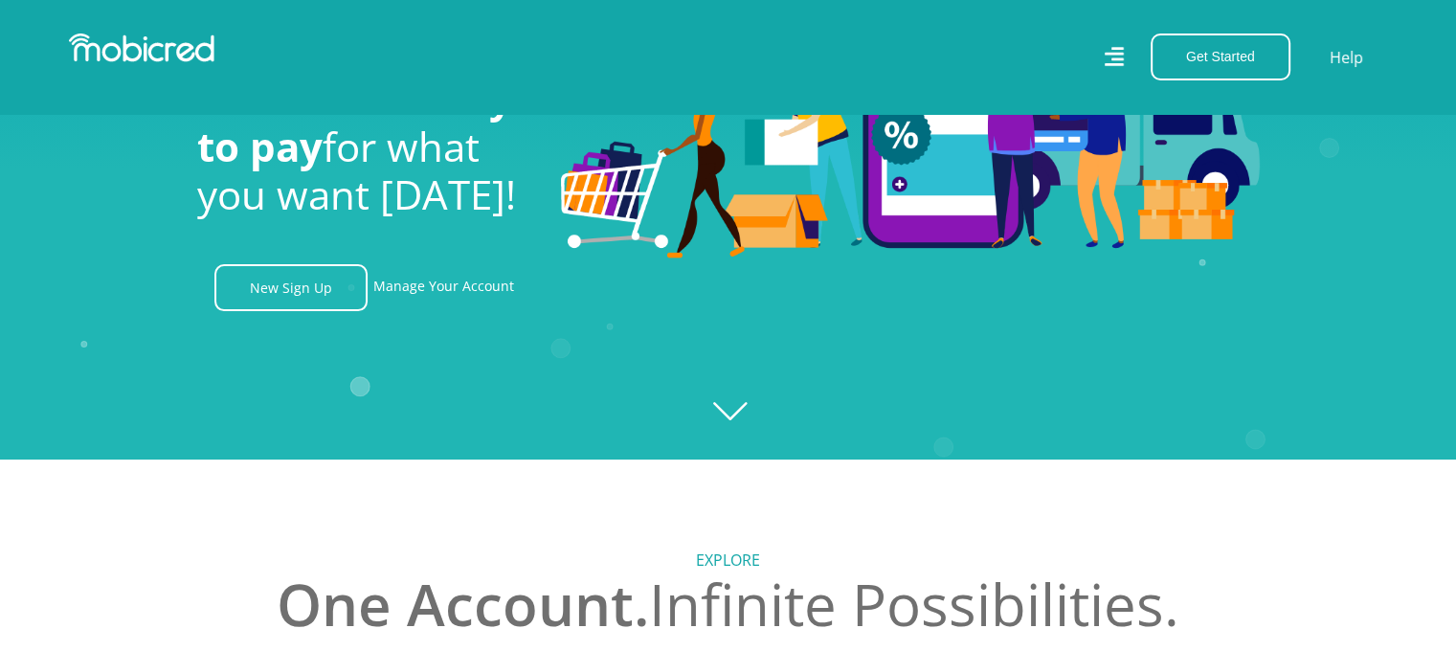
scroll to position [0, 1364]
click at [742, 417] on icon "Created with Raphaël 2.3.0" at bounding box center [728, 133] width 1456 height 651
click at [416, 293] on link "Manage Your Account" at bounding box center [443, 287] width 141 height 47
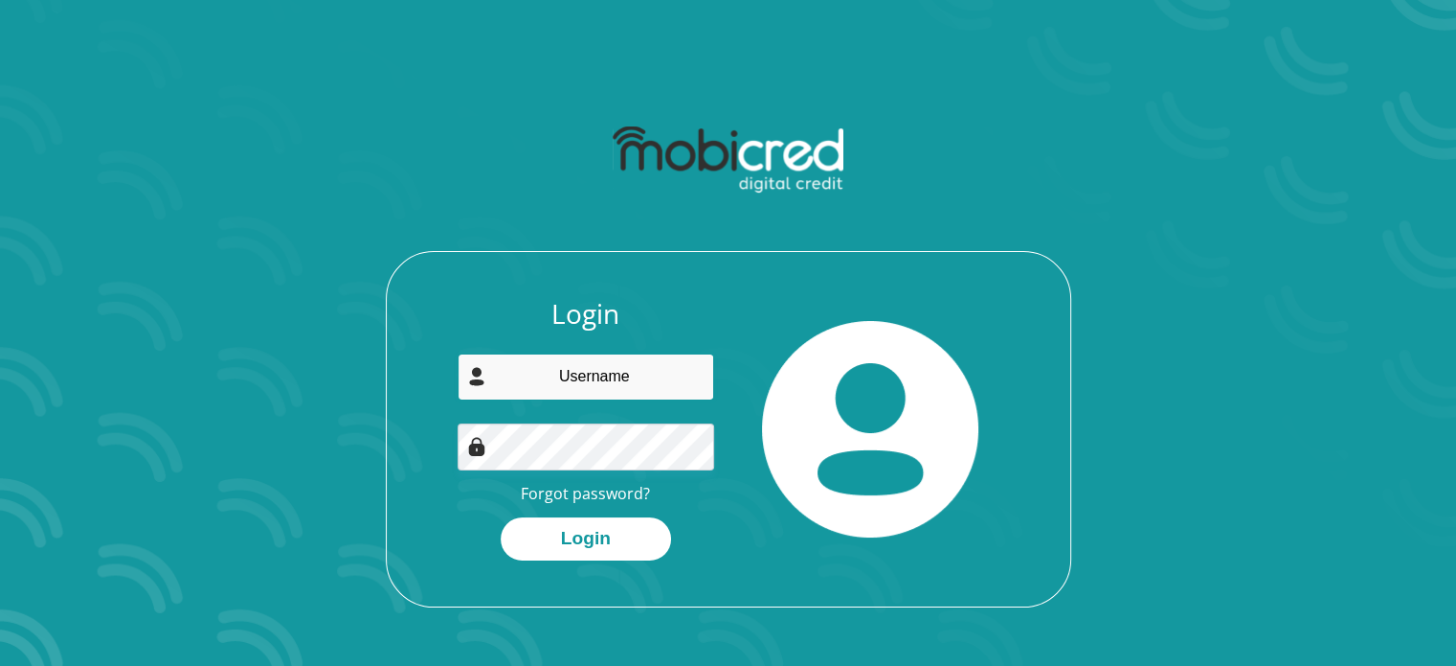
click at [634, 376] on input "email" at bounding box center [586, 376] width 257 height 47
type input "justin.visagiesdc@gmail.com"
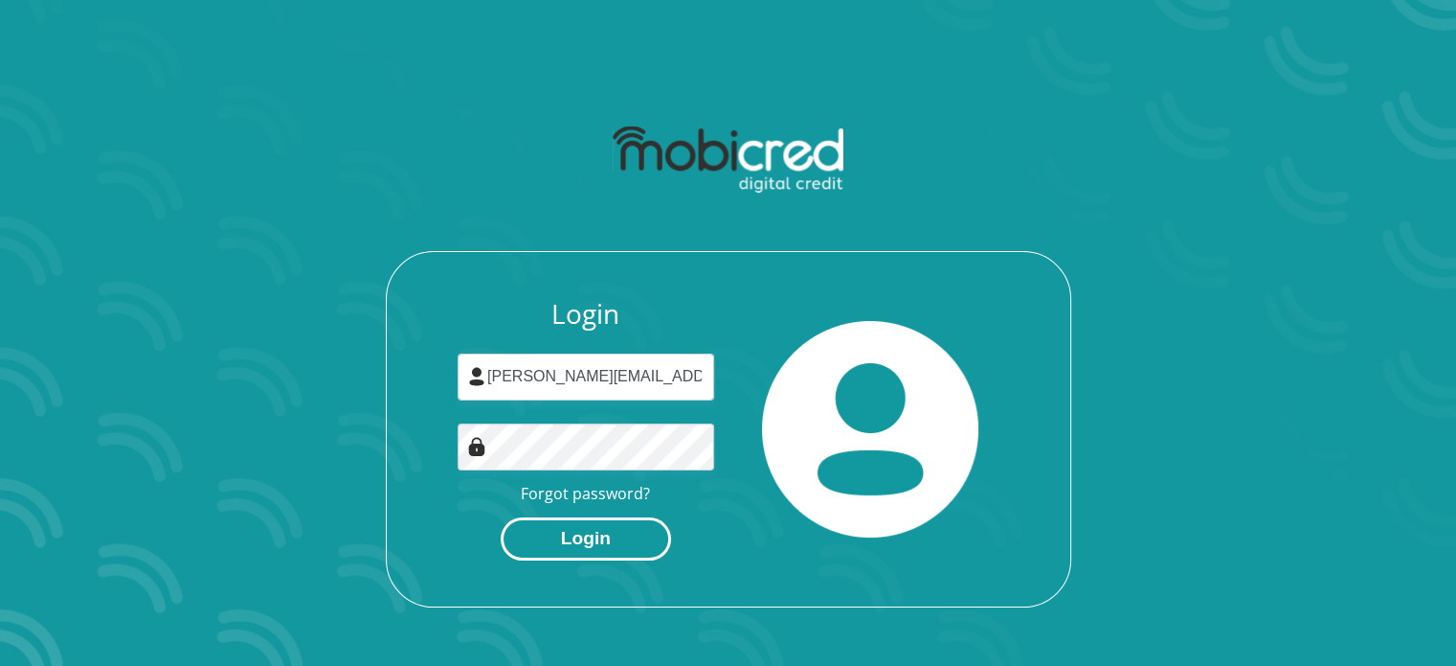
click at [603, 531] on button "Login" at bounding box center [586, 538] width 170 height 43
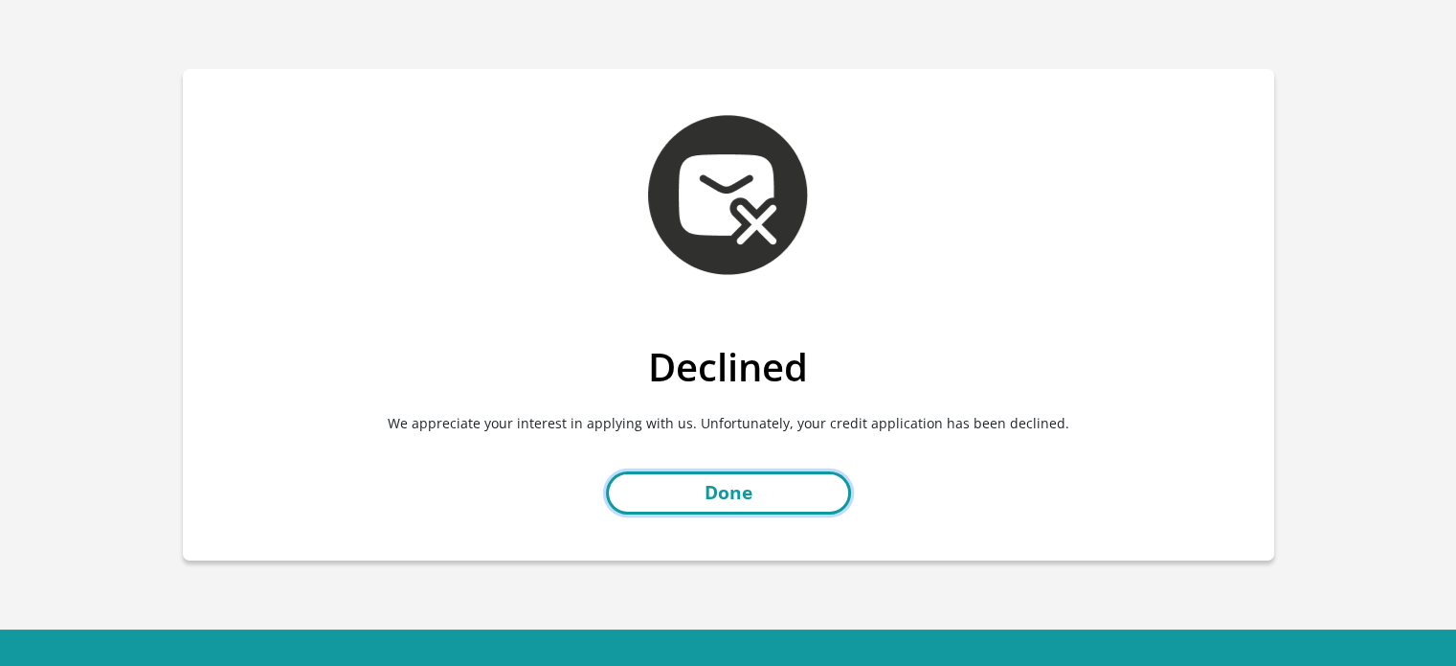
click at [708, 498] on link "Done" at bounding box center [728, 492] width 245 height 43
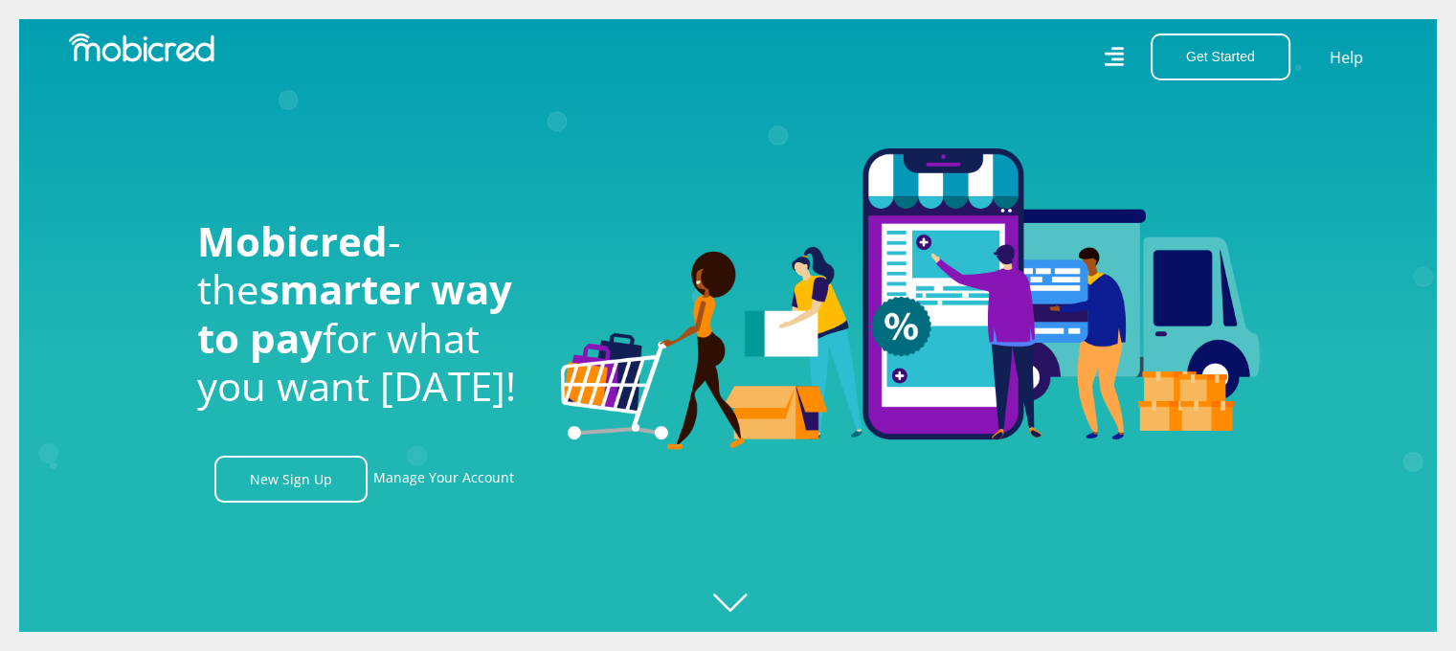
click at [1113, 41] on div "Get Started Open an Account Account Holder Login Help" at bounding box center [1066, 57] width 674 height 47
click at [1113, 55] on icon at bounding box center [1114, 56] width 19 height 19
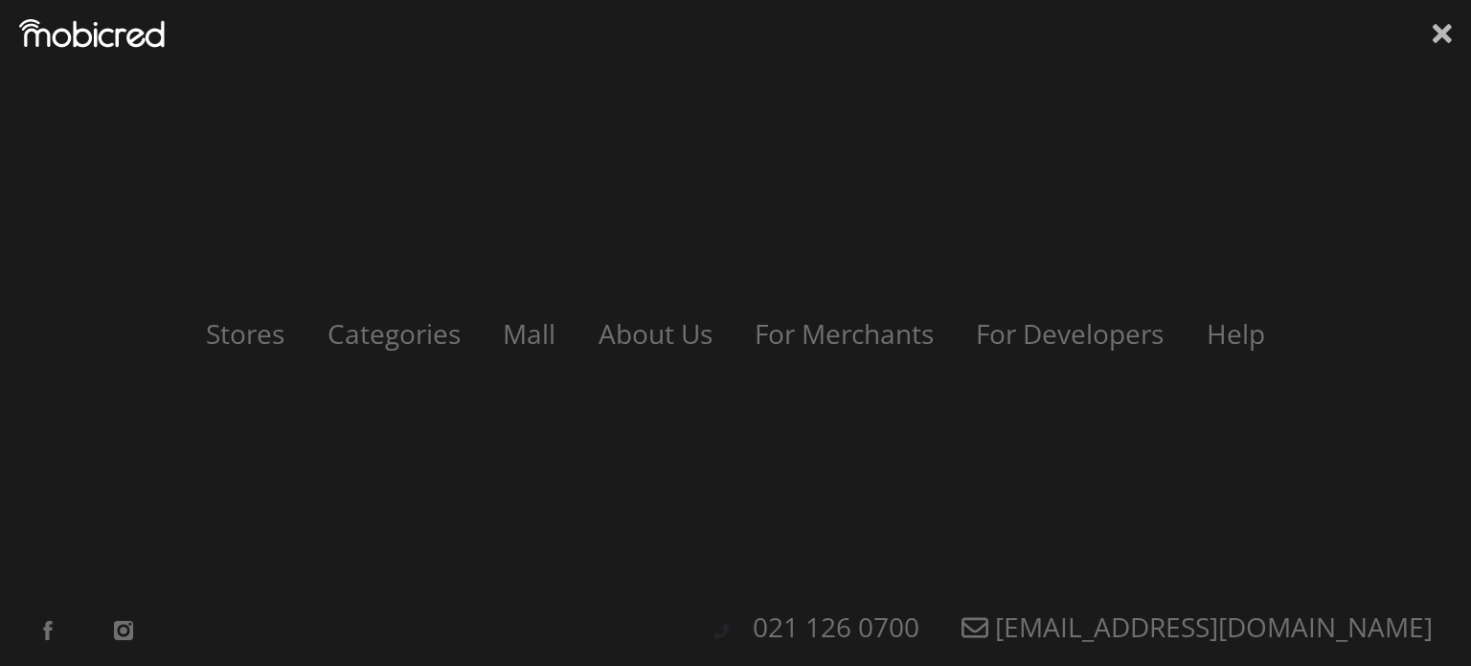
click at [1447, 39] on icon at bounding box center [1442, 33] width 19 height 19
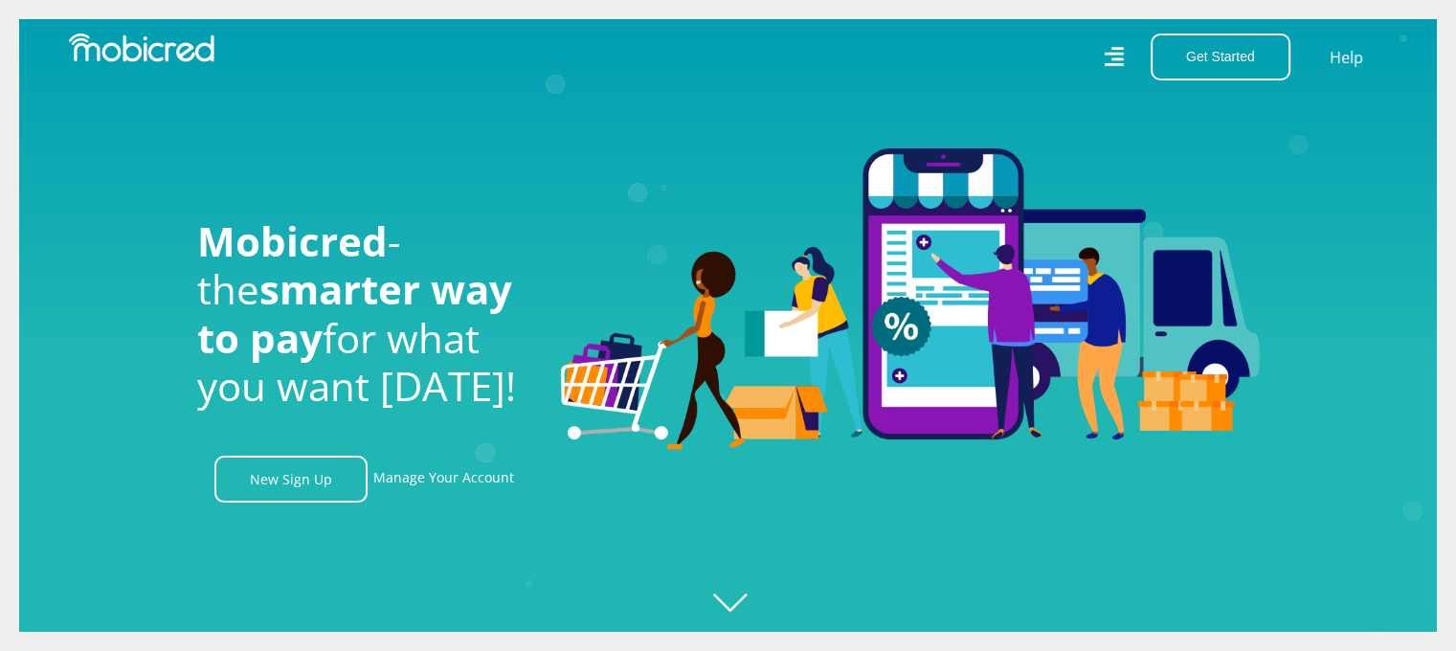
scroll to position [0, 2183]
click at [417, 477] on link "Manage Your Account" at bounding box center [443, 479] width 141 height 47
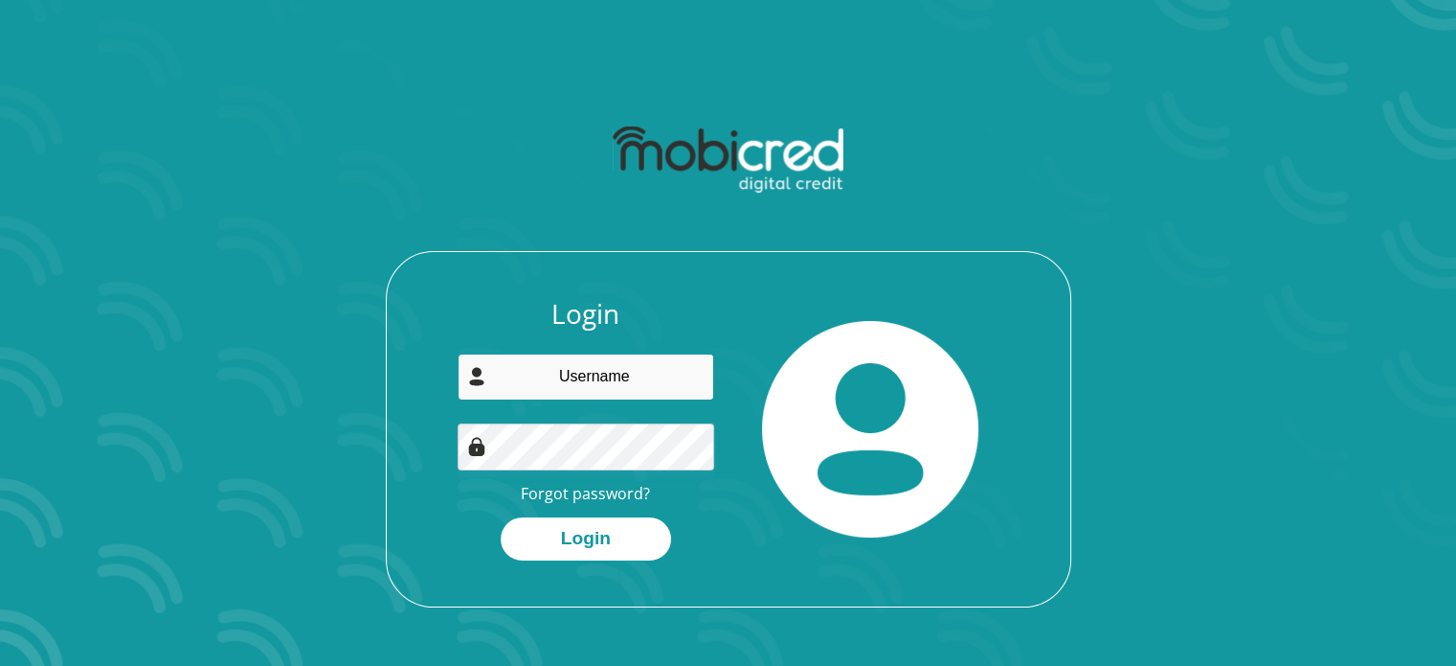
type input "[PERSON_NAME][EMAIL_ADDRESS][DOMAIN_NAME]"
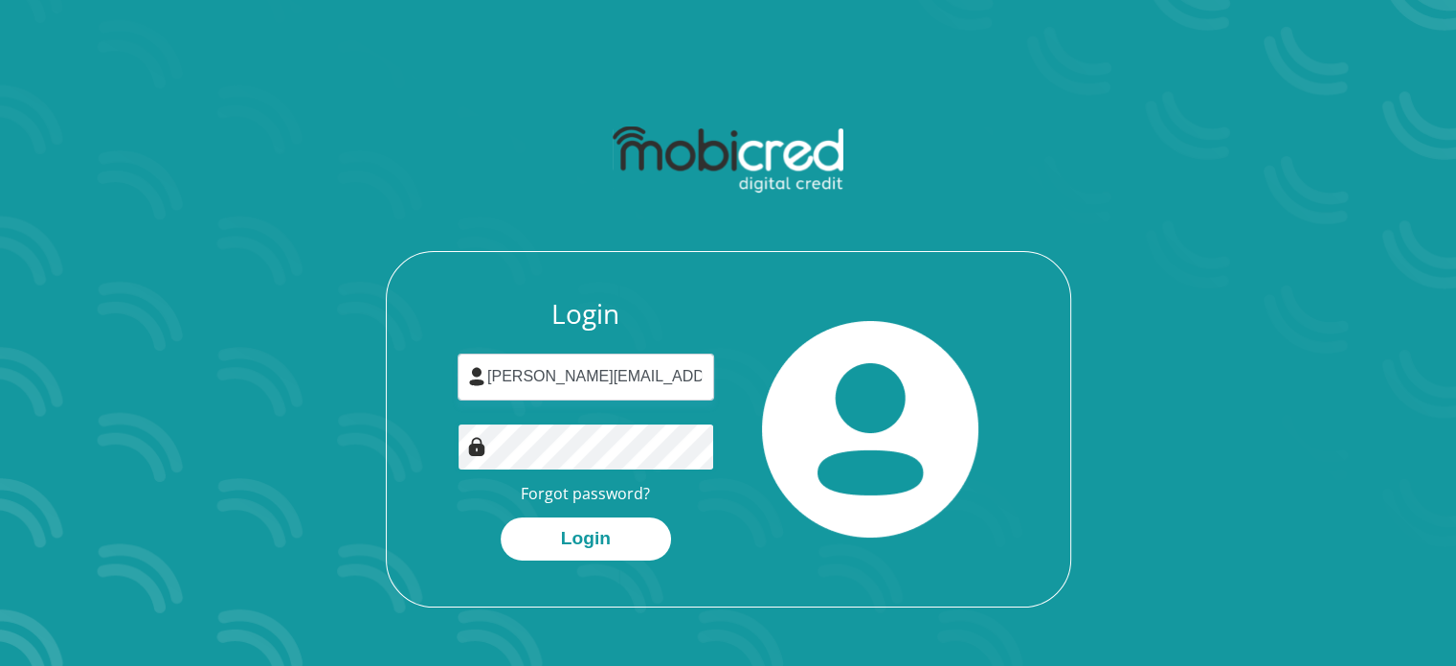
click at [371, 467] on div "Login [PERSON_NAME][EMAIL_ADDRESS][DOMAIN_NAME] Forgot password? Login" at bounding box center [728, 361] width 1028 height 492
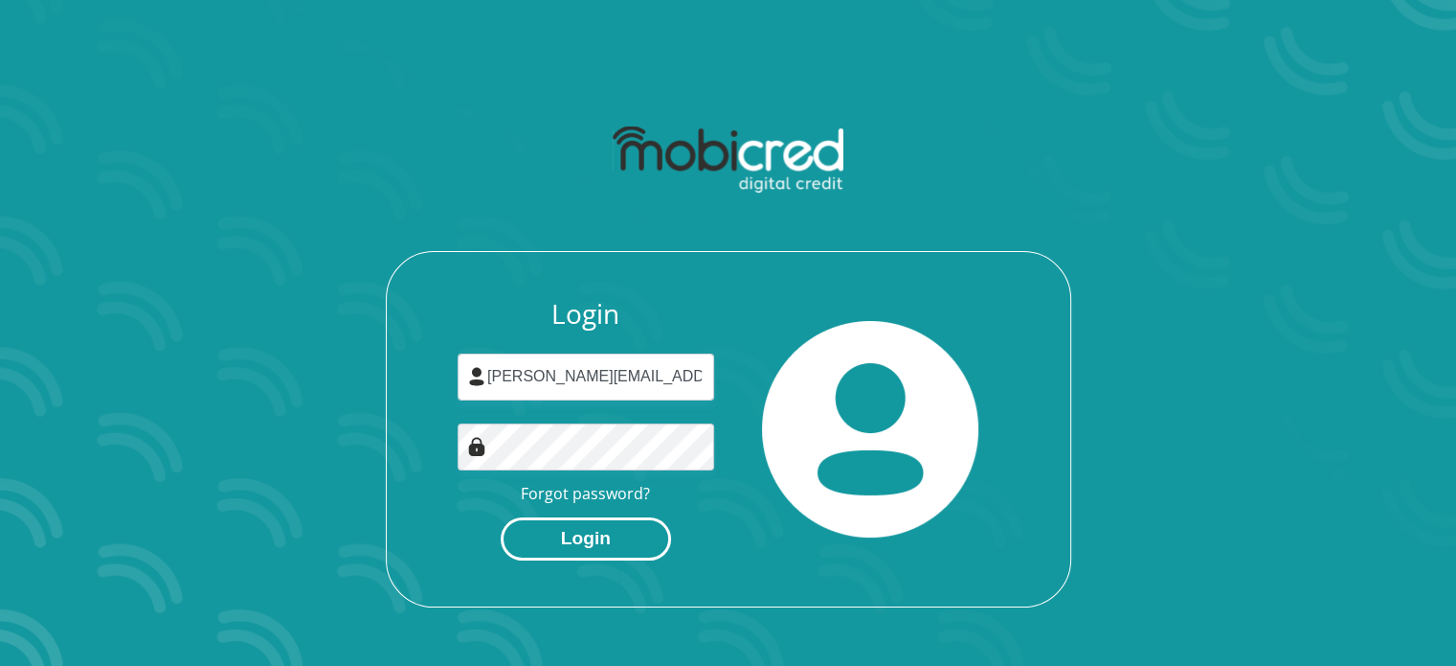
click at [606, 539] on button "Login" at bounding box center [586, 538] width 170 height 43
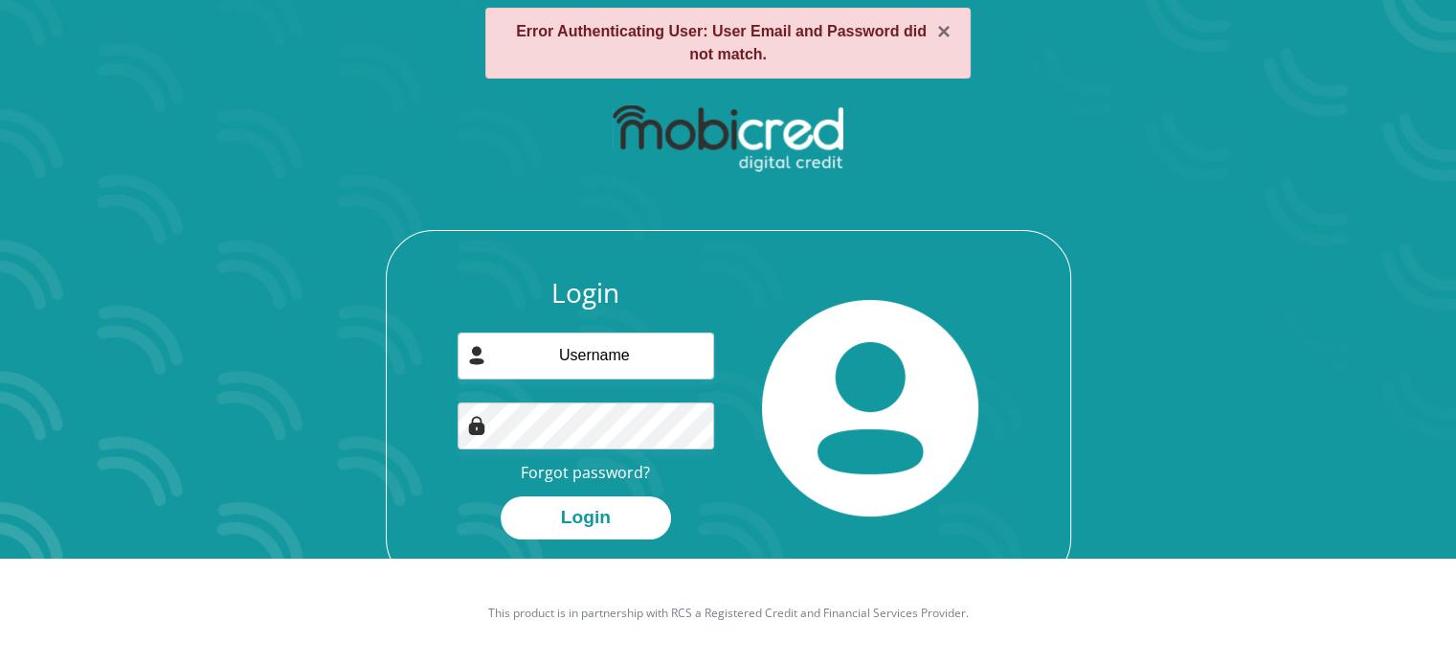
scroll to position [109, 0]
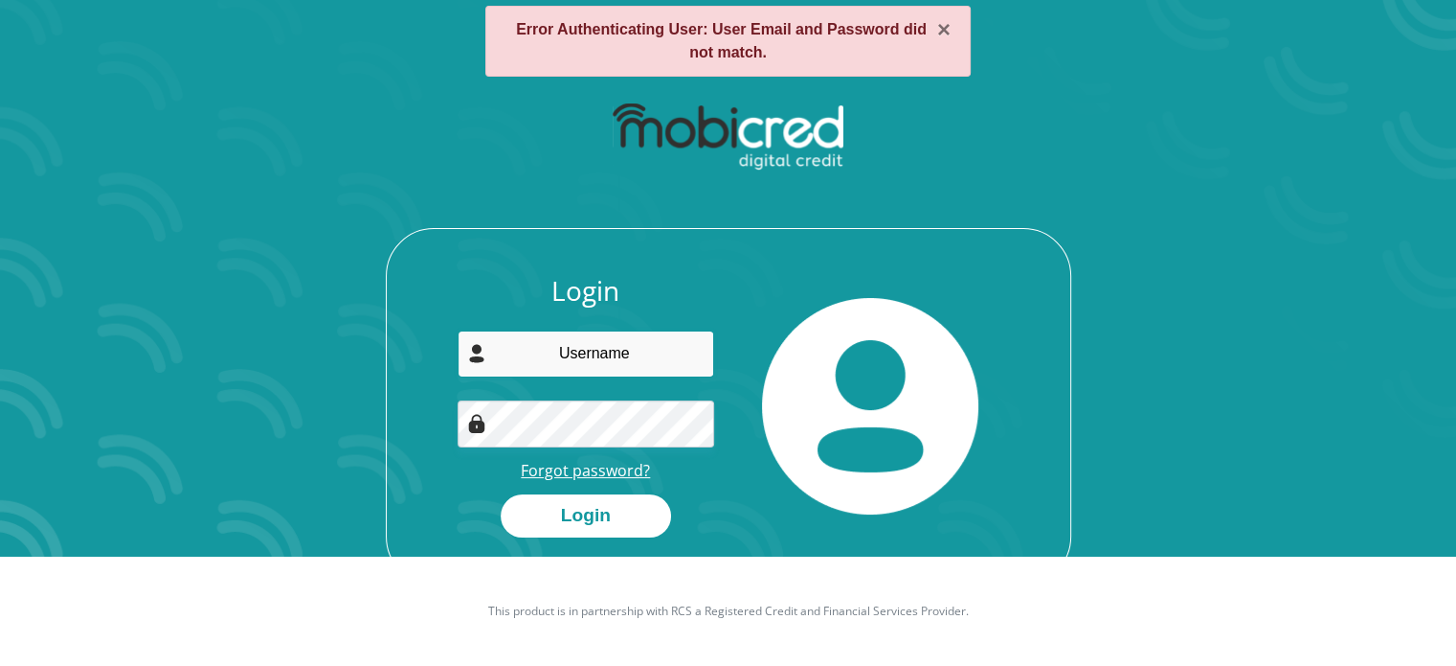
type input "[PERSON_NAME][EMAIL_ADDRESS][DOMAIN_NAME]"
click at [598, 472] on link "Forgot password?" at bounding box center [585, 470] width 129 height 21
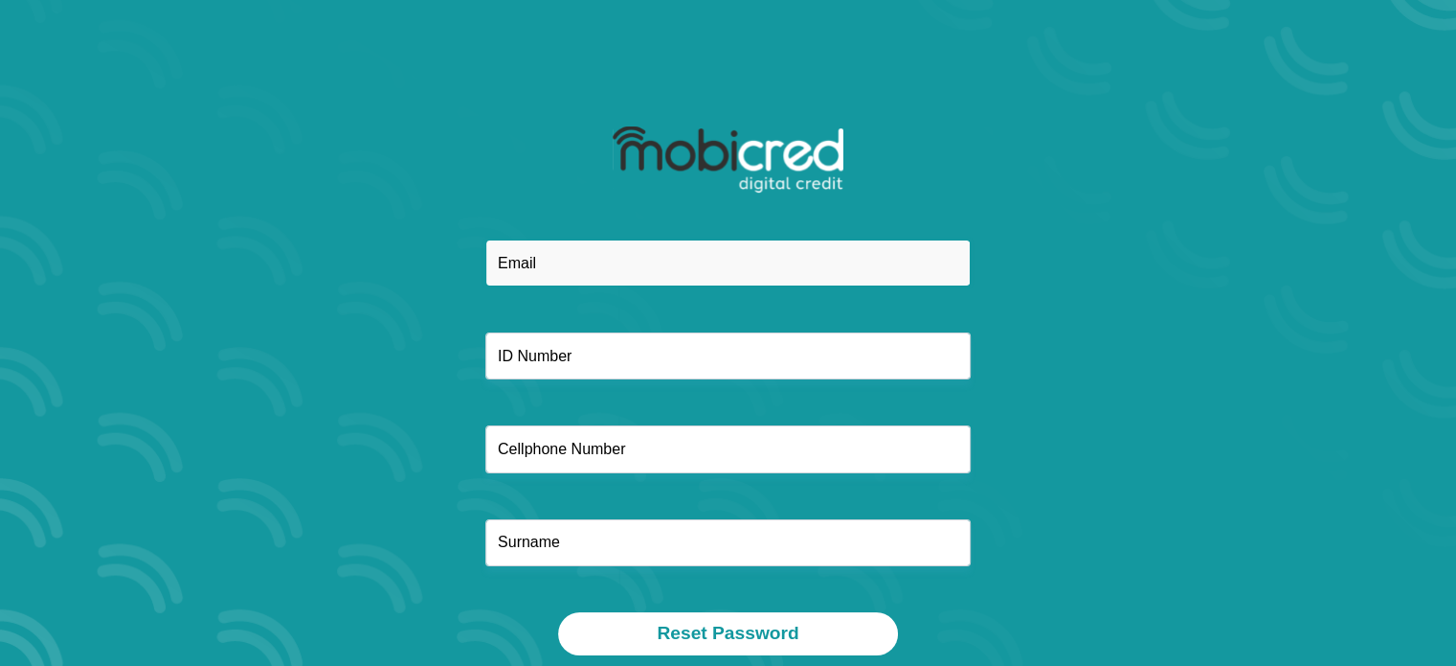
click at [716, 253] on input "email" at bounding box center [727, 262] width 485 height 47
type input "[PERSON_NAME][EMAIL_ADDRESS][DOMAIN_NAME]"
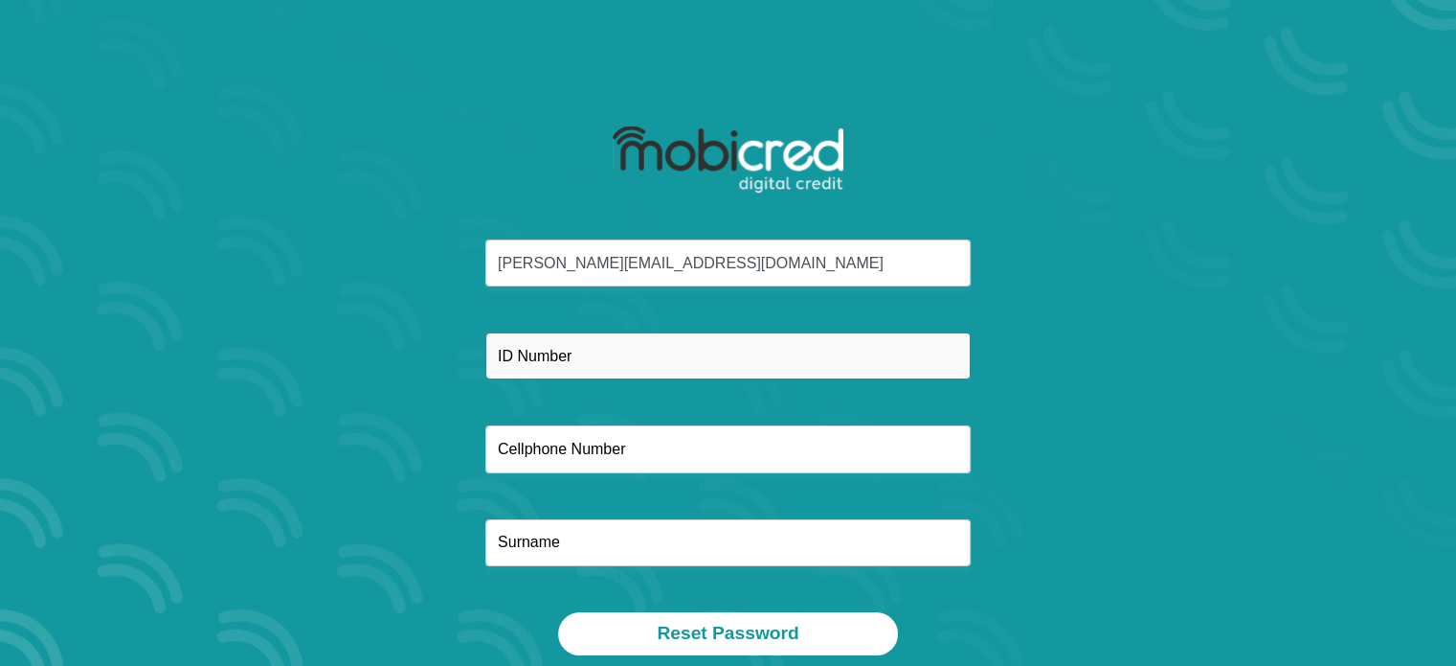
click at [641, 361] on input "text" at bounding box center [727, 355] width 485 height 47
type input "9907235180087"
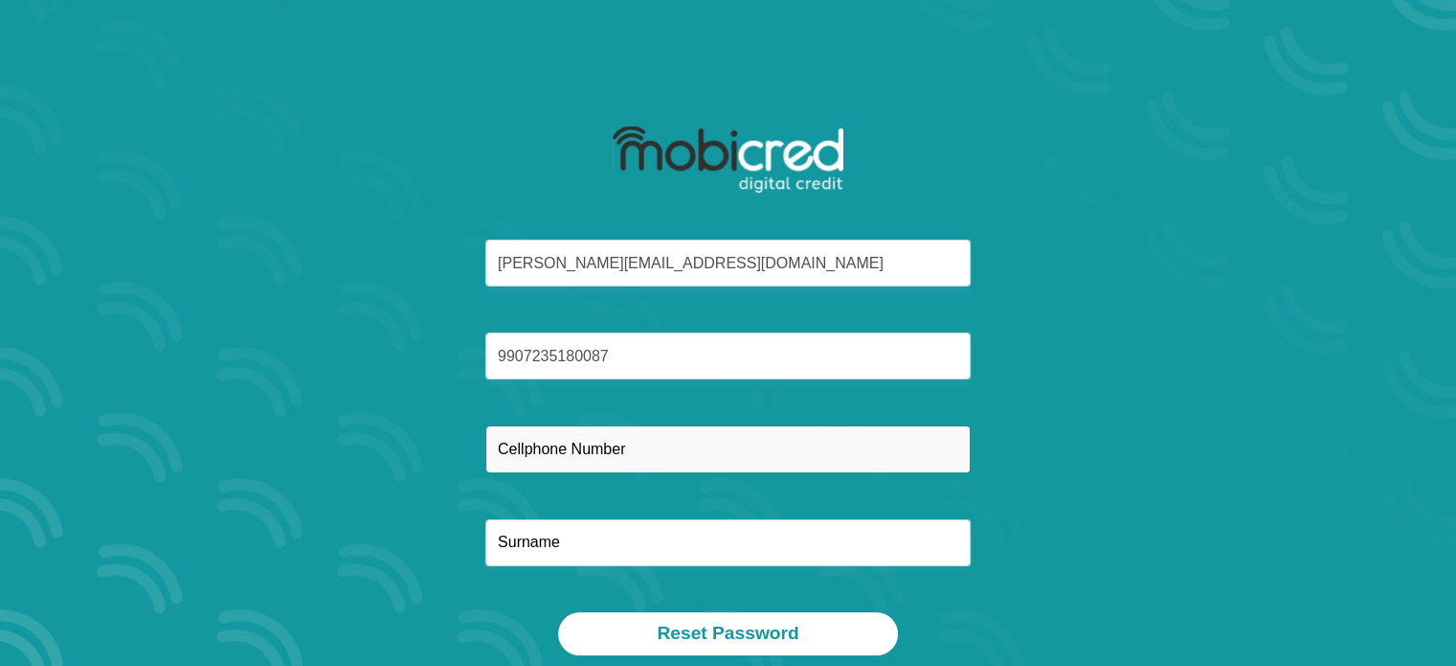
click at [635, 444] on input "text" at bounding box center [727, 448] width 485 height 47
type input "0836519447"
type input "Visagie"
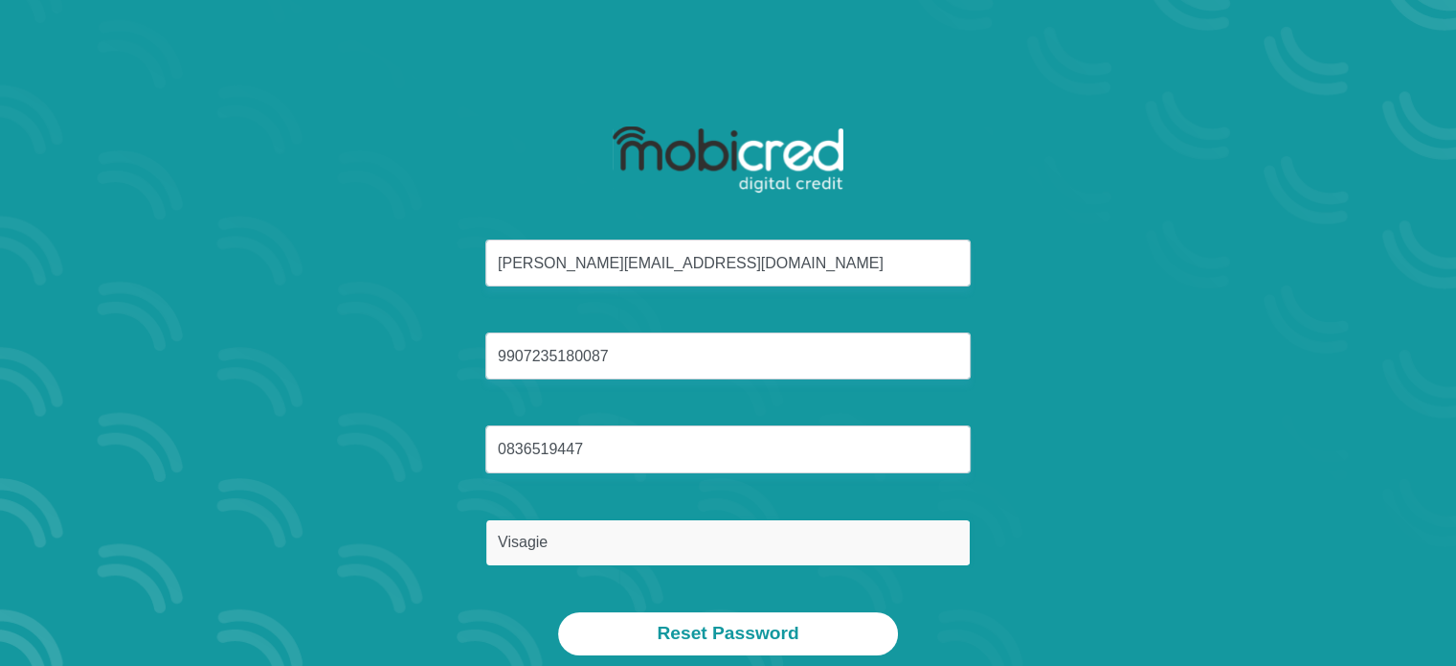
click at [649, 529] on input "Visagie" at bounding box center [727, 542] width 485 height 47
drag, startPoint x: 827, startPoint y: 545, endPoint x: 283, endPoint y: 553, distance: 544.0
click at [283, 553] on div "[PERSON_NAME][EMAIL_ADDRESS][DOMAIN_NAME] 9907235180087 0836519447 [GEOGRAPHIC_…" at bounding box center [728, 425] width 1028 height 372
type input "Visagie"
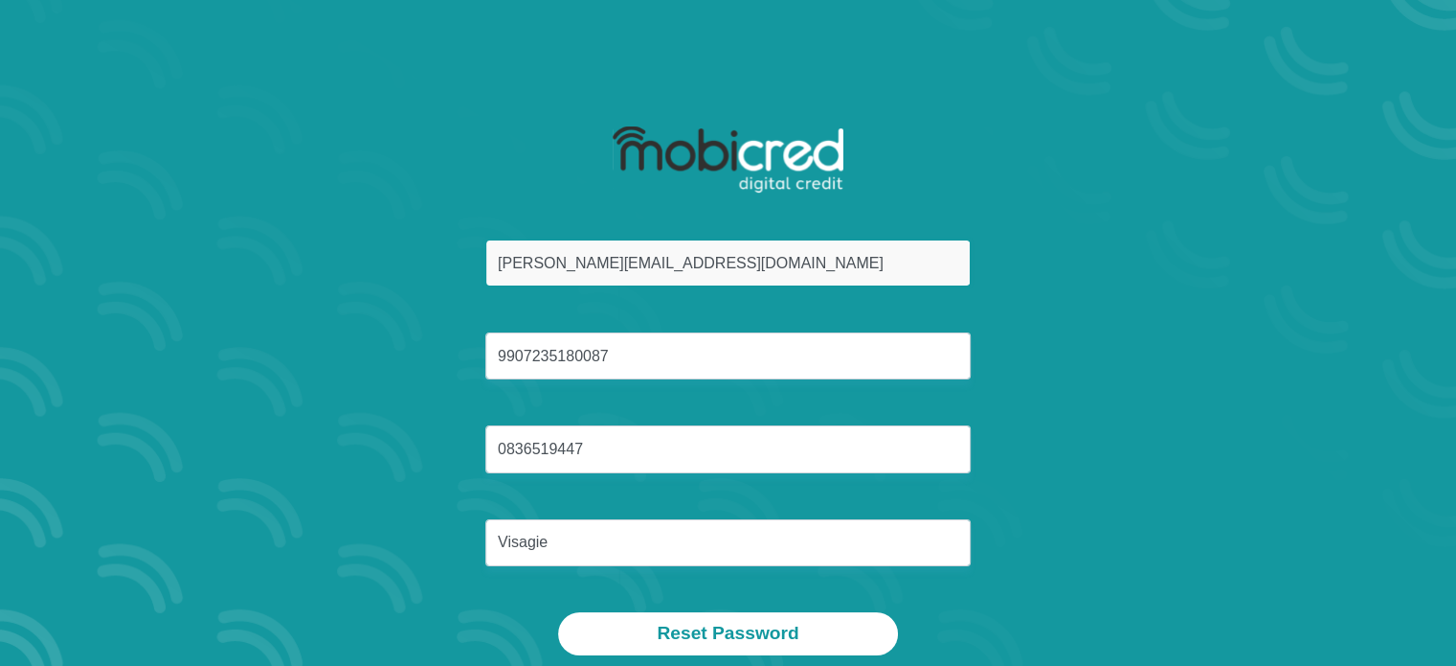
click at [581, 266] on input "[PERSON_NAME][EMAIL_ADDRESS][DOMAIN_NAME]" at bounding box center [727, 262] width 485 height 47
click at [777, 251] on input "[PERSON_NAME][EMAIL_ADDRESS][DOMAIN_NAME]" at bounding box center [727, 262] width 485 height 47
type input "[PERSON_NAME][EMAIL_ADDRESS][DOMAIN_NAME]"
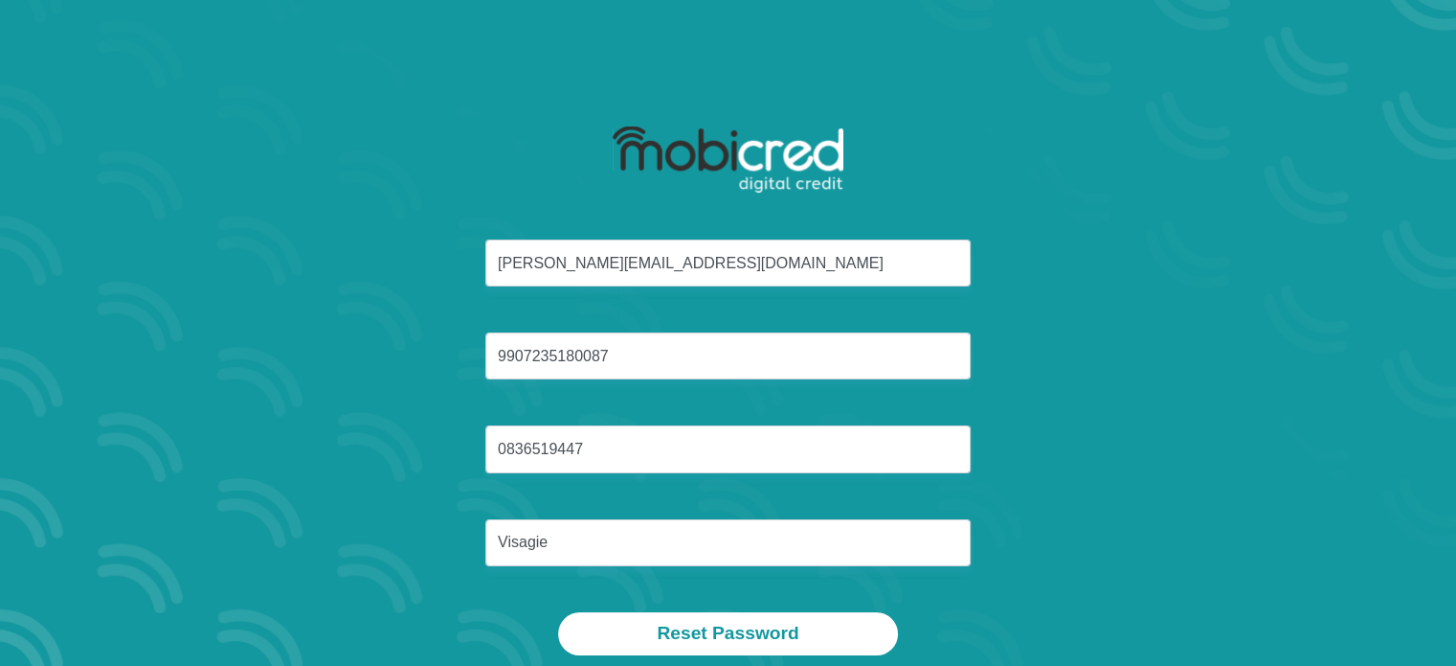
click at [1206, 353] on div "[PERSON_NAME][EMAIL_ADDRESS][DOMAIN_NAME] 9907235180087 0836519447 [GEOGRAPHIC_…" at bounding box center [728, 425] width 1028 height 372
click at [1105, 321] on div "[PERSON_NAME][EMAIL_ADDRESS][DOMAIN_NAME] 9907235180087 0836519447 [GEOGRAPHIC_…" at bounding box center [728, 425] width 1028 height 372
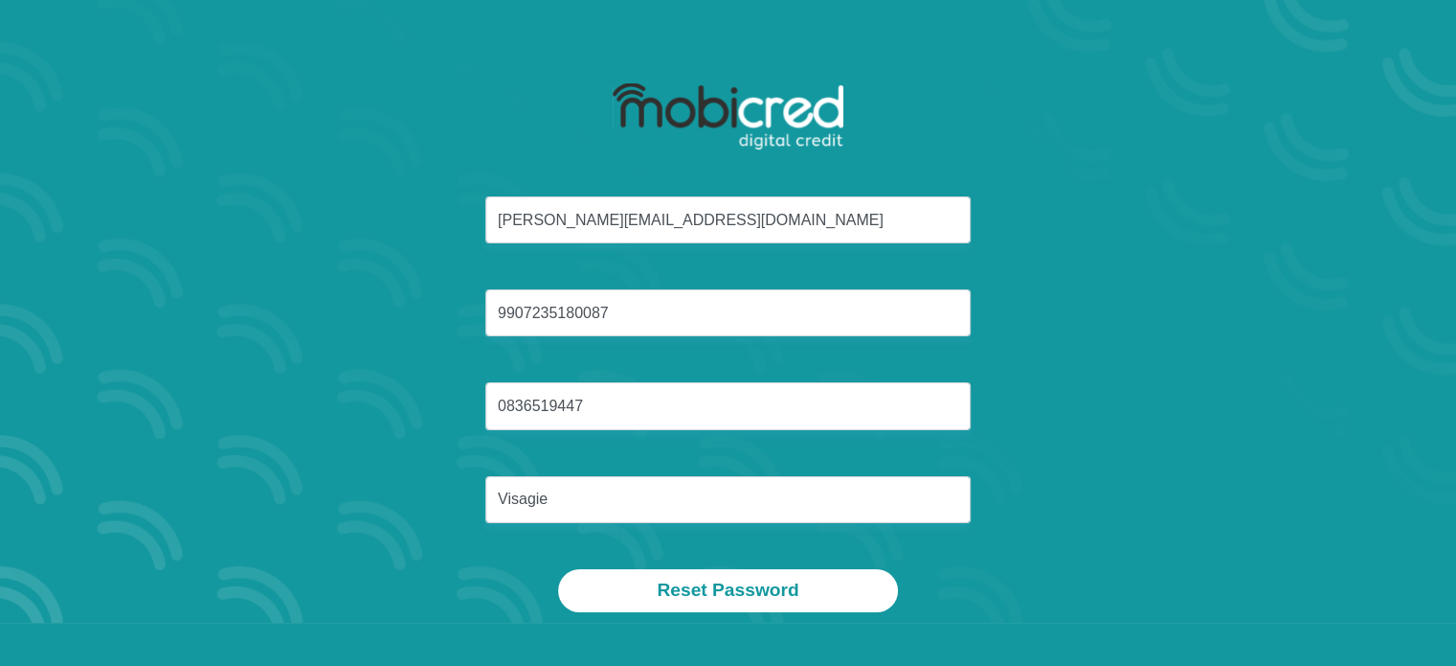
scroll to position [109, 0]
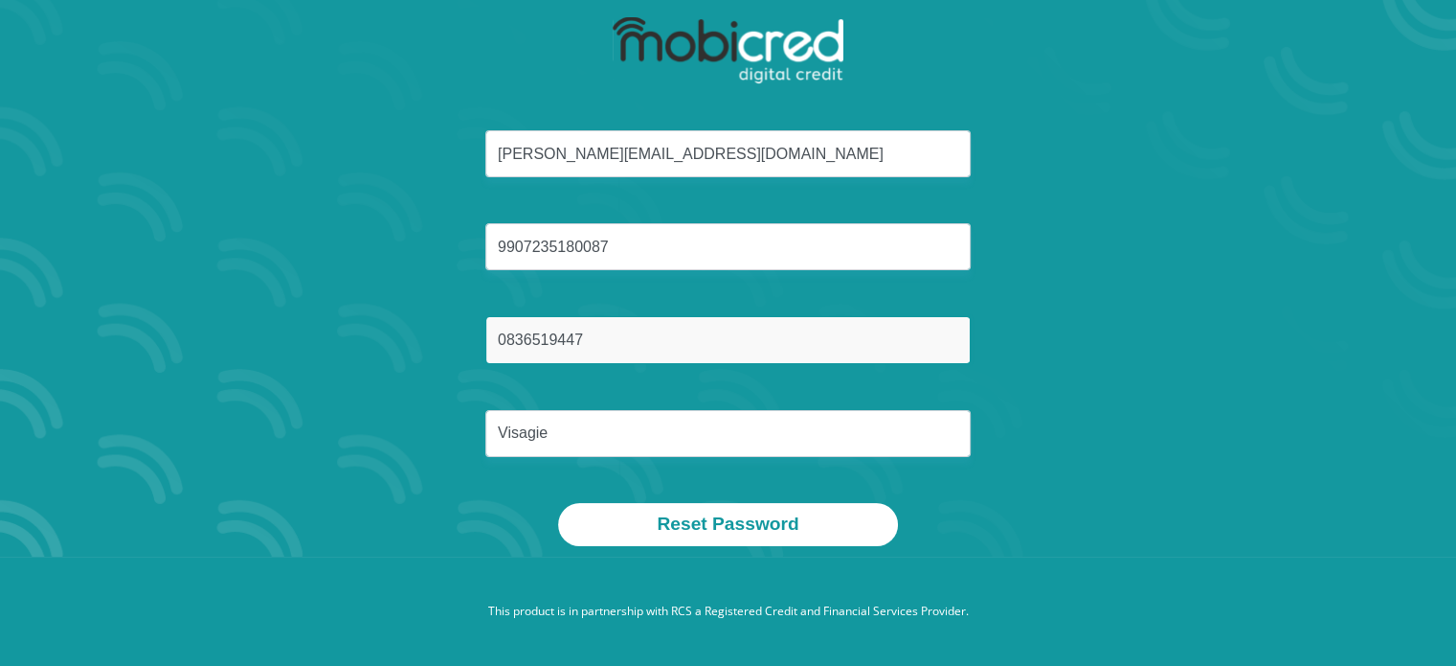
drag, startPoint x: 830, startPoint y: 348, endPoint x: 354, endPoint y: 368, distance: 476.3
click at [354, 368] on div "[PERSON_NAME][EMAIL_ADDRESS][DOMAIN_NAME] 9907235180087 0836519447 [GEOGRAPHIC_…" at bounding box center [728, 316] width 1028 height 372
type input "0828616467"
